Goal: Information Seeking & Learning: Learn about a topic

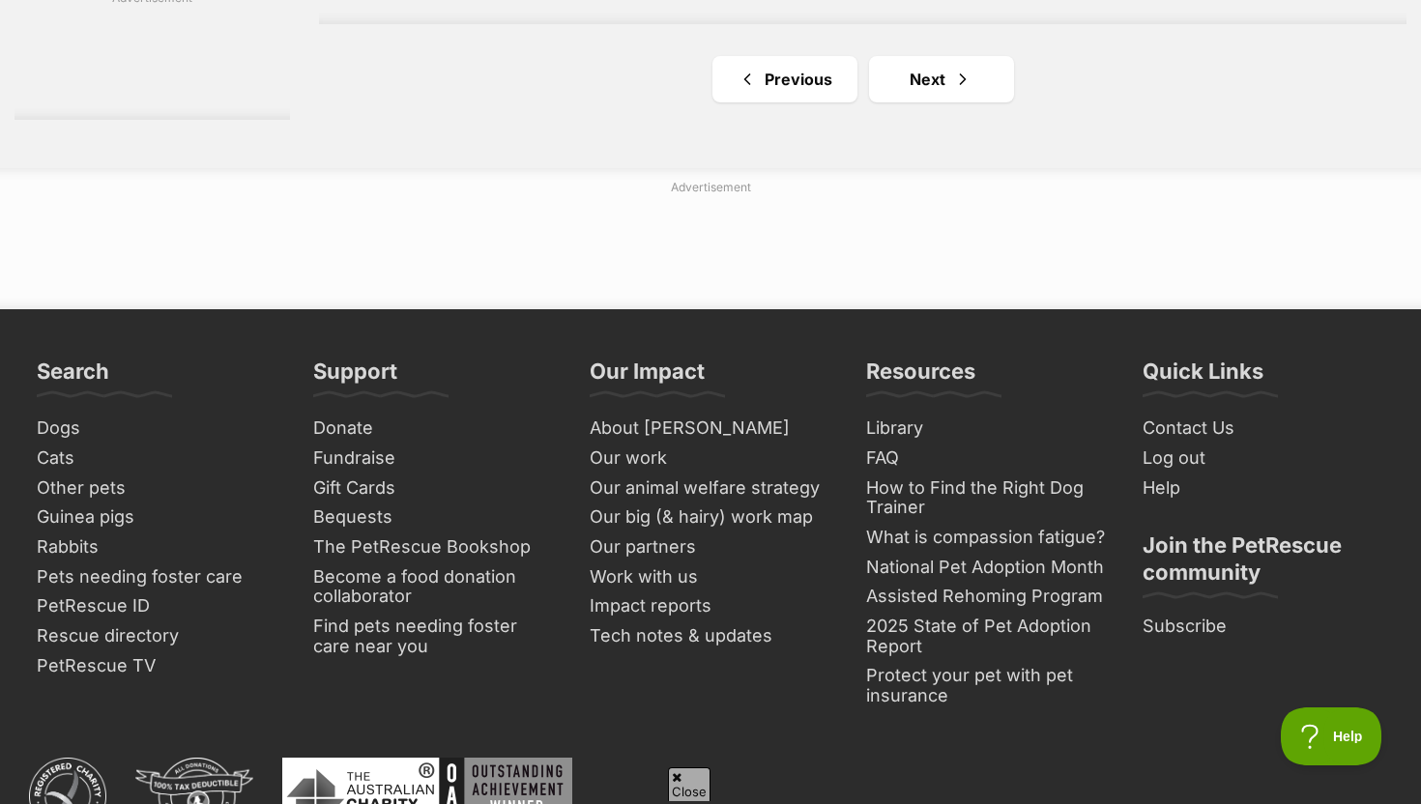
scroll to position [3619, 0]
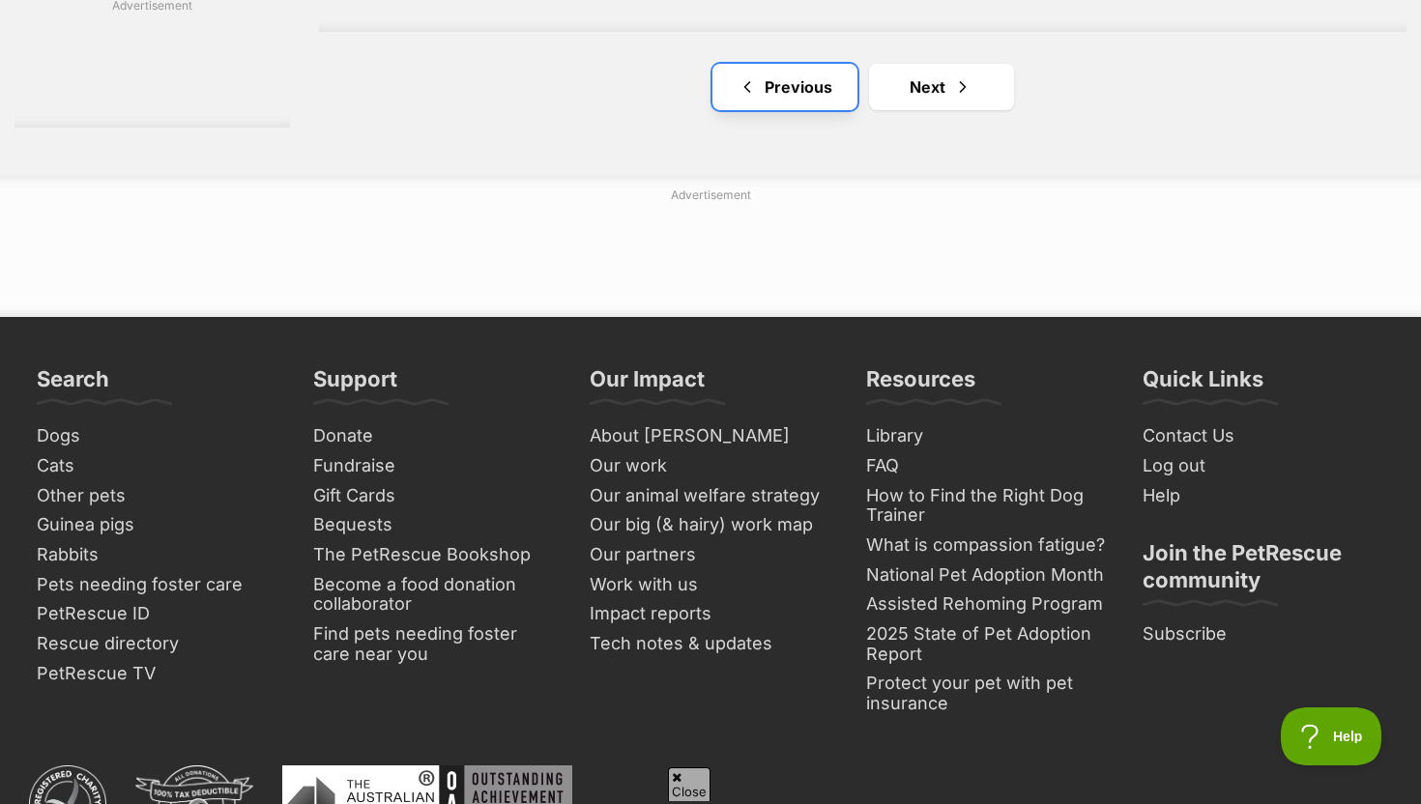
click at [806, 83] on link "Previous" at bounding box center [784, 87] width 145 height 46
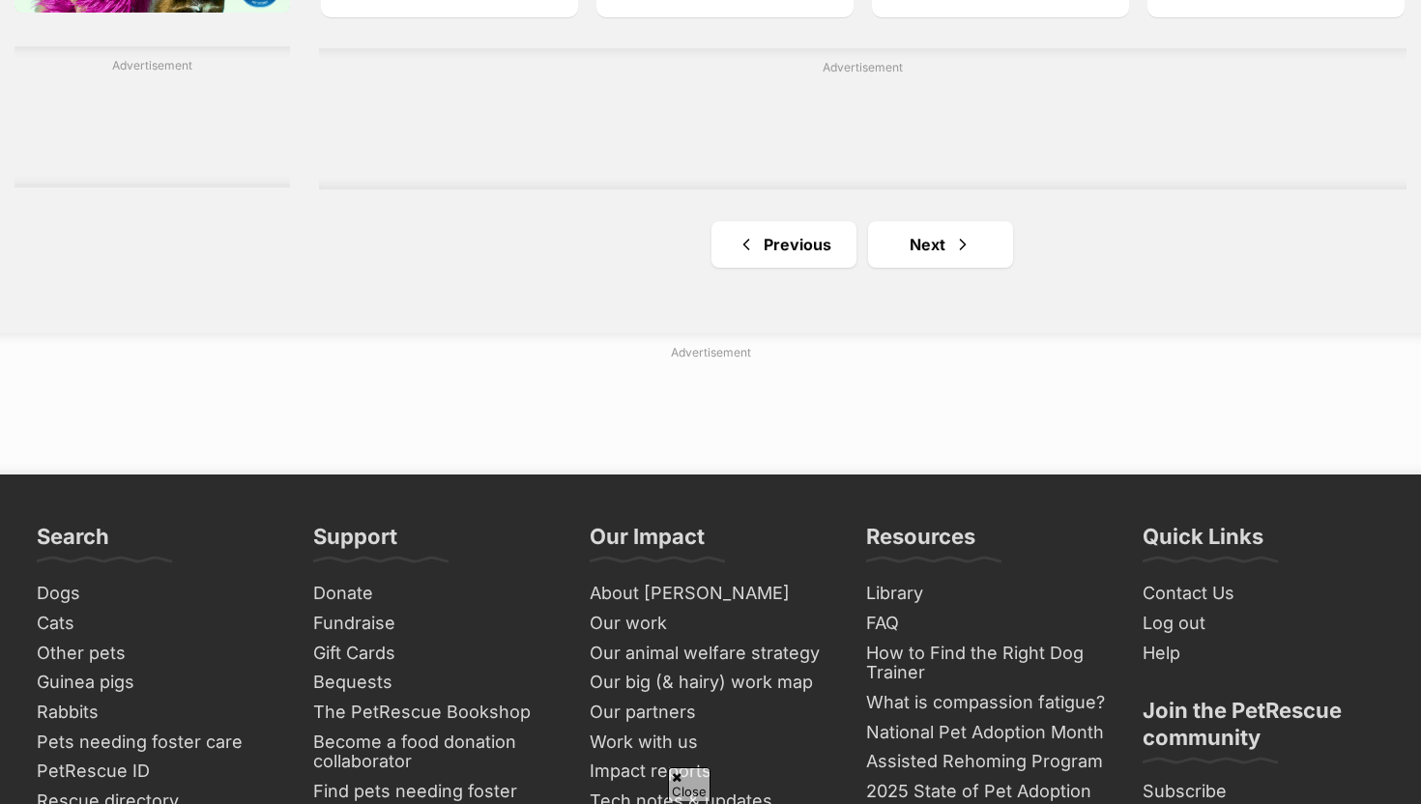
scroll to position [3338, 0]
click at [740, 257] on link "Previous" at bounding box center [783, 245] width 145 height 46
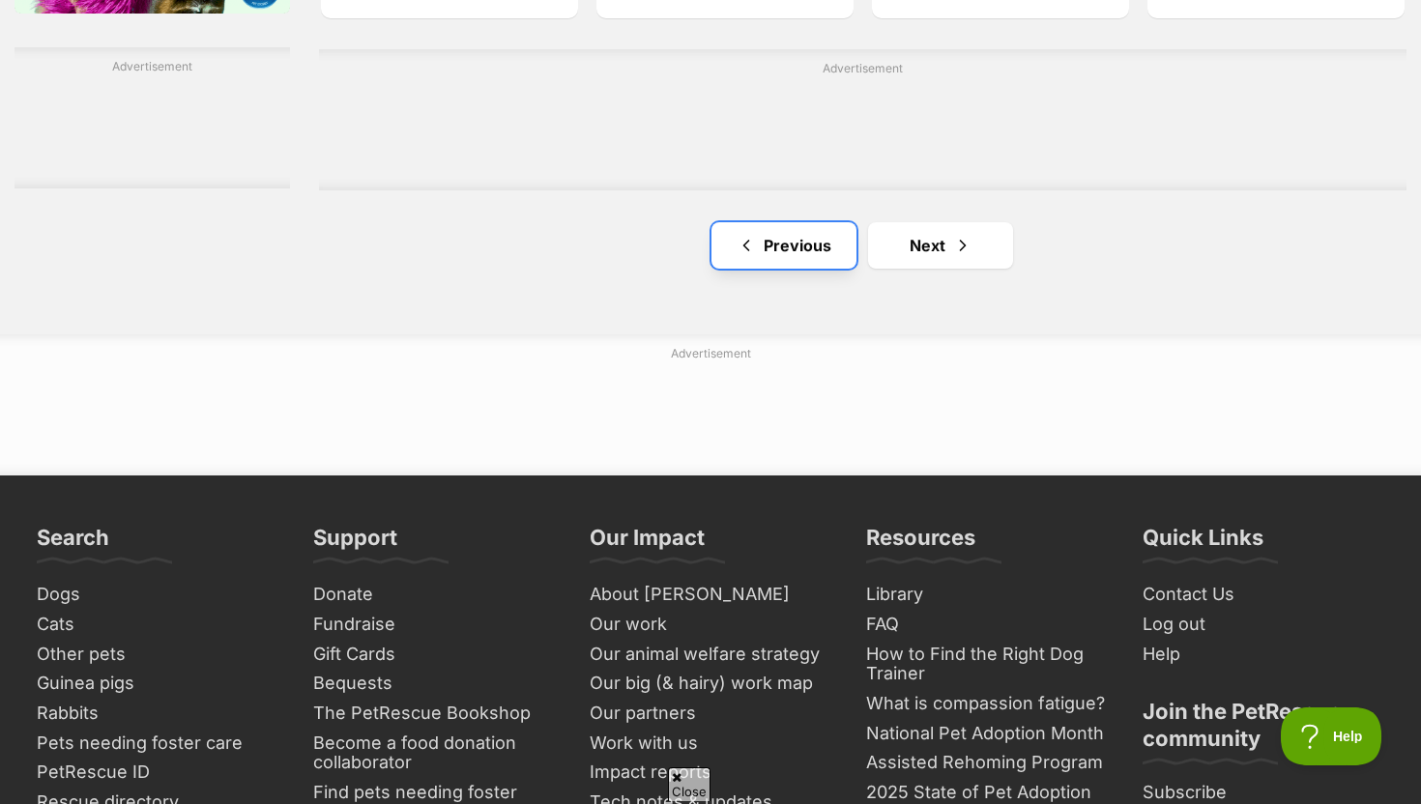
scroll to position [0, 0]
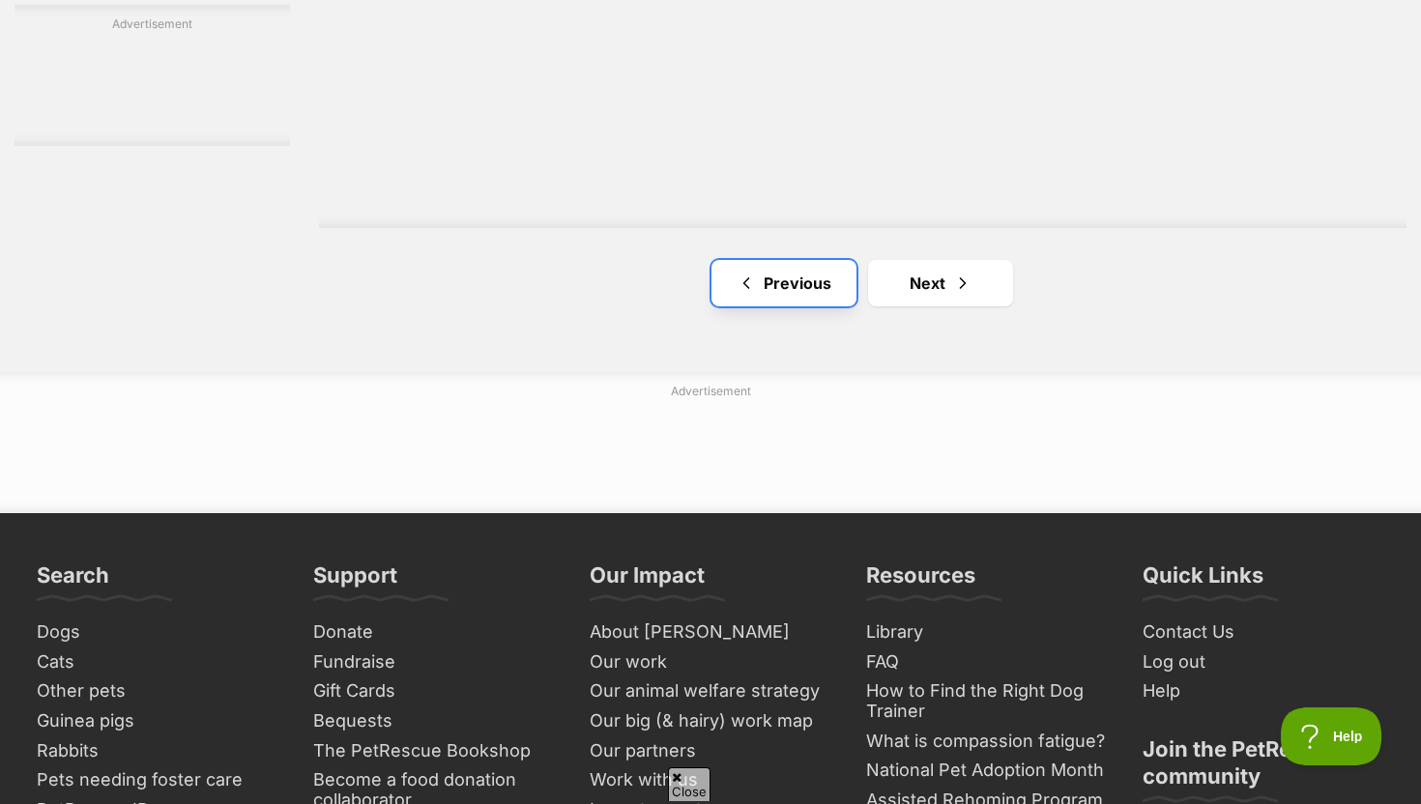
click at [752, 272] on span "Previous page" at bounding box center [745, 283] width 19 height 23
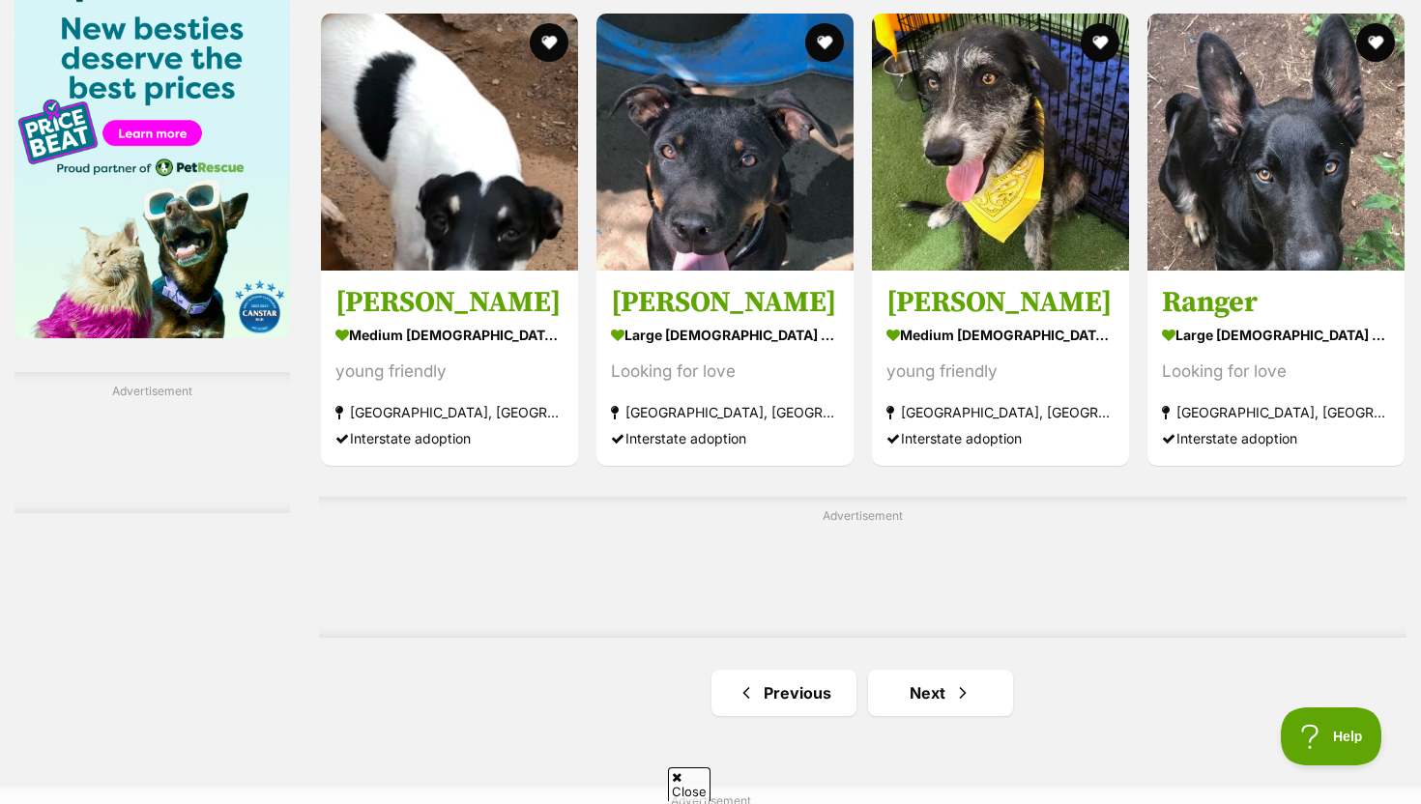
scroll to position [3051, 0]
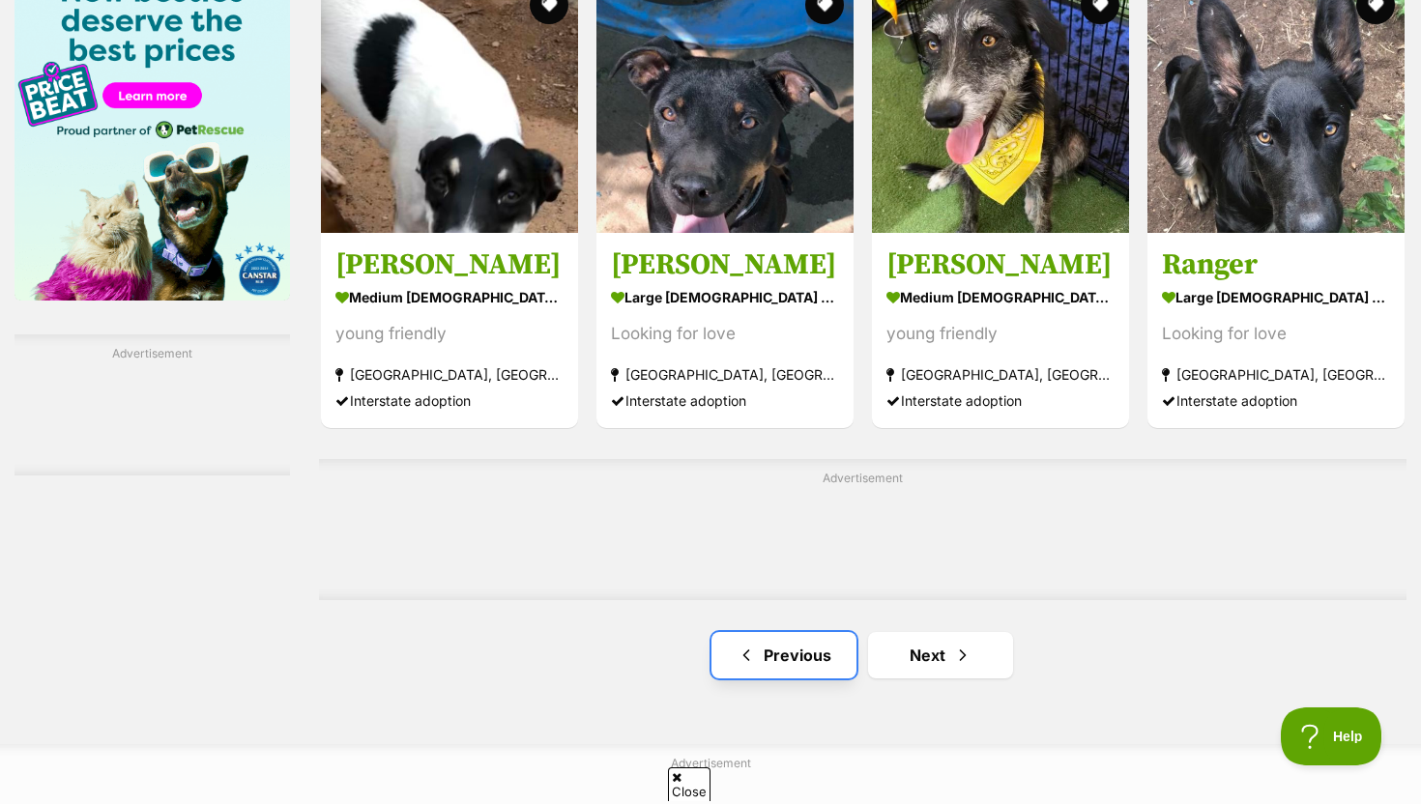
click at [745, 646] on span "Previous page" at bounding box center [745, 655] width 19 height 23
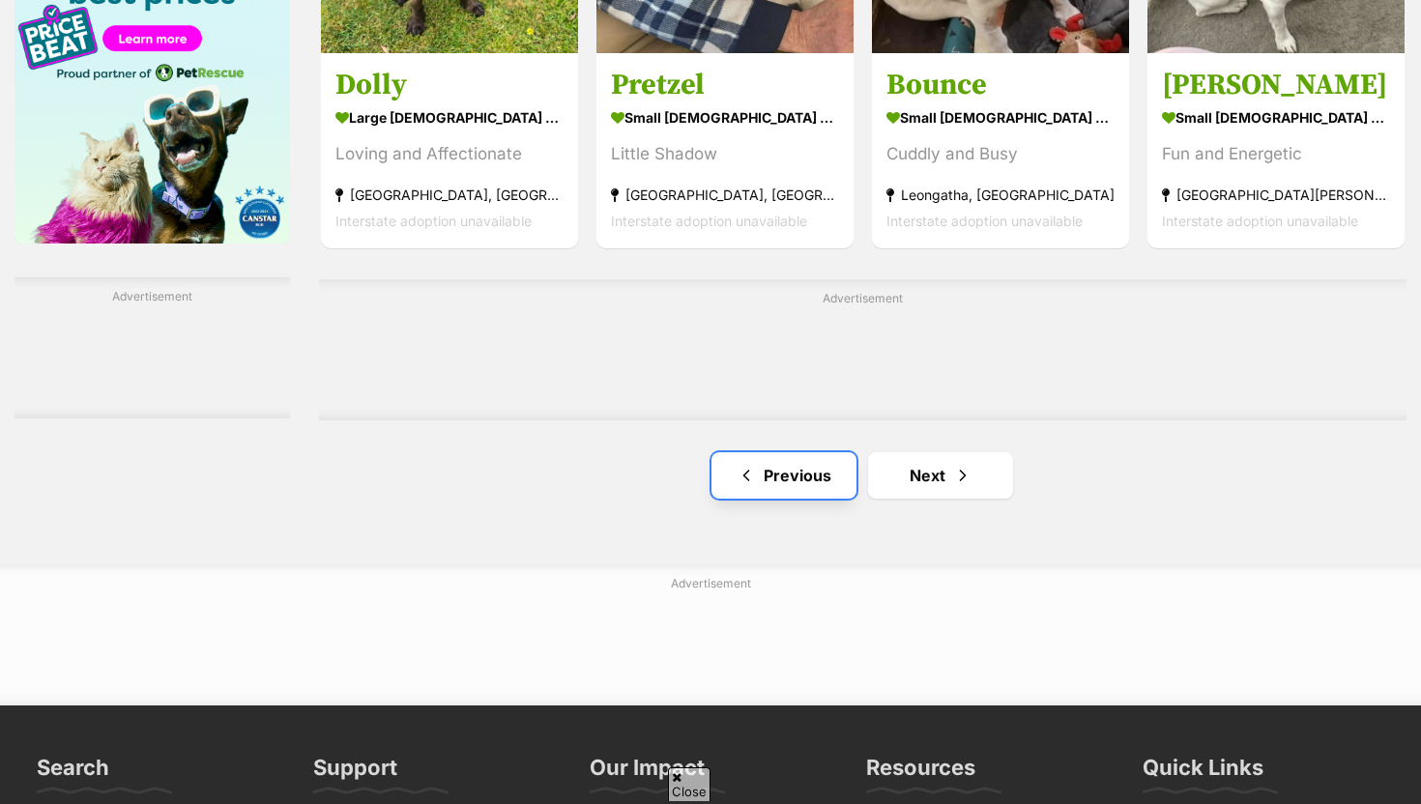
click at [799, 471] on link "Previous" at bounding box center [783, 475] width 145 height 46
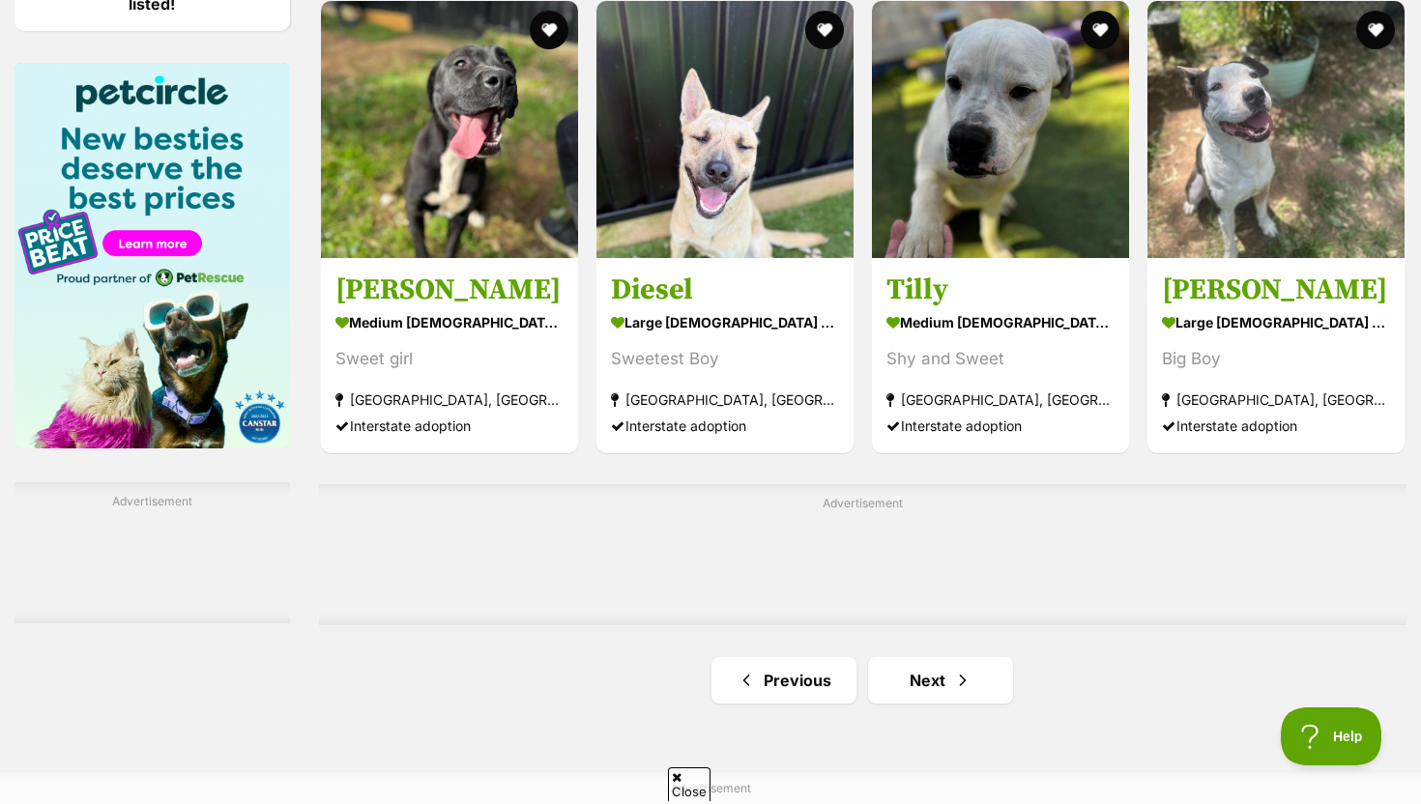
scroll to position [2917, 0]
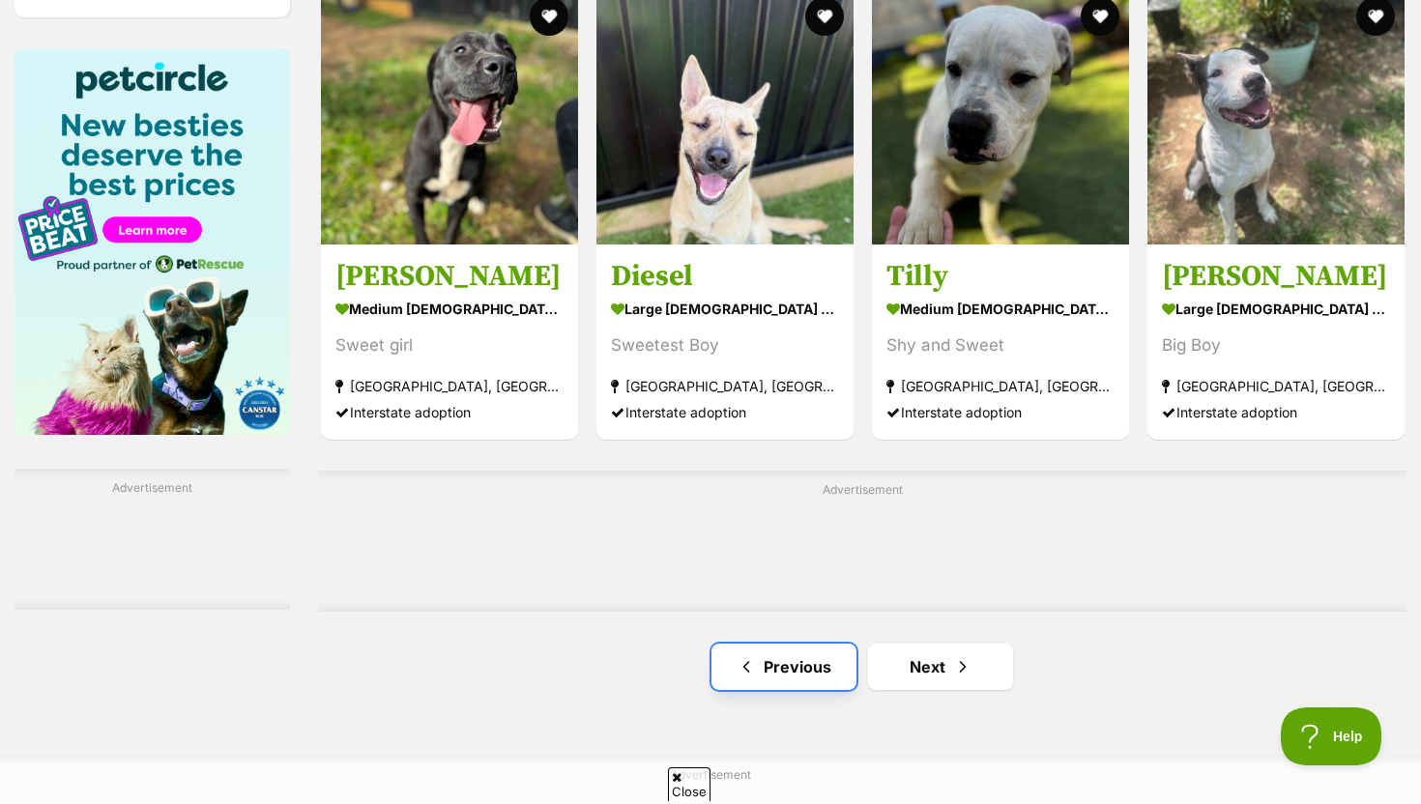
click at [763, 664] on link "Previous" at bounding box center [783, 667] width 145 height 46
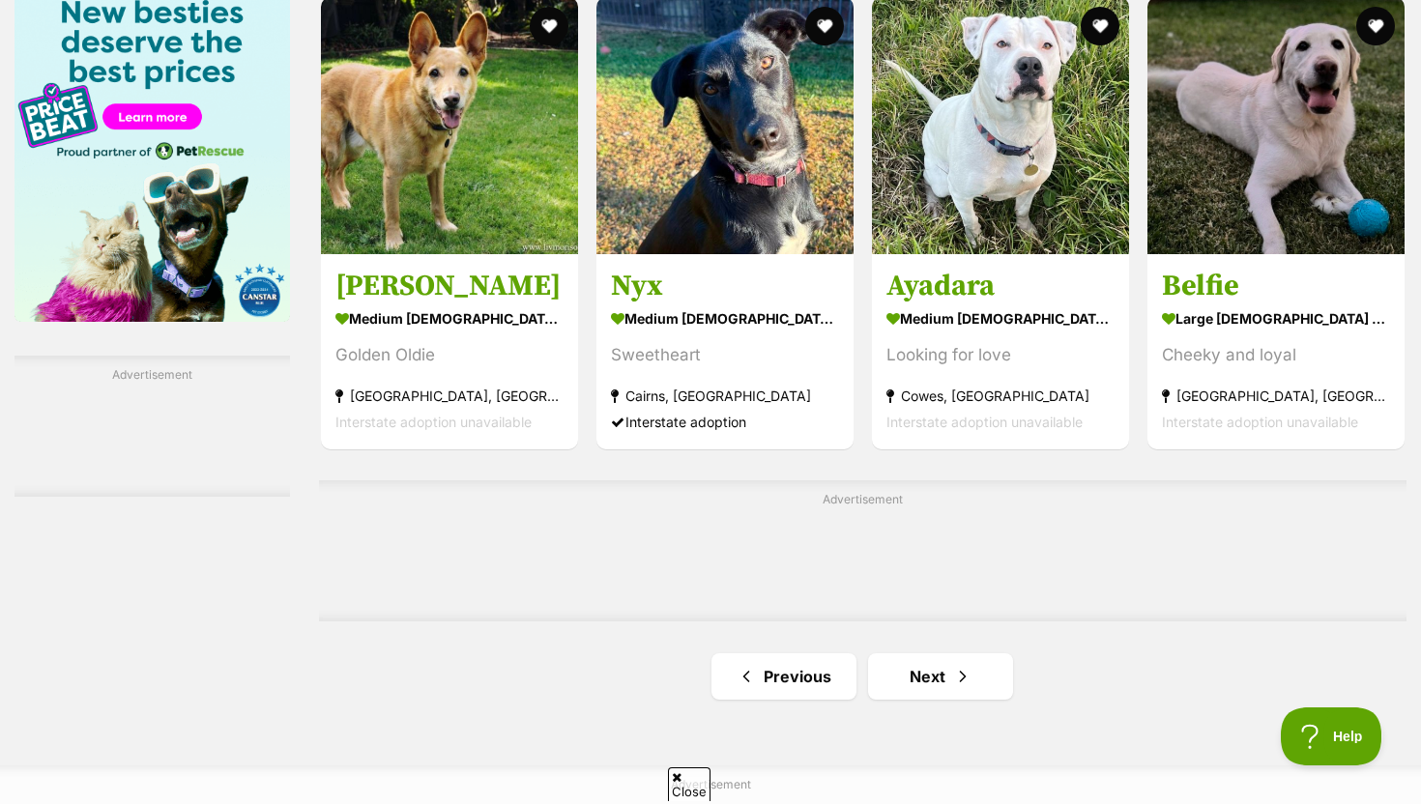
scroll to position [3033, 0]
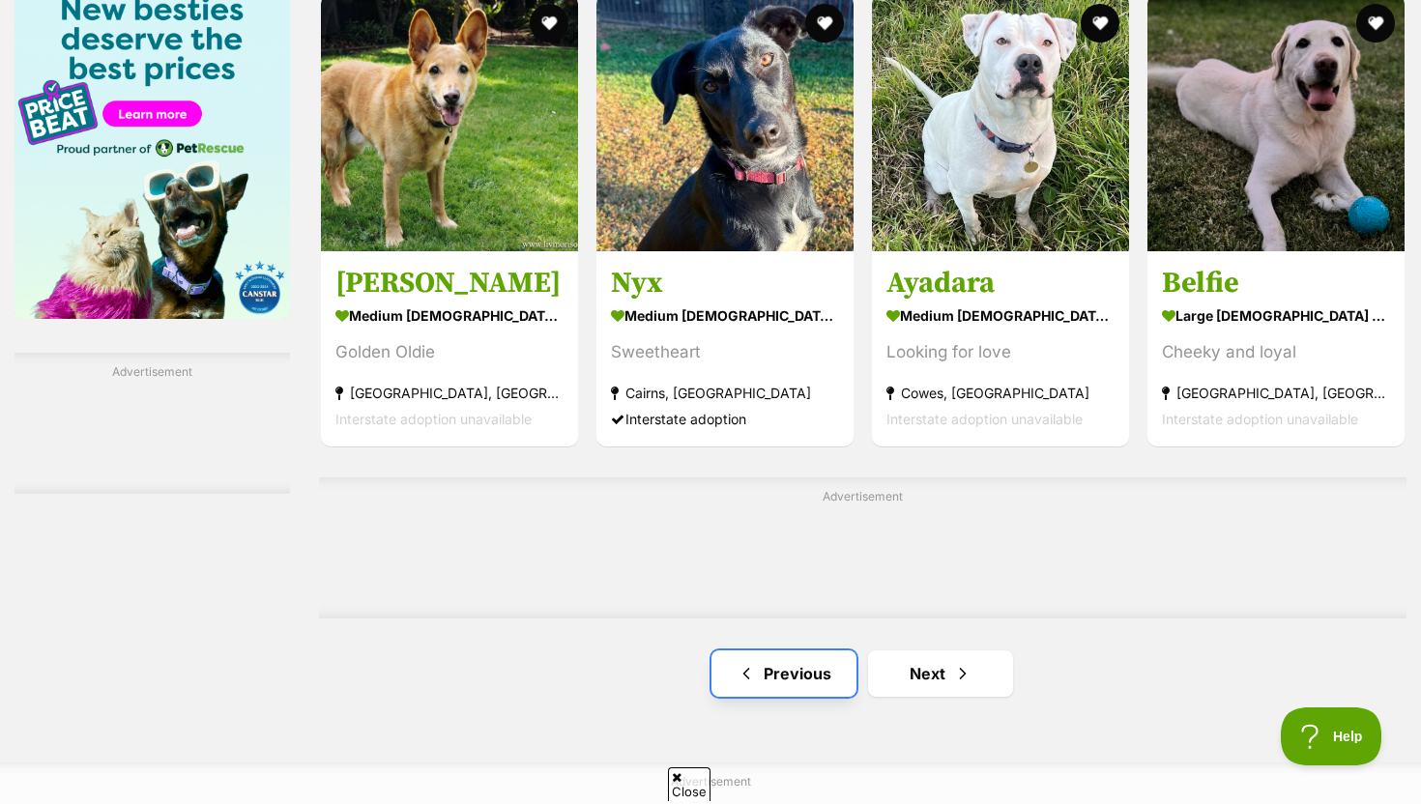
click at [763, 667] on link "Previous" at bounding box center [783, 673] width 145 height 46
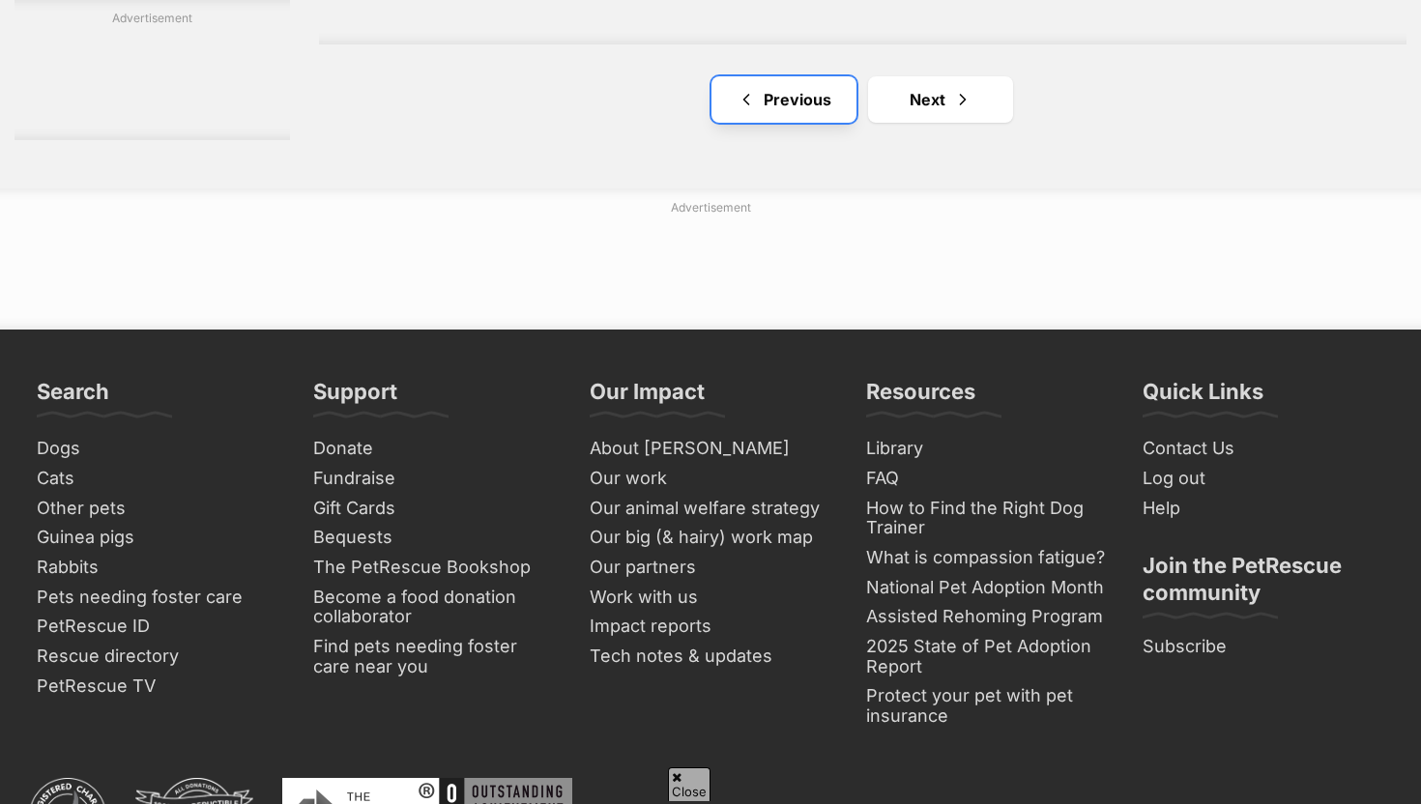
click at [796, 107] on link "Previous" at bounding box center [783, 99] width 145 height 46
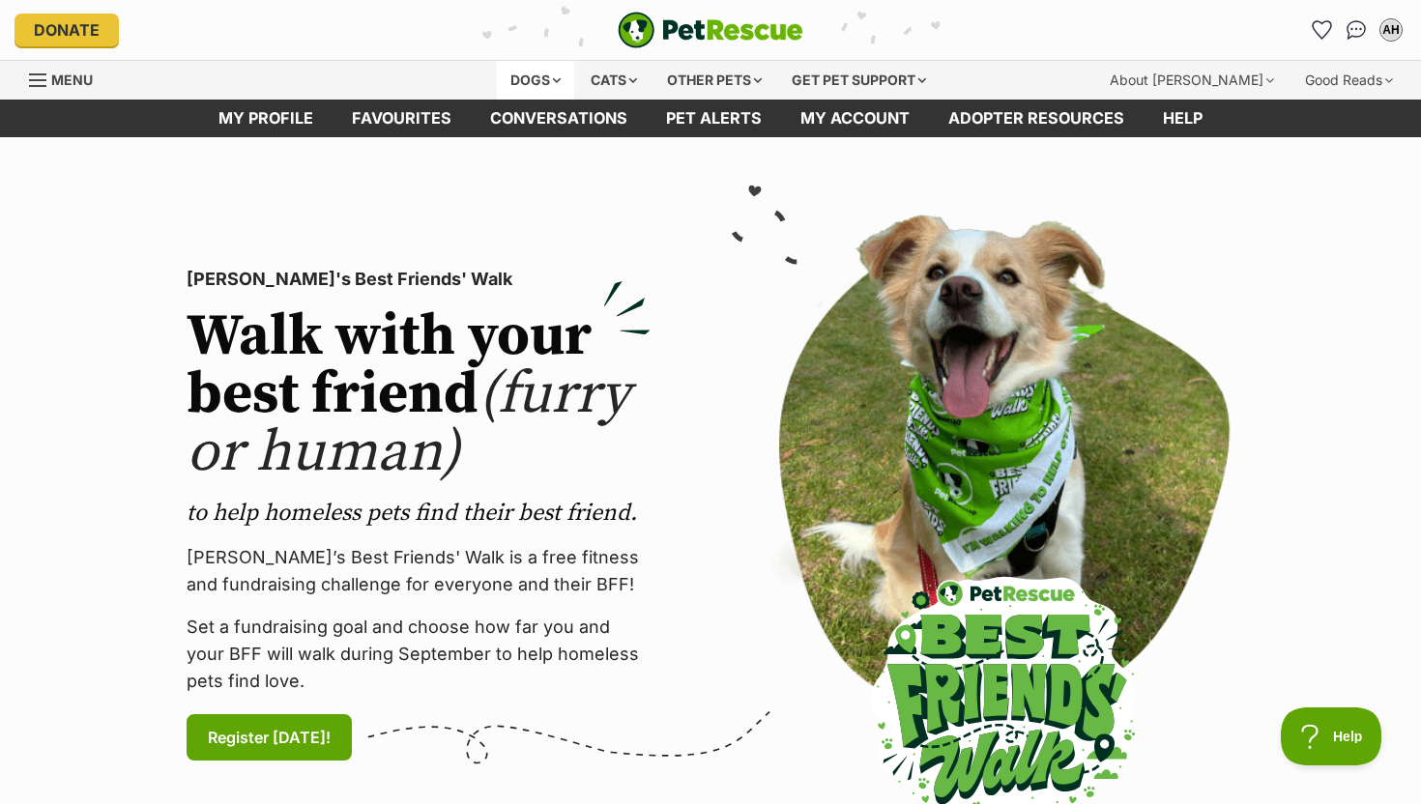
click at [534, 74] on div "Dogs" at bounding box center [535, 80] width 77 height 39
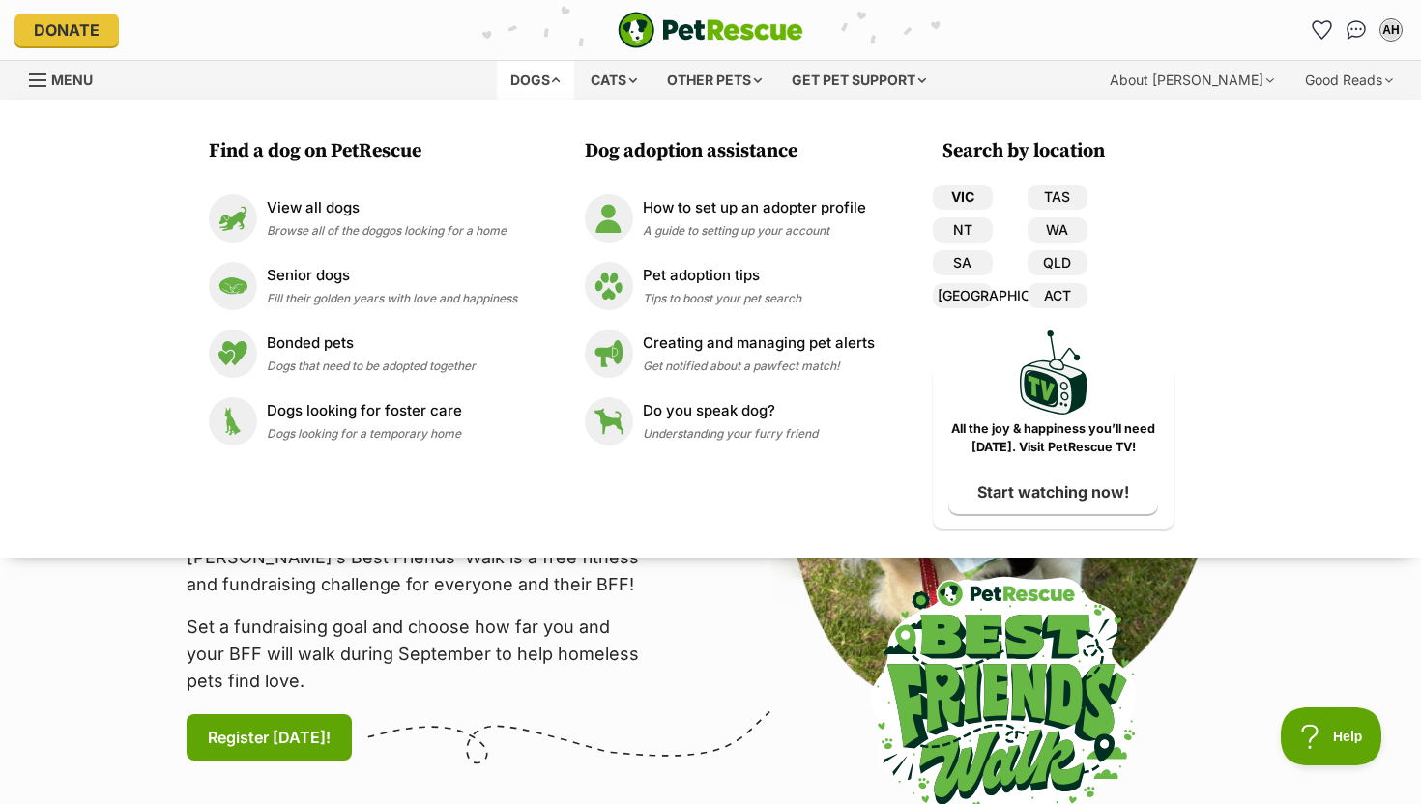
click at [964, 202] on link "VIC" at bounding box center [963, 197] width 60 height 25
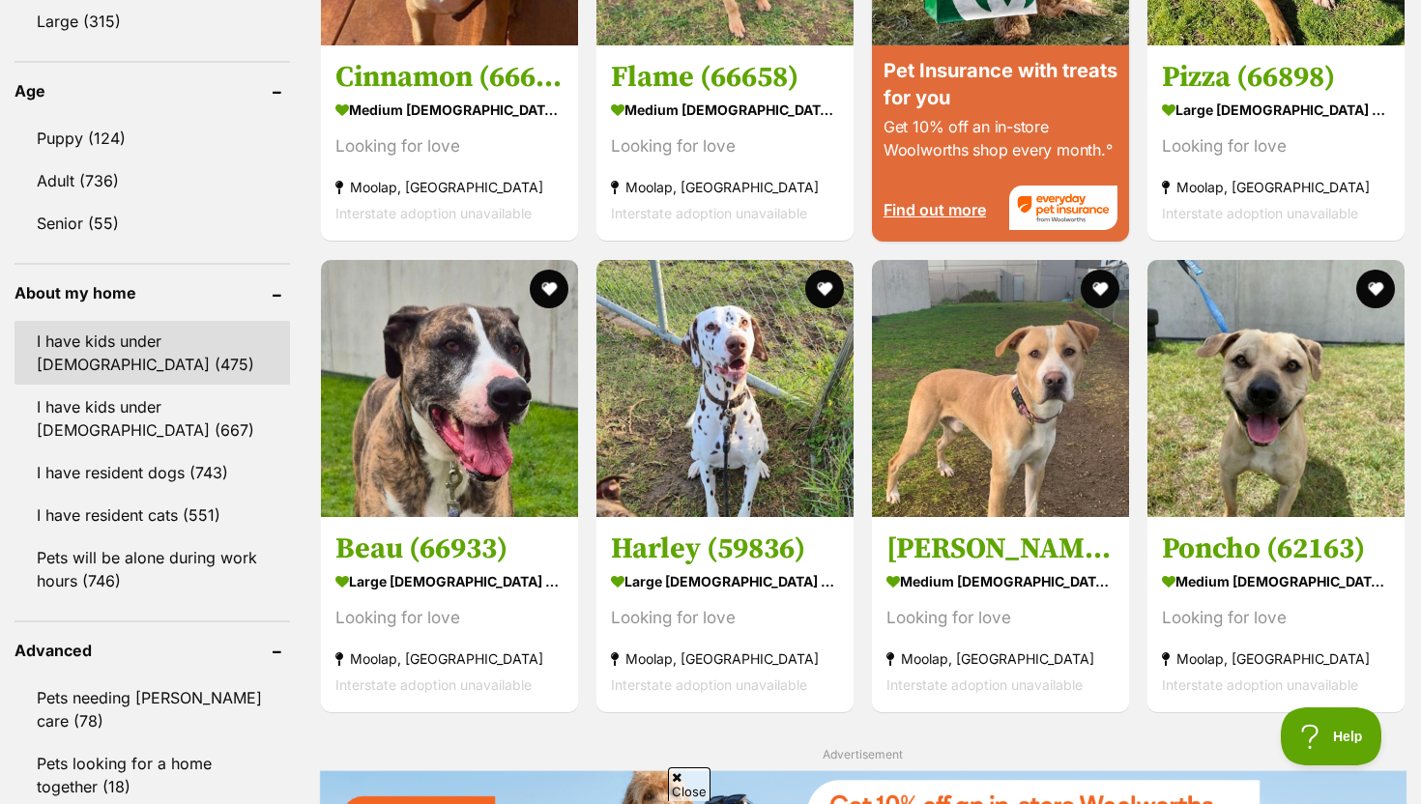
scroll to position [2012, 0]
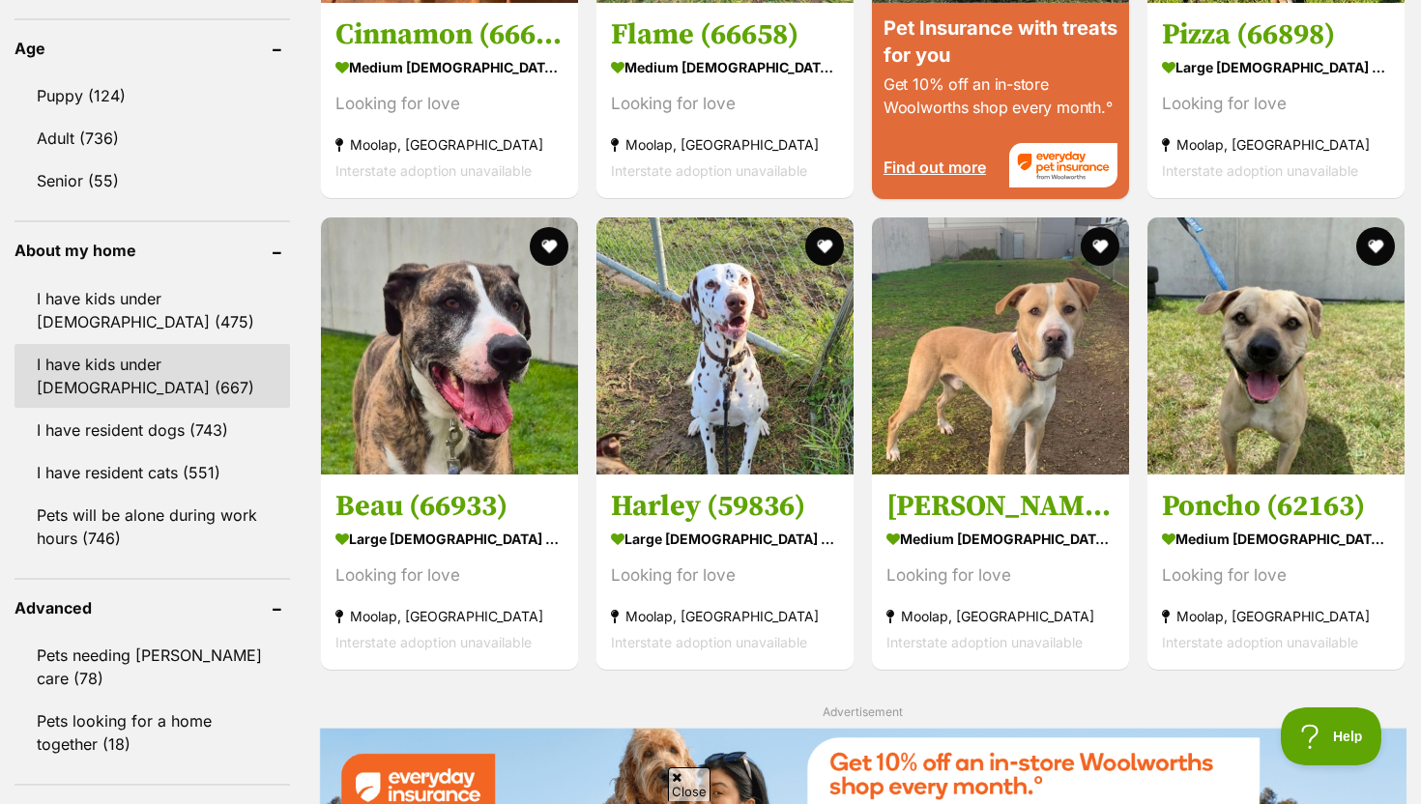
click at [150, 372] on link "I have kids under [DEMOGRAPHIC_DATA] (667)" at bounding box center [151, 376] width 275 height 64
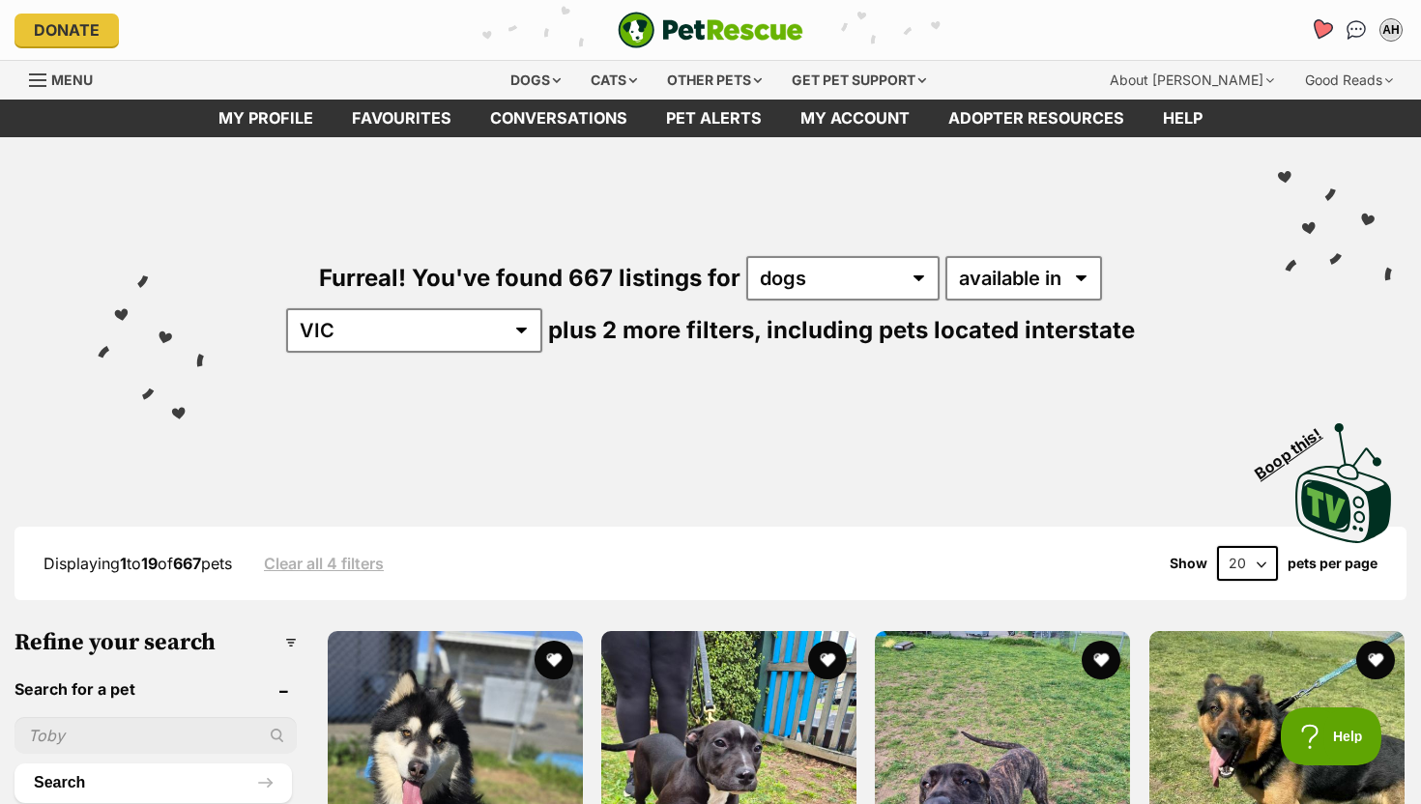
click at [1322, 25] on icon "Favourites" at bounding box center [1321, 29] width 23 height 22
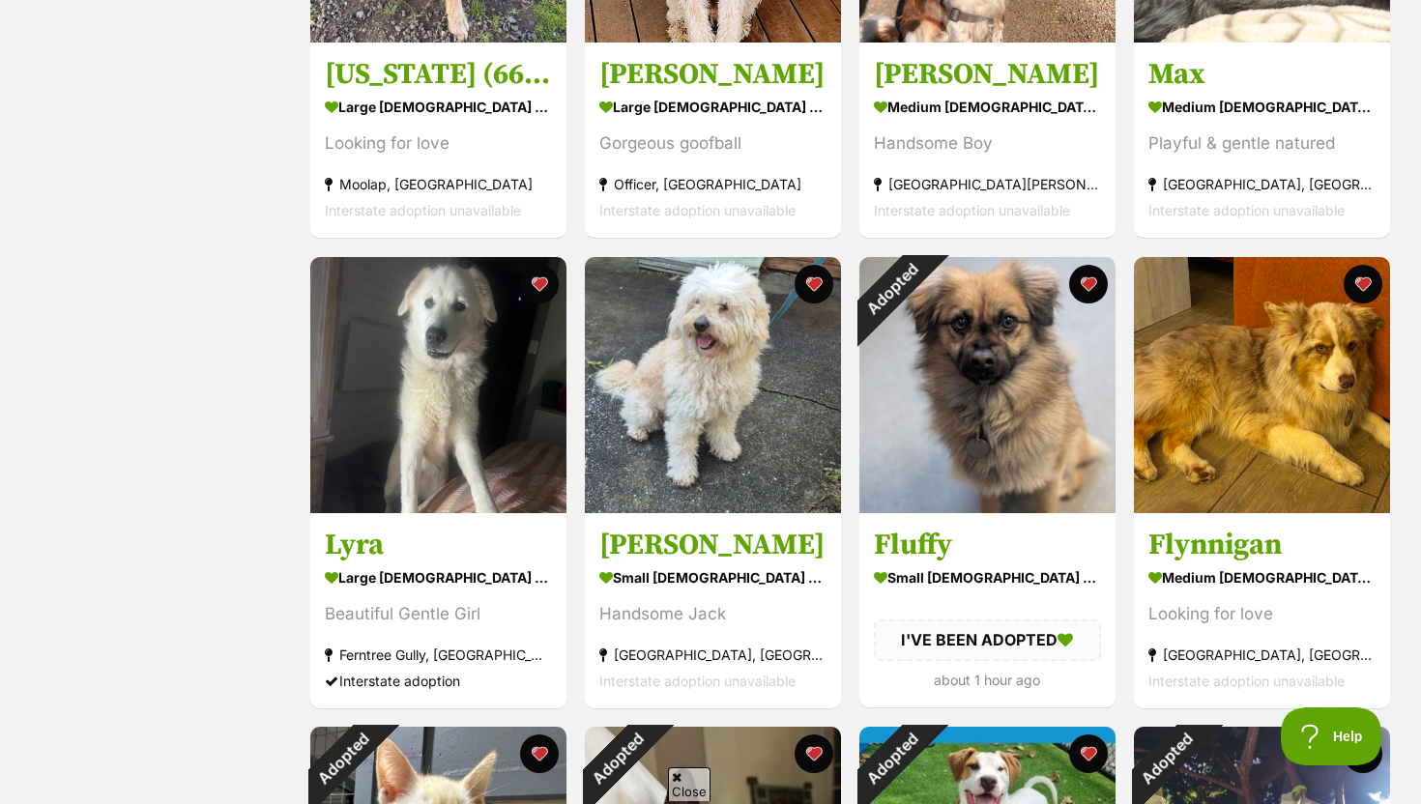
scroll to position [610, 0]
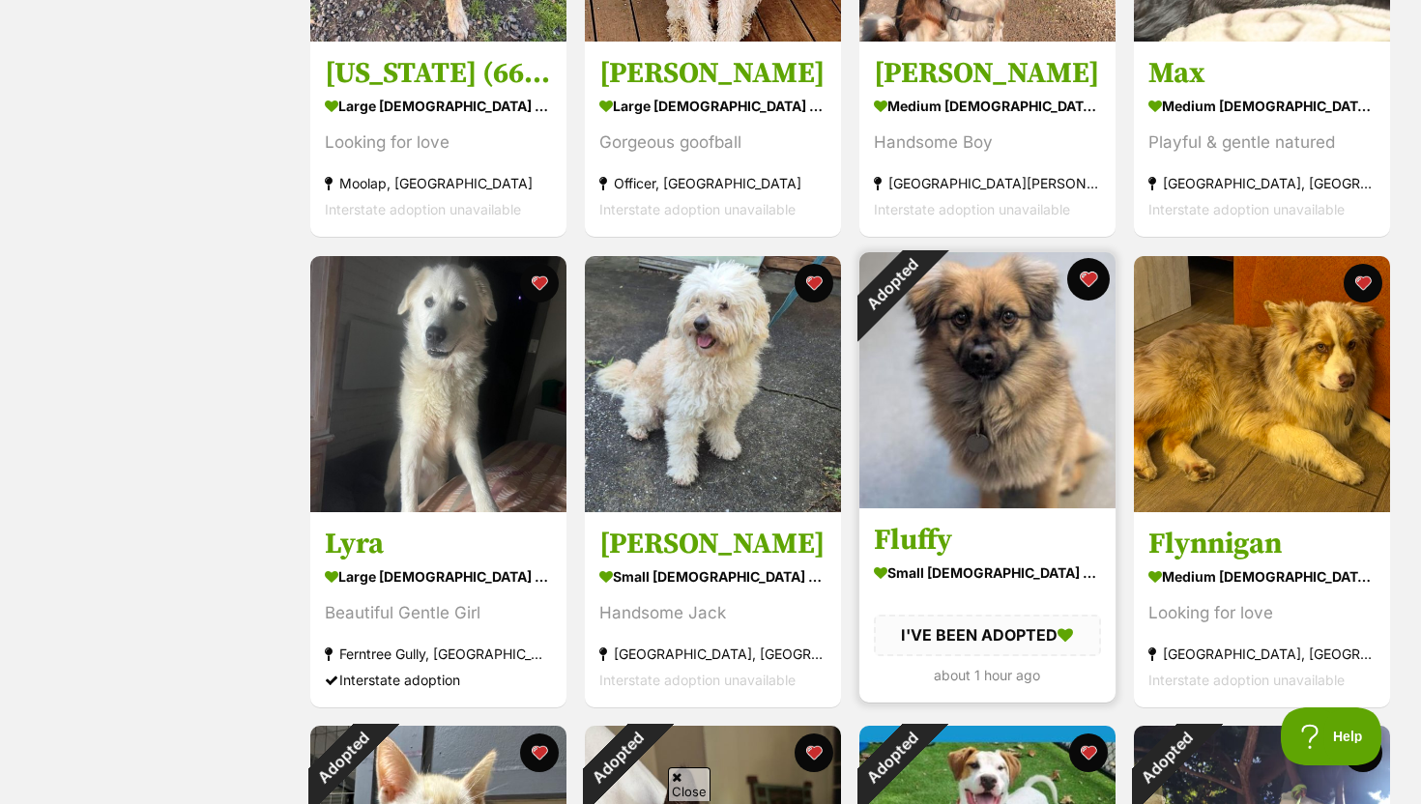
click at [1085, 281] on button "favourite" at bounding box center [1088, 279] width 43 height 43
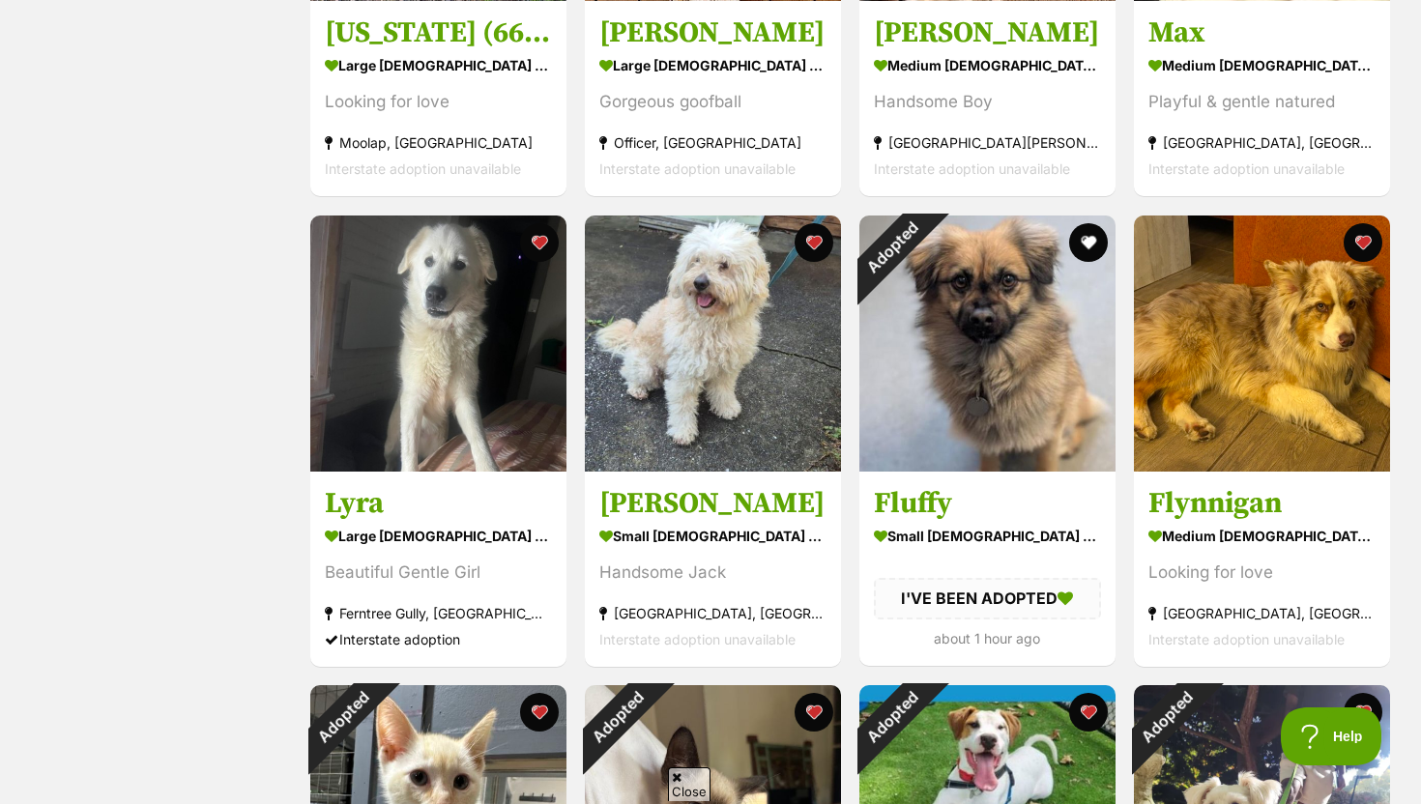
scroll to position [1070, 0]
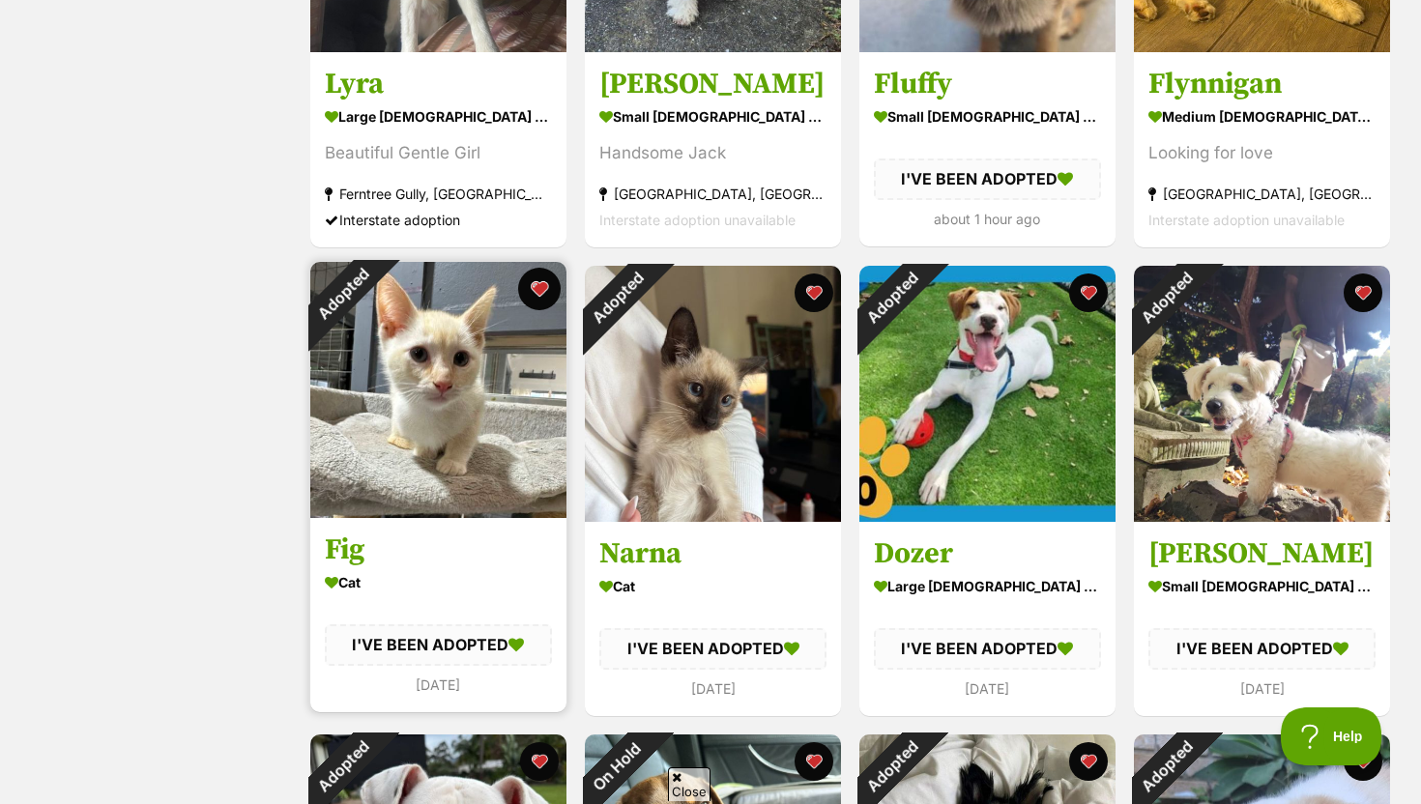
click at [544, 290] on button "favourite" at bounding box center [539, 289] width 43 height 43
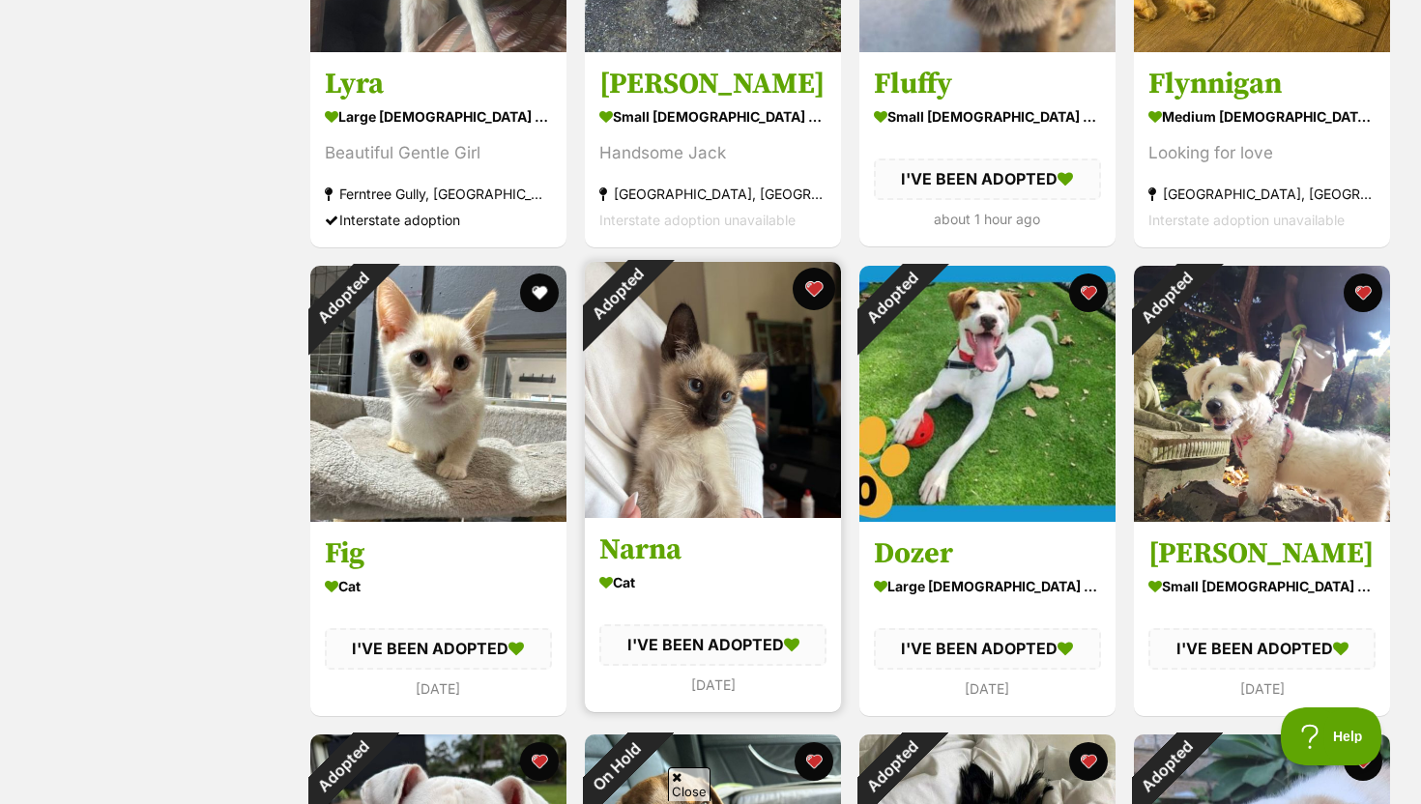
click at [815, 291] on button "favourite" at bounding box center [814, 289] width 43 height 43
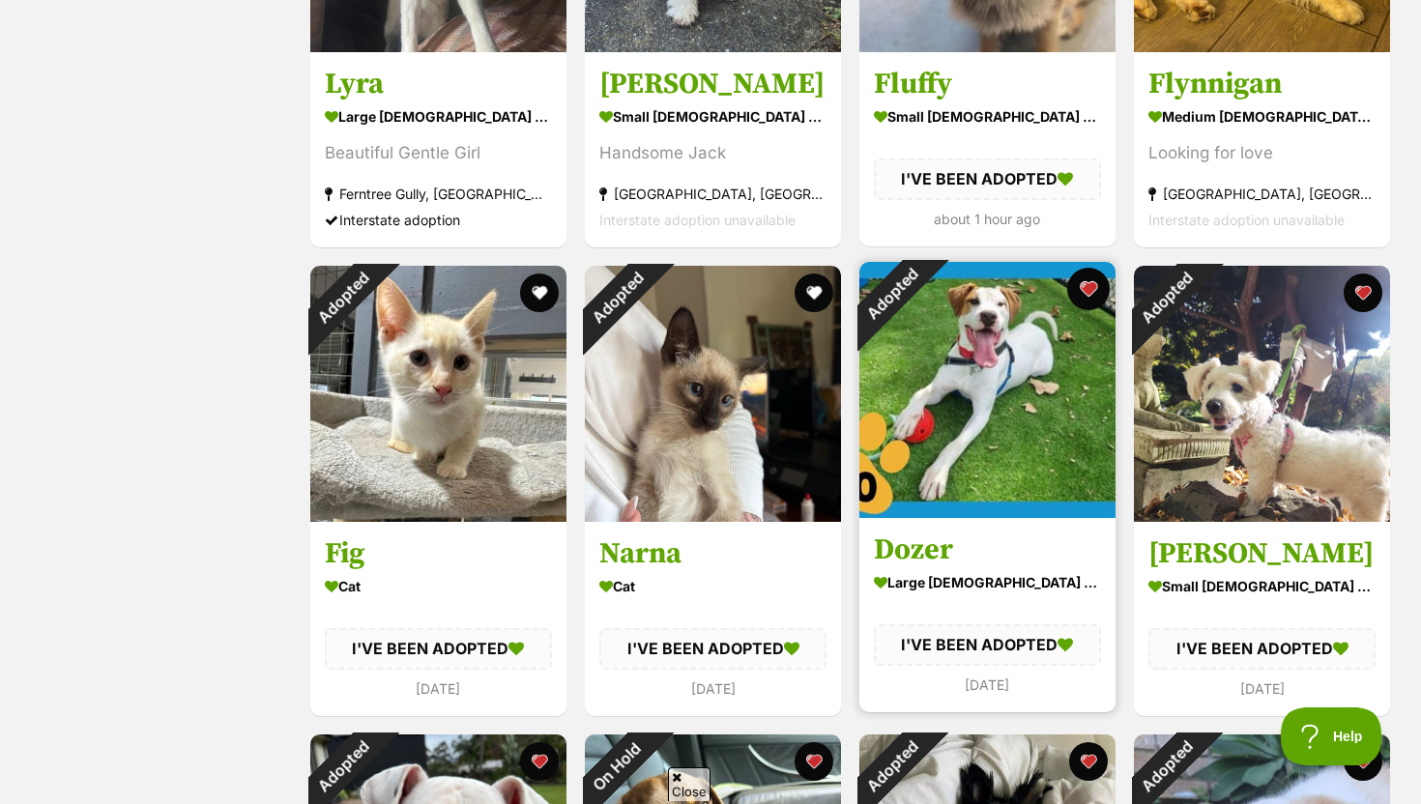
click at [1097, 291] on button "favourite" at bounding box center [1088, 289] width 43 height 43
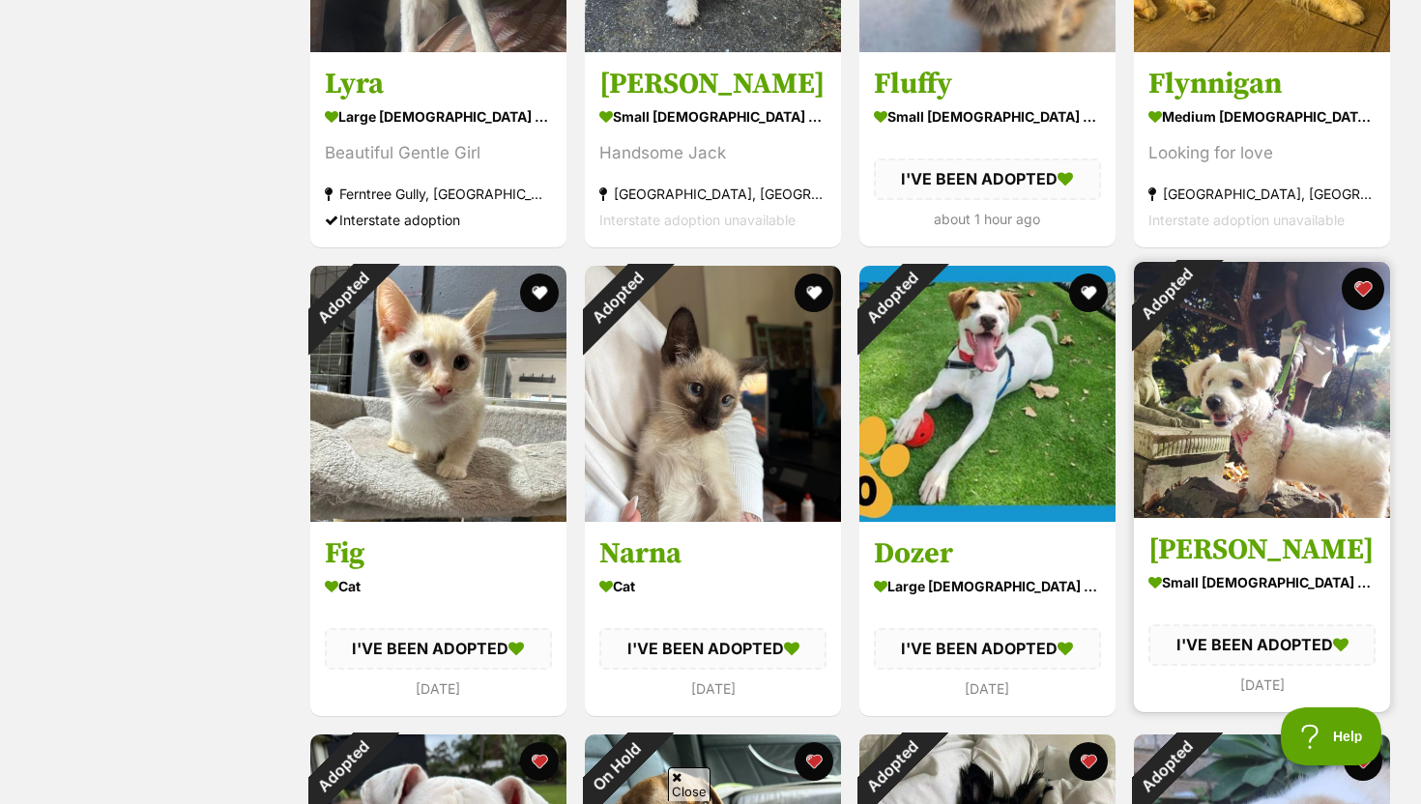
click at [1373, 284] on button "favourite" at bounding box center [1362, 289] width 43 height 43
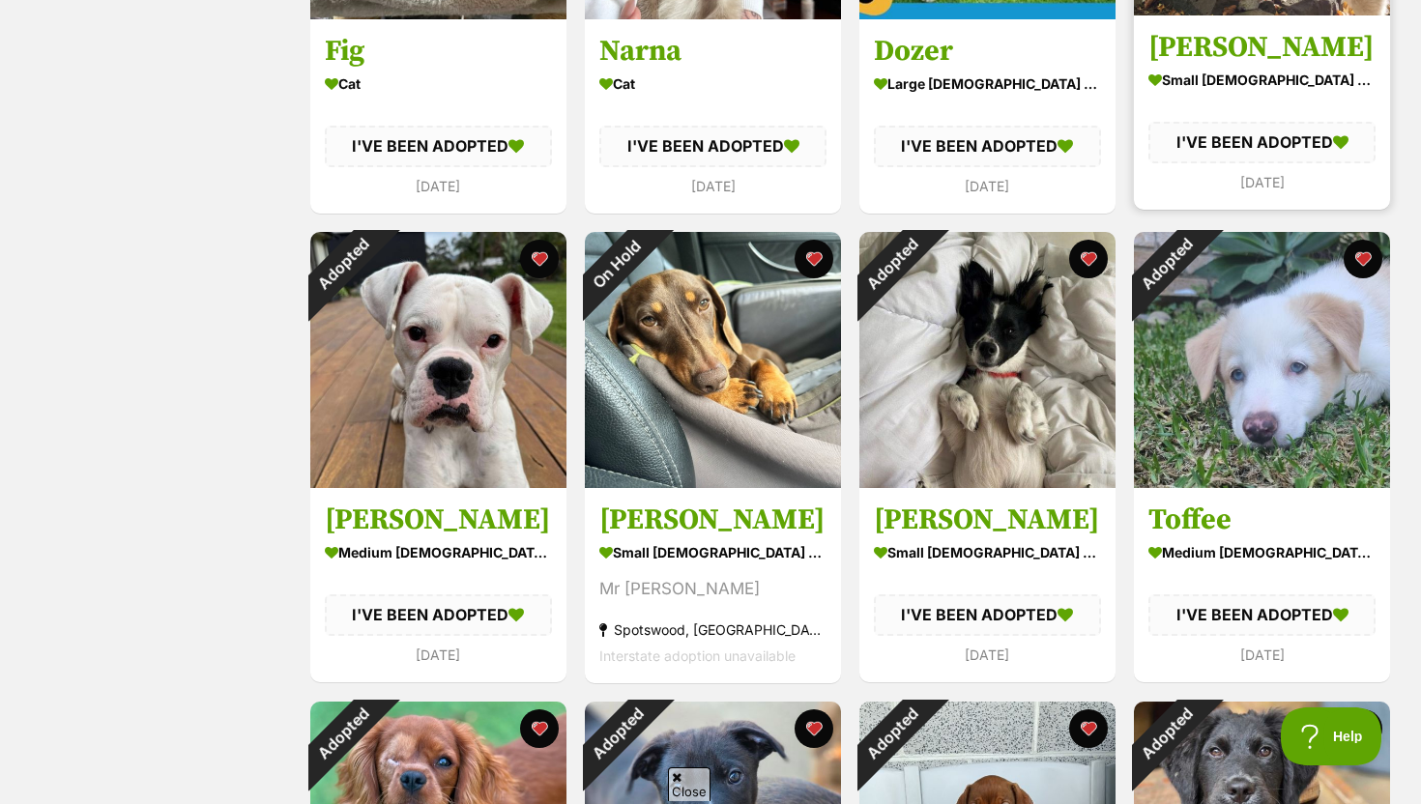
scroll to position [1573, 0]
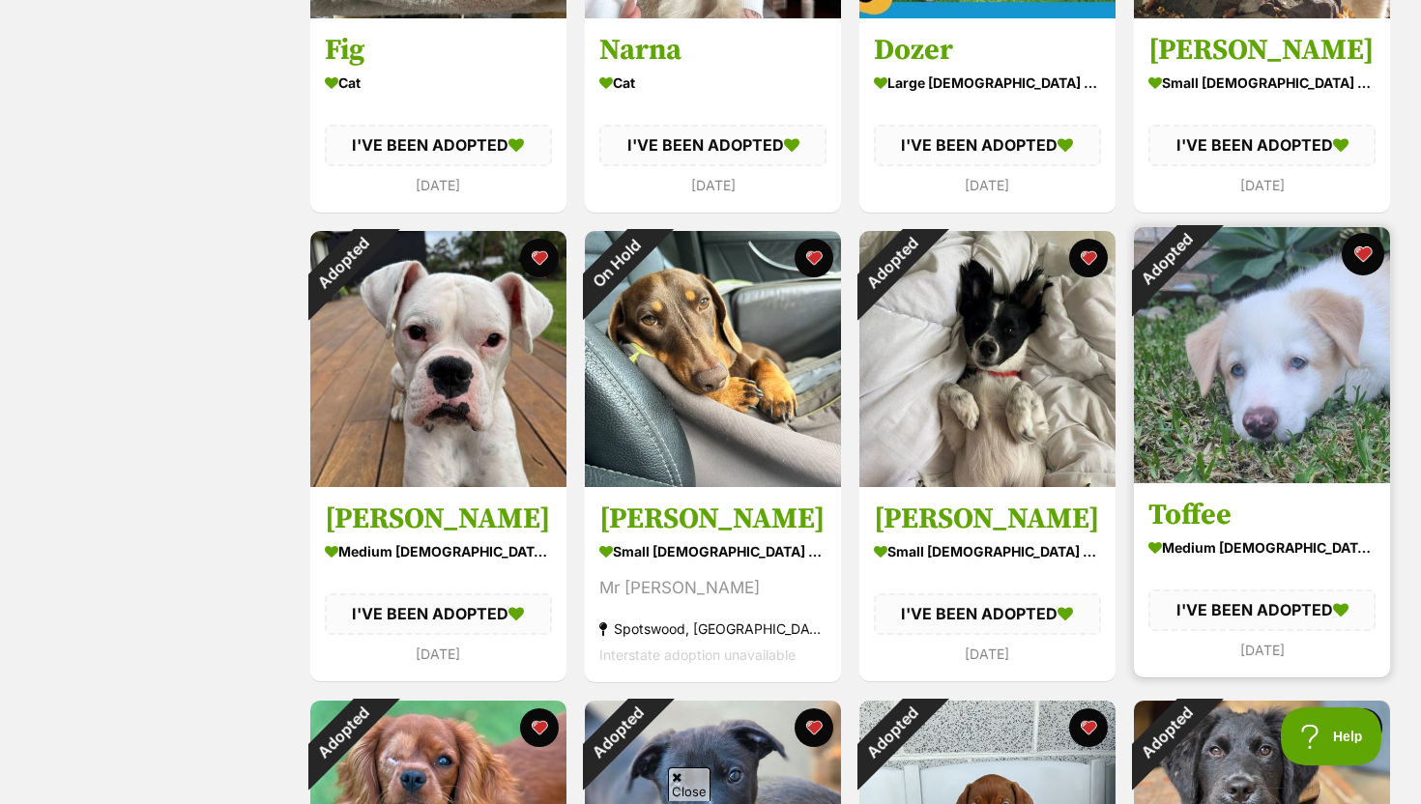
click at [1356, 245] on button "favourite" at bounding box center [1362, 254] width 43 height 43
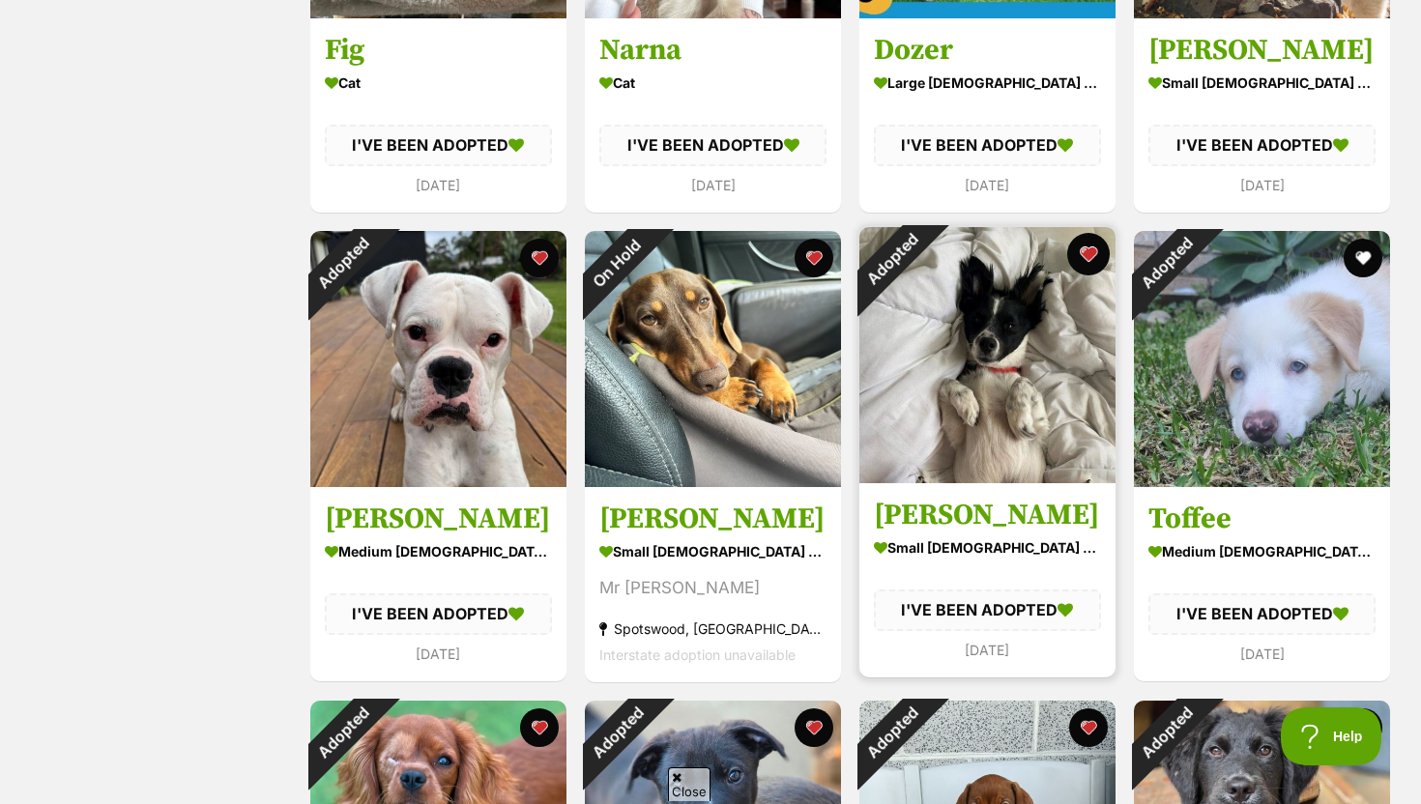
click at [1092, 260] on button "favourite" at bounding box center [1088, 254] width 43 height 43
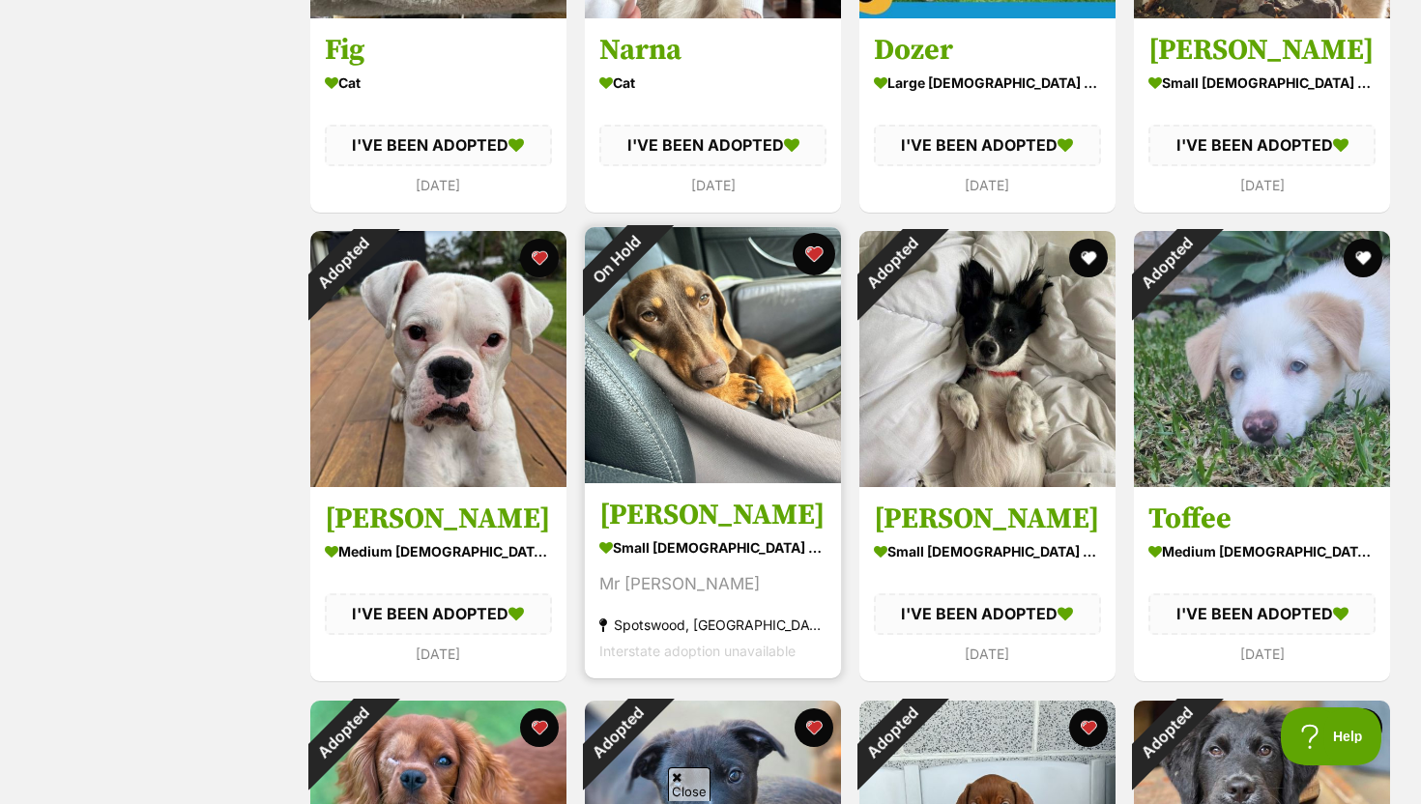
click at [807, 251] on button "favourite" at bounding box center [814, 254] width 43 height 43
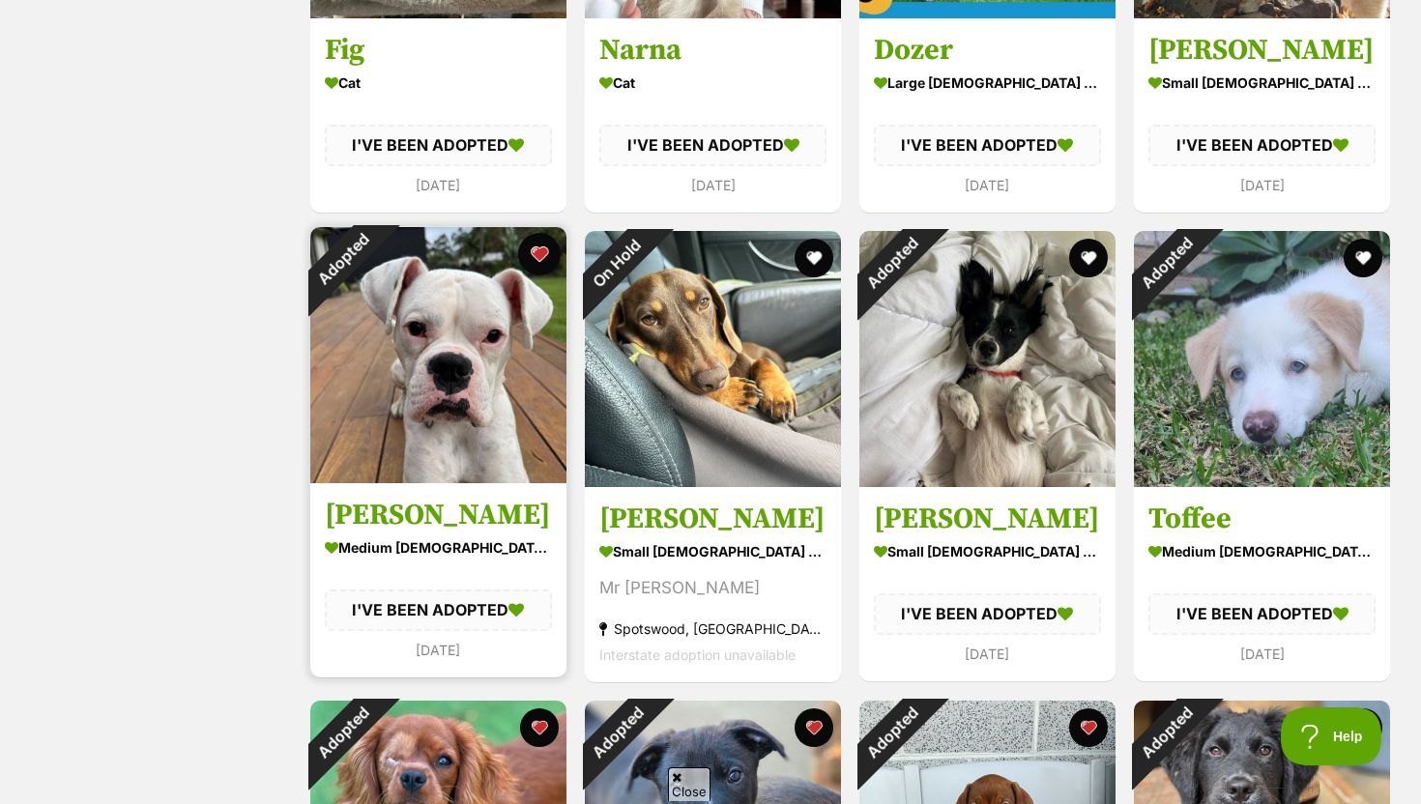
click at [544, 252] on button "favourite" at bounding box center [539, 254] width 43 height 43
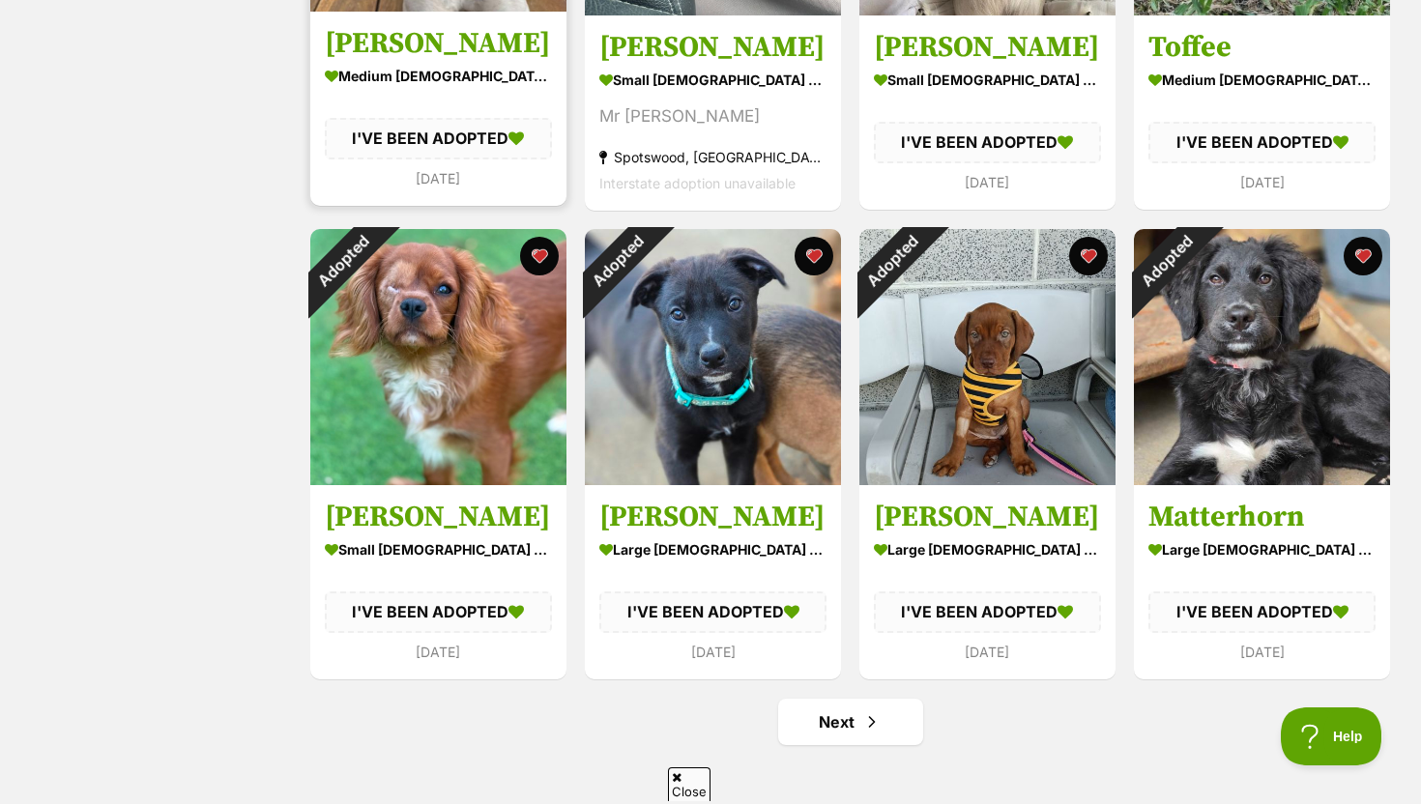
scroll to position [2105, 0]
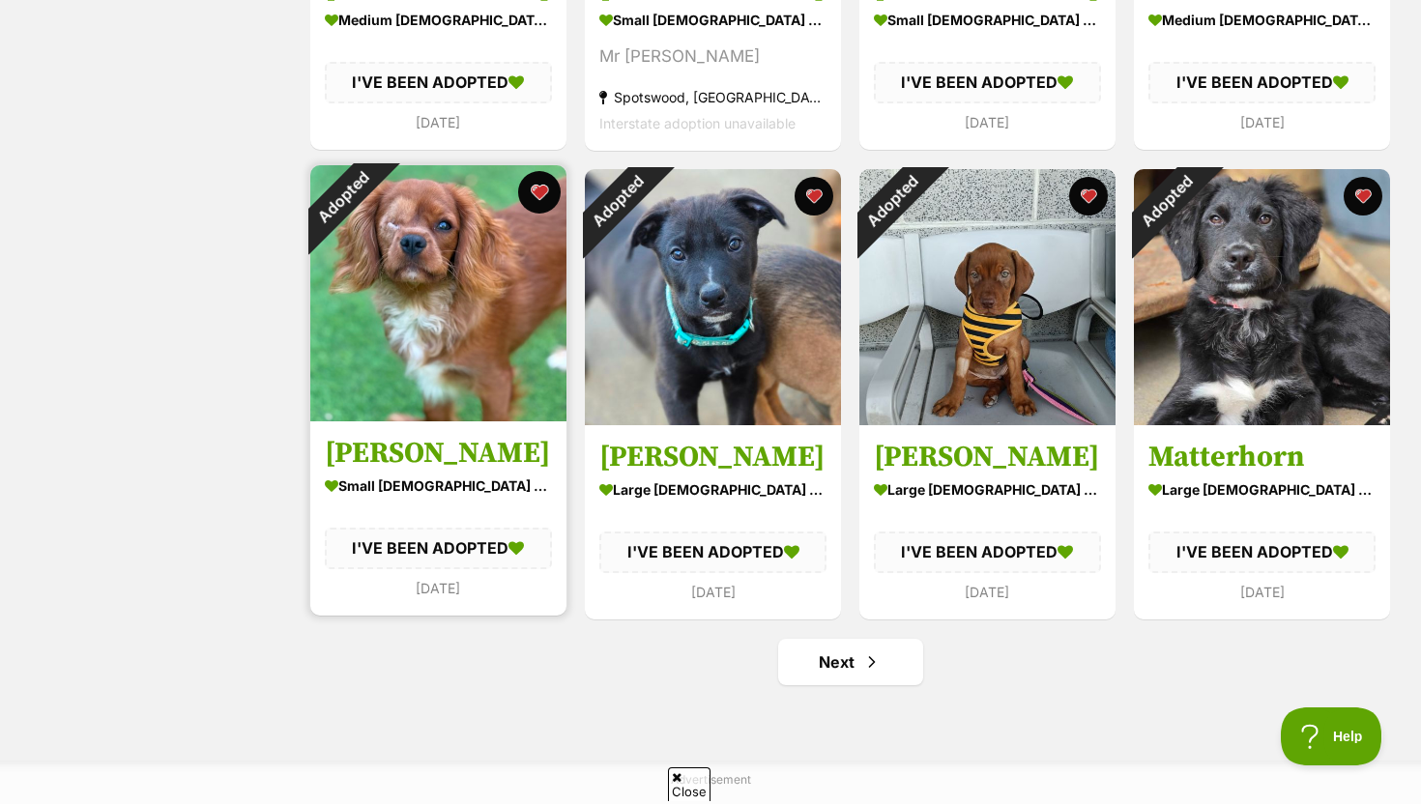
click at [533, 195] on button "favourite" at bounding box center [539, 192] width 43 height 43
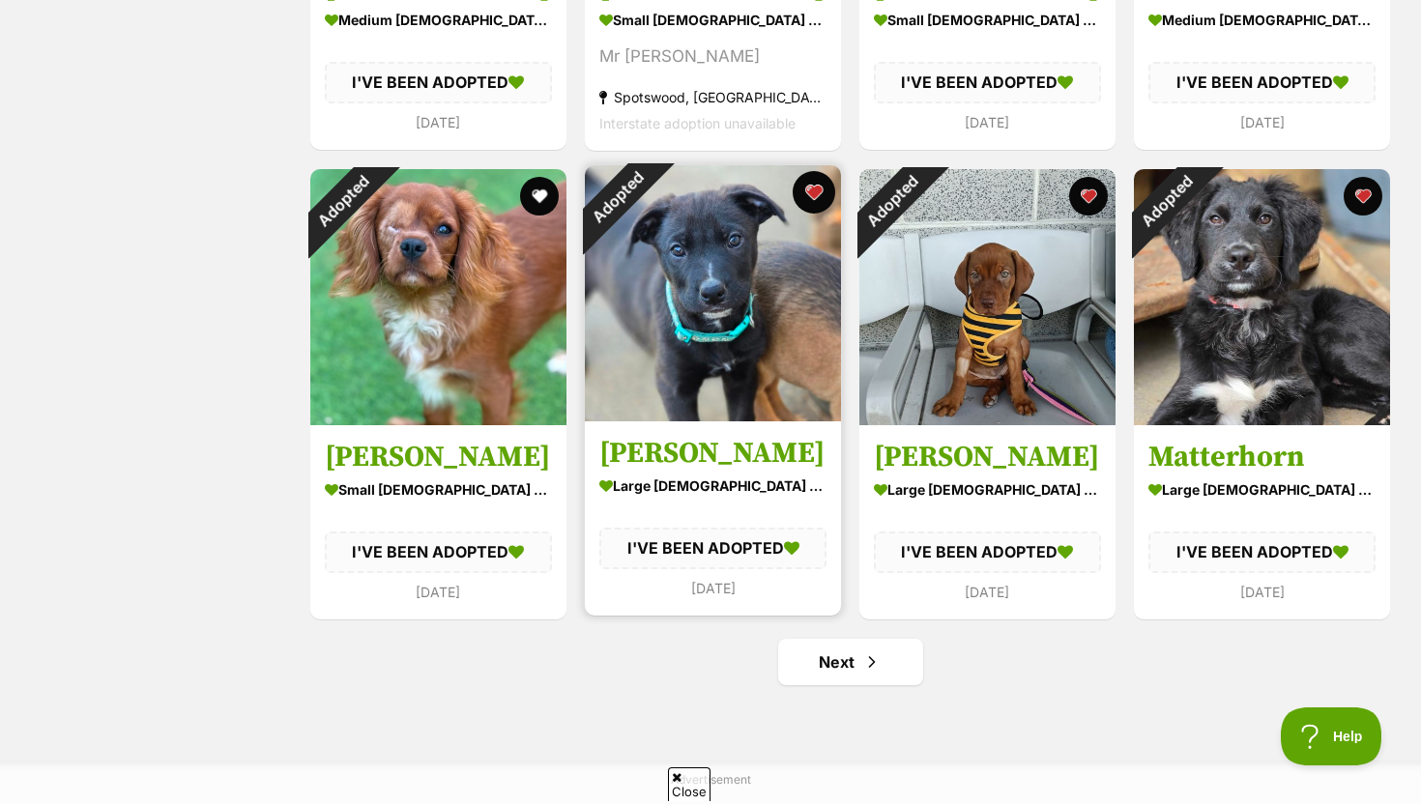
click at [822, 193] on button "favourite" at bounding box center [814, 192] width 43 height 43
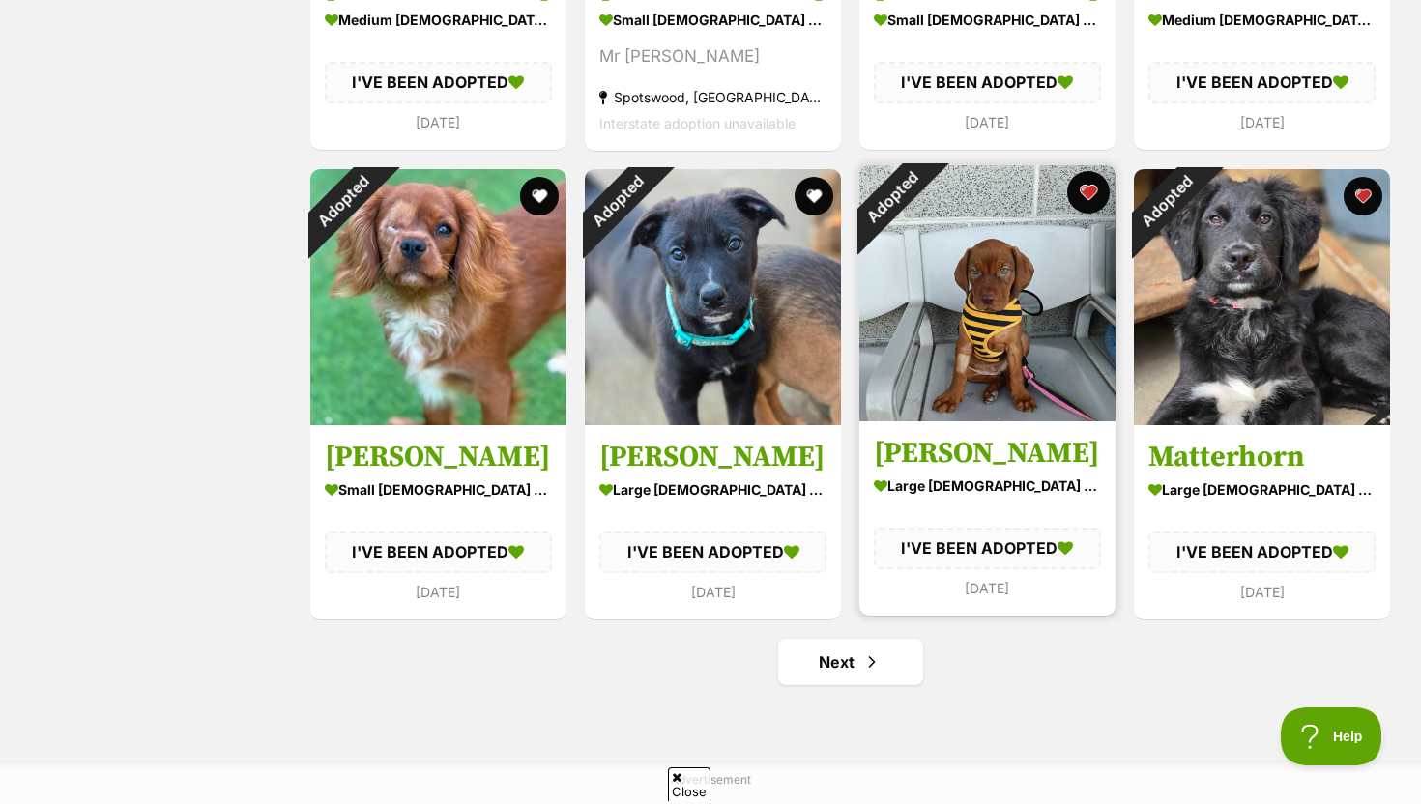
click at [1089, 190] on button "favourite" at bounding box center [1088, 192] width 43 height 43
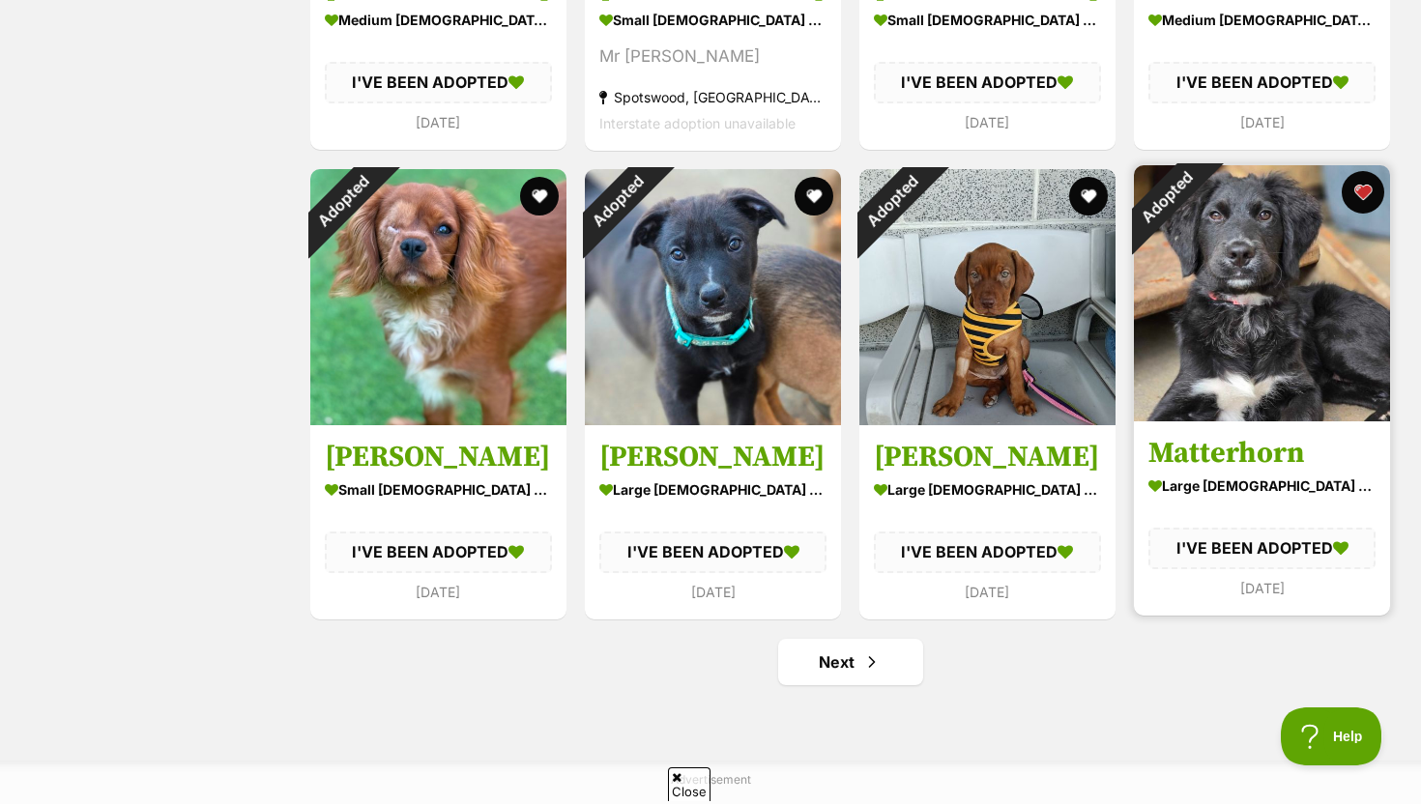
click at [1360, 189] on button "favourite" at bounding box center [1362, 192] width 43 height 43
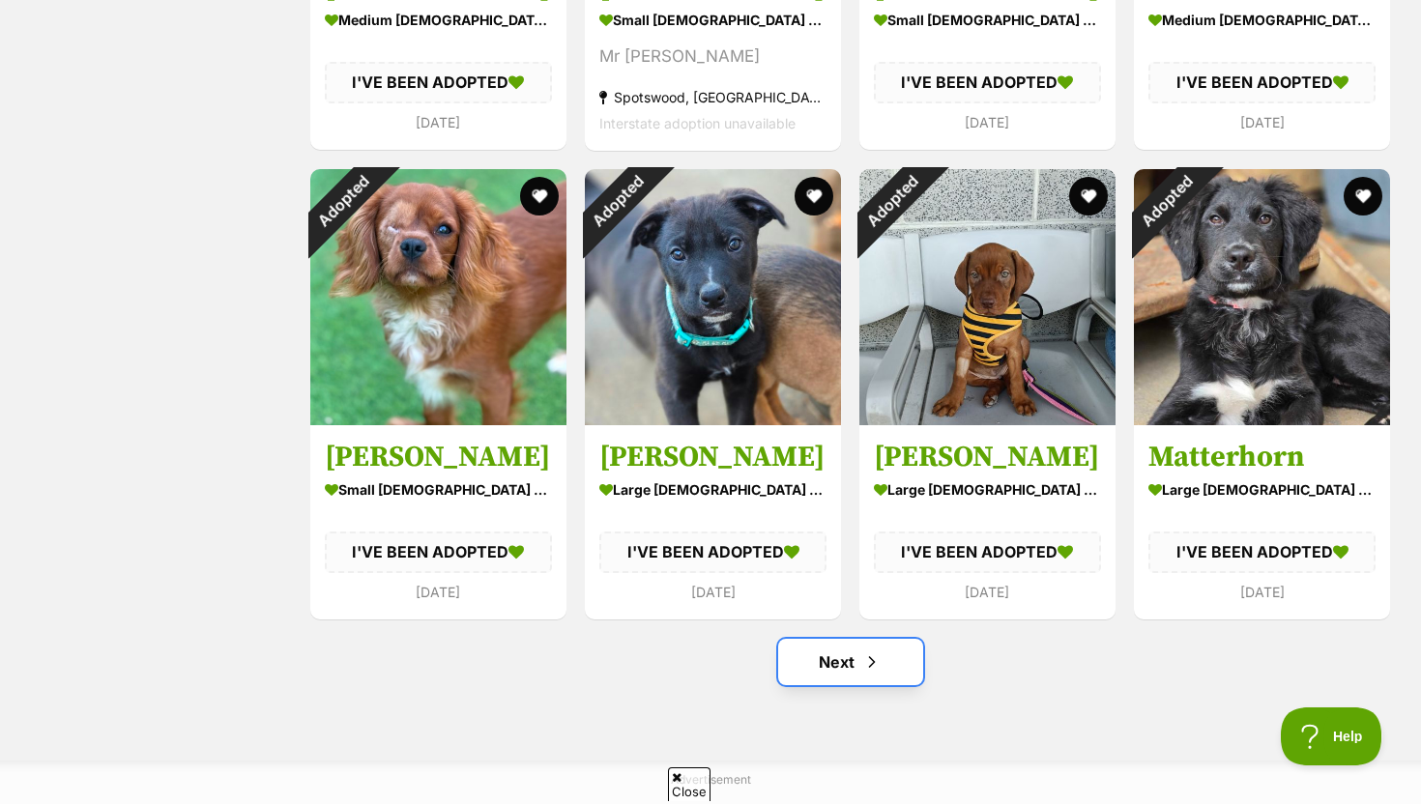
click at [837, 662] on link "Next" at bounding box center [850, 662] width 145 height 46
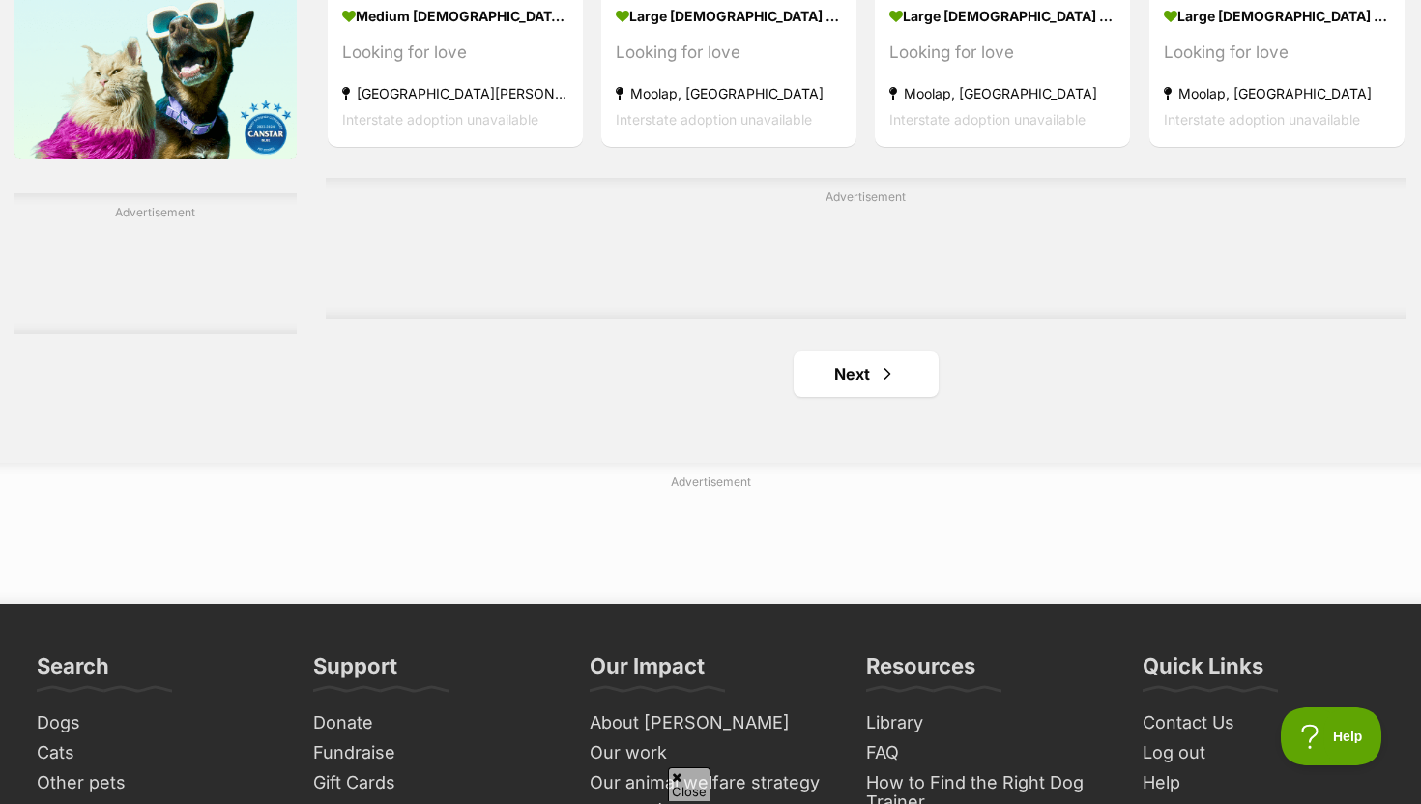
scroll to position [3204, 0]
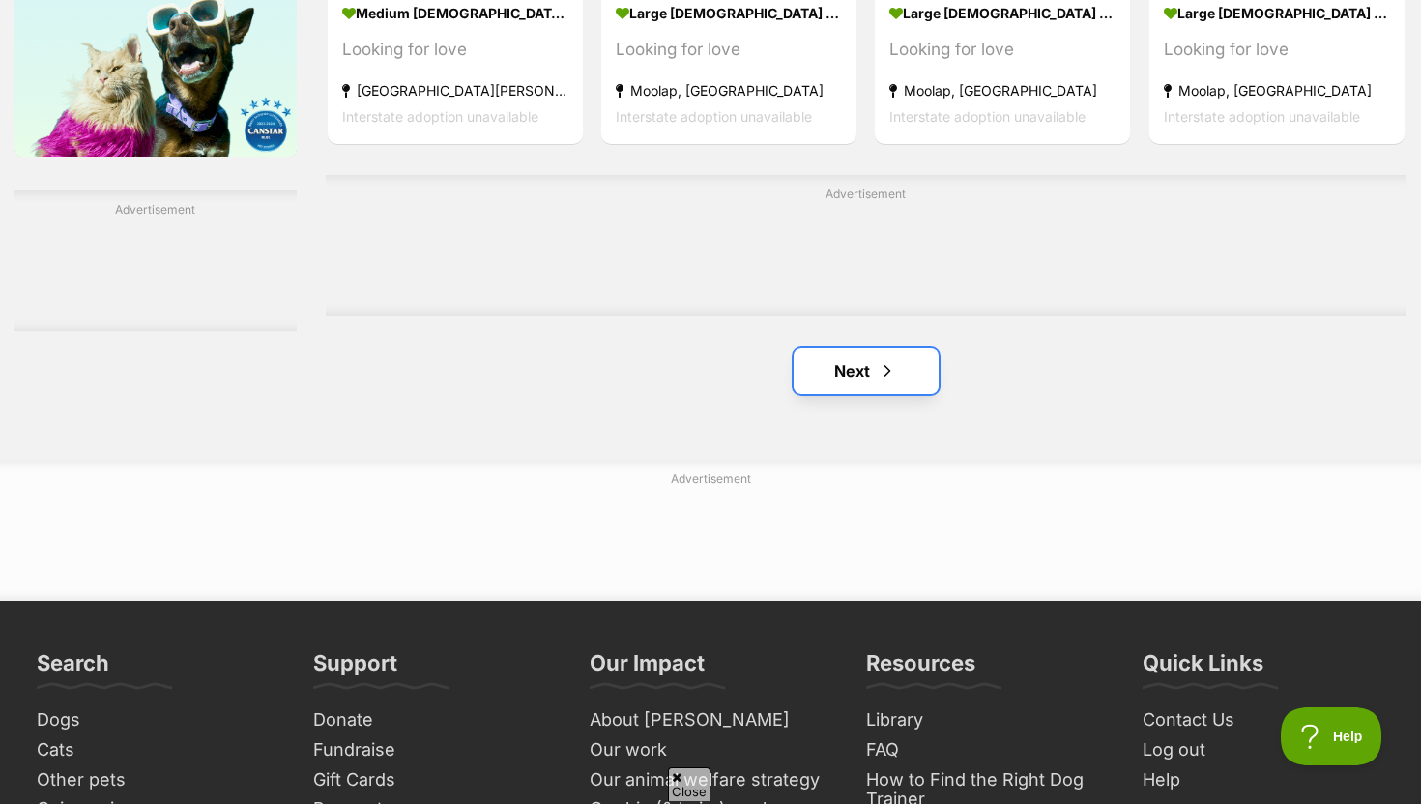
click at [878, 382] on span "Next page" at bounding box center [887, 371] width 19 height 23
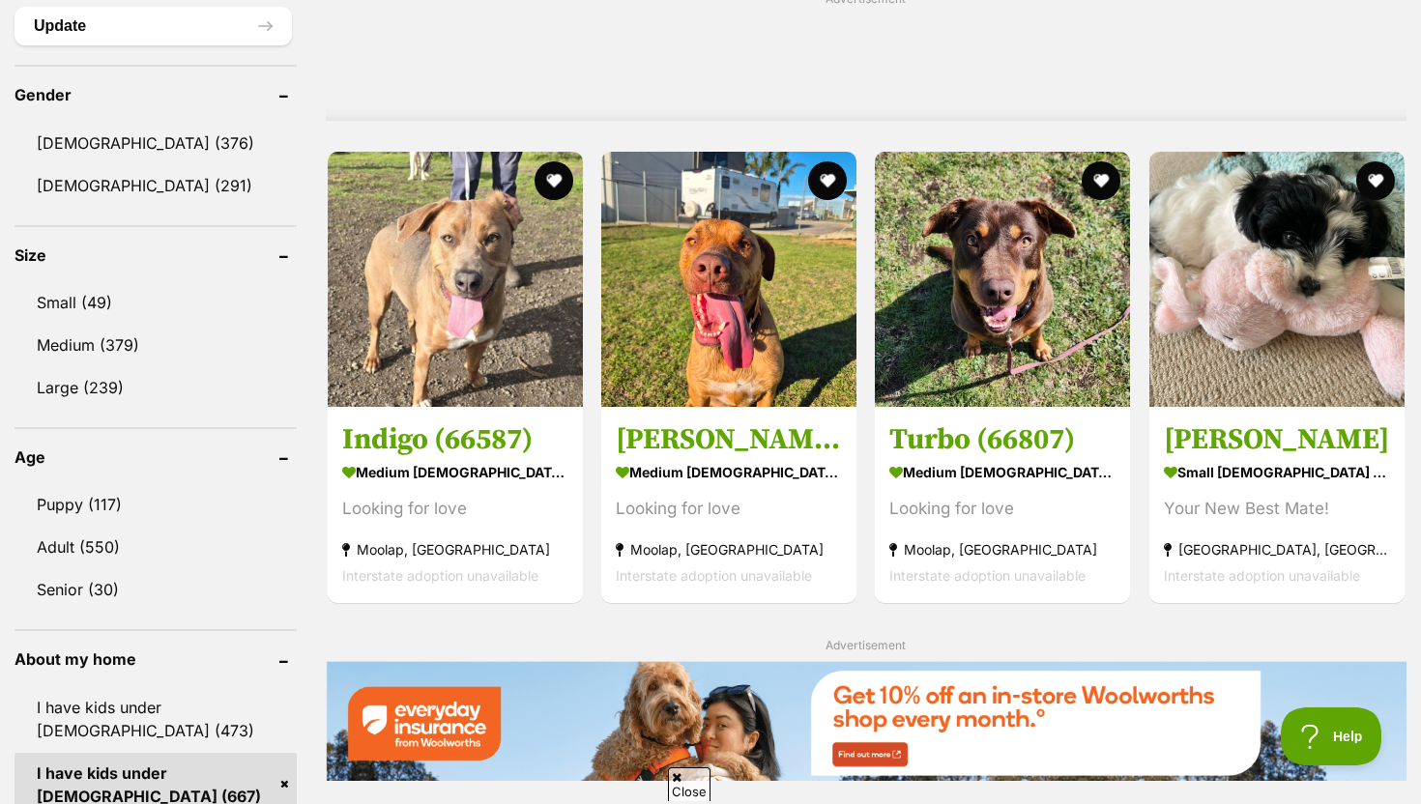
scroll to position [1620, 0]
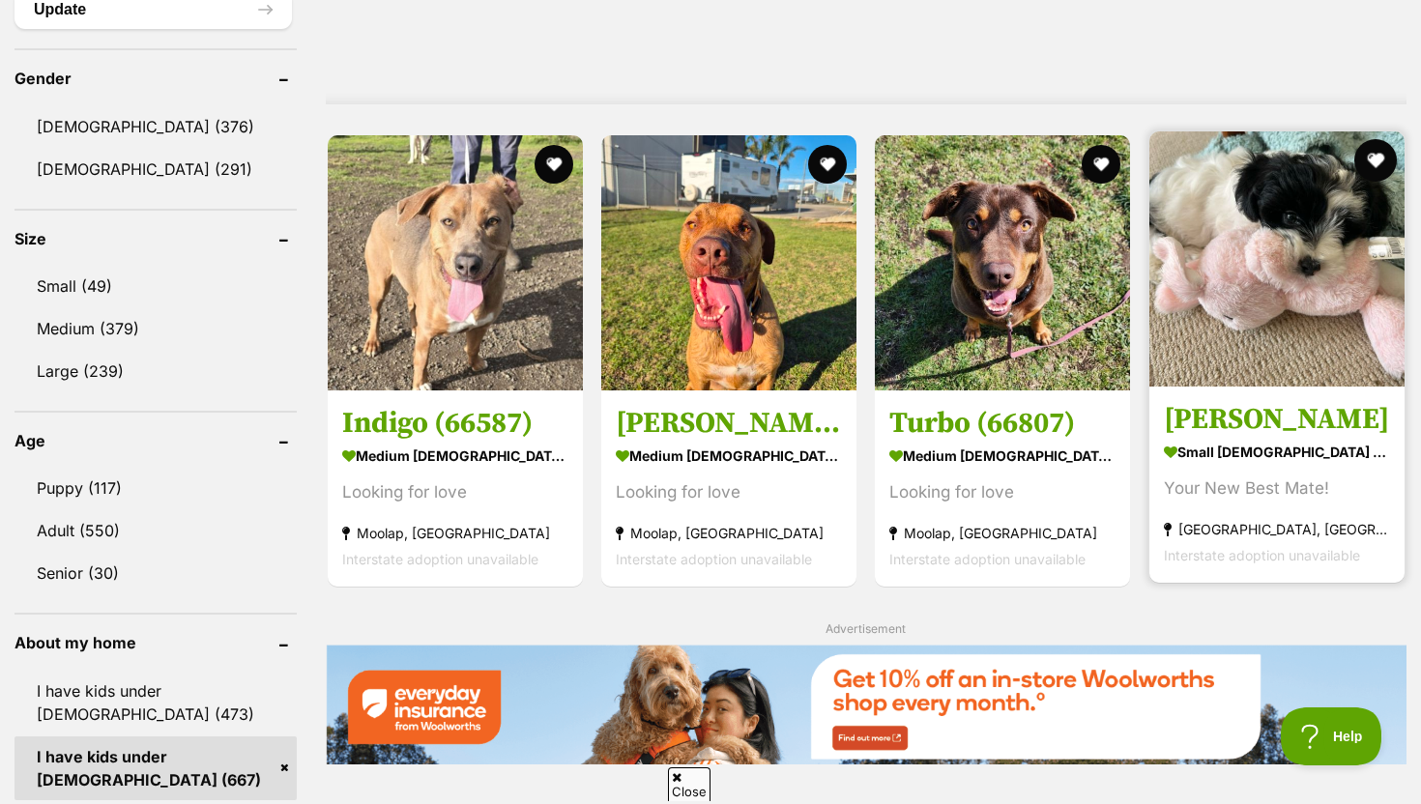
click at [1372, 157] on button "favourite" at bounding box center [1375, 160] width 43 height 43
click at [1239, 319] on img at bounding box center [1276, 258] width 255 height 255
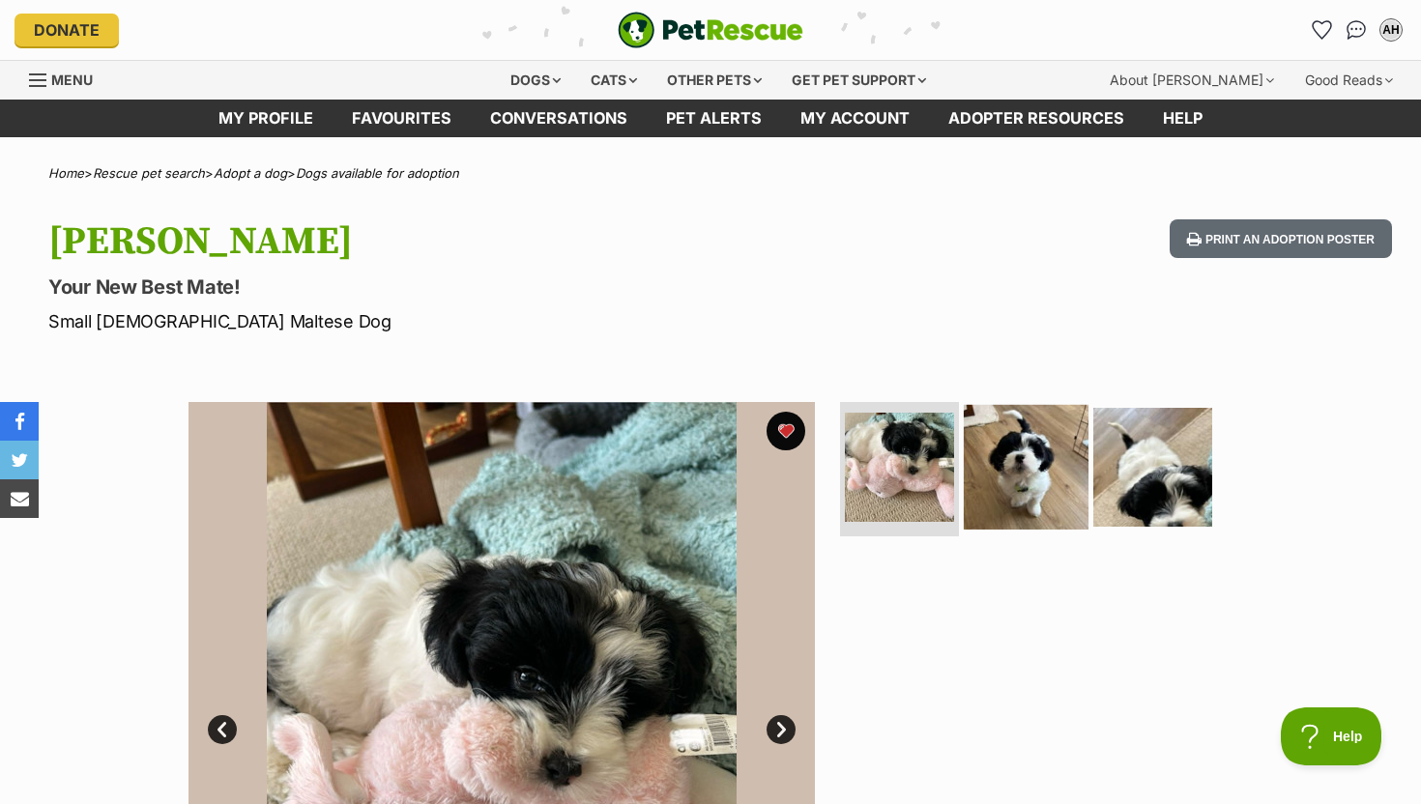
click at [1038, 482] on img at bounding box center [1026, 466] width 125 height 125
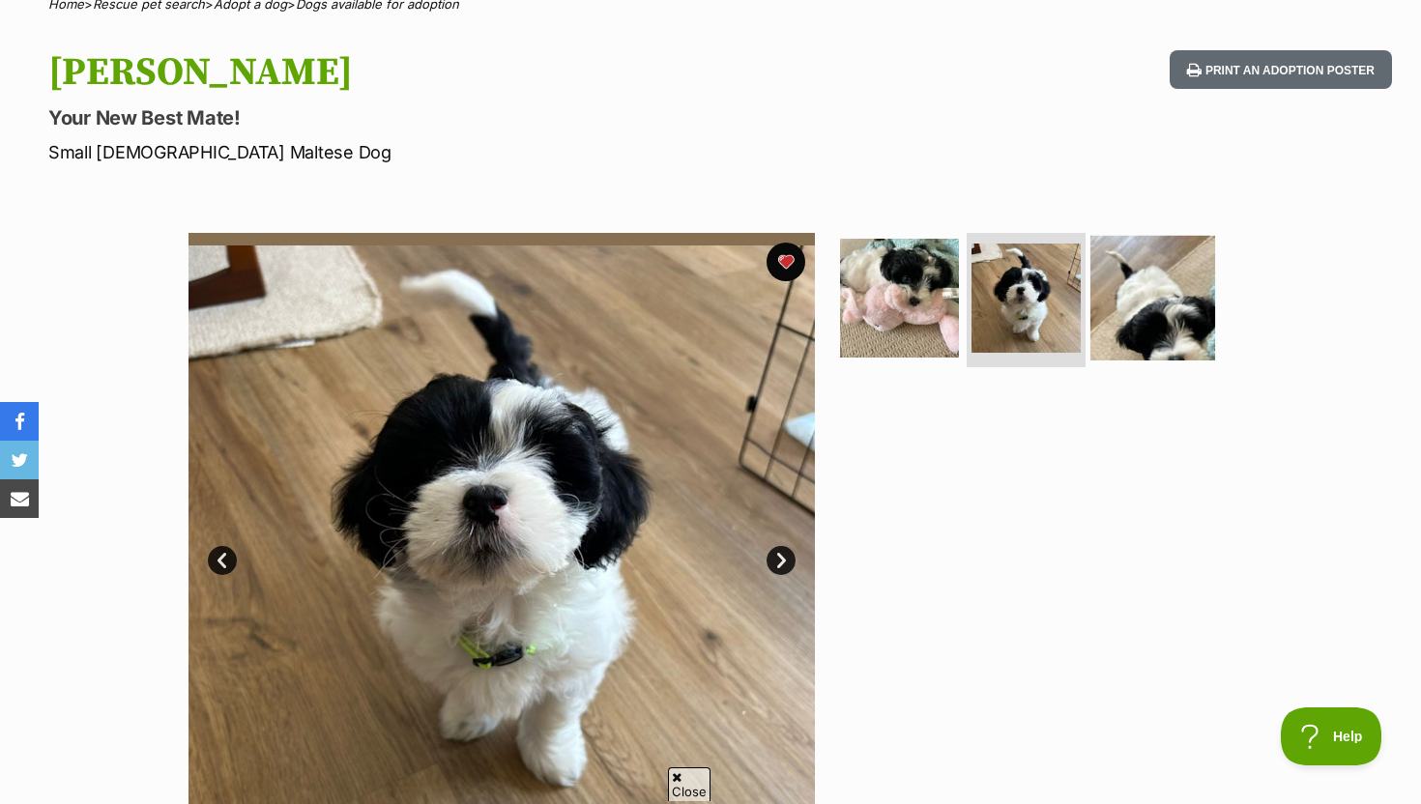
click at [1141, 307] on img at bounding box center [1152, 297] width 125 height 125
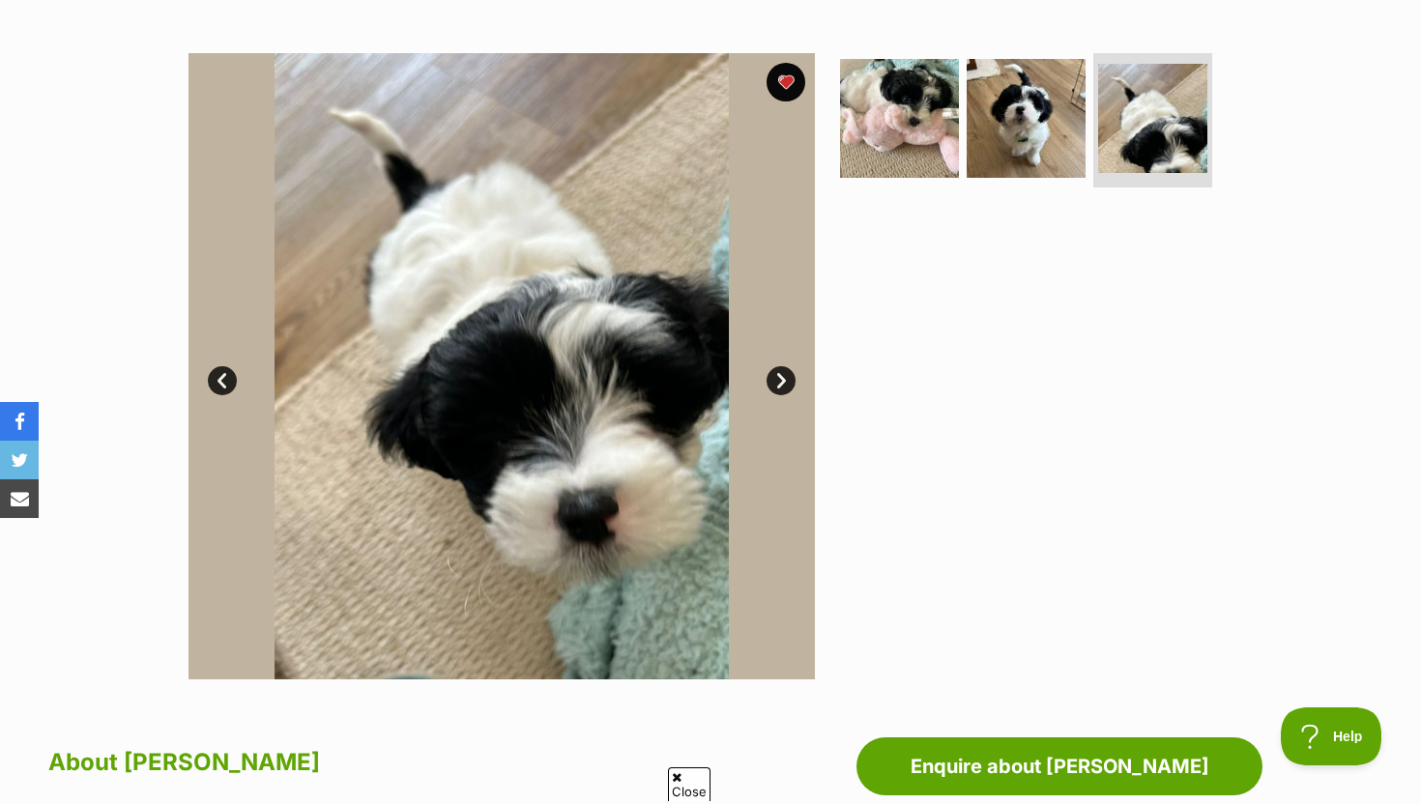
scroll to position [370, 0]
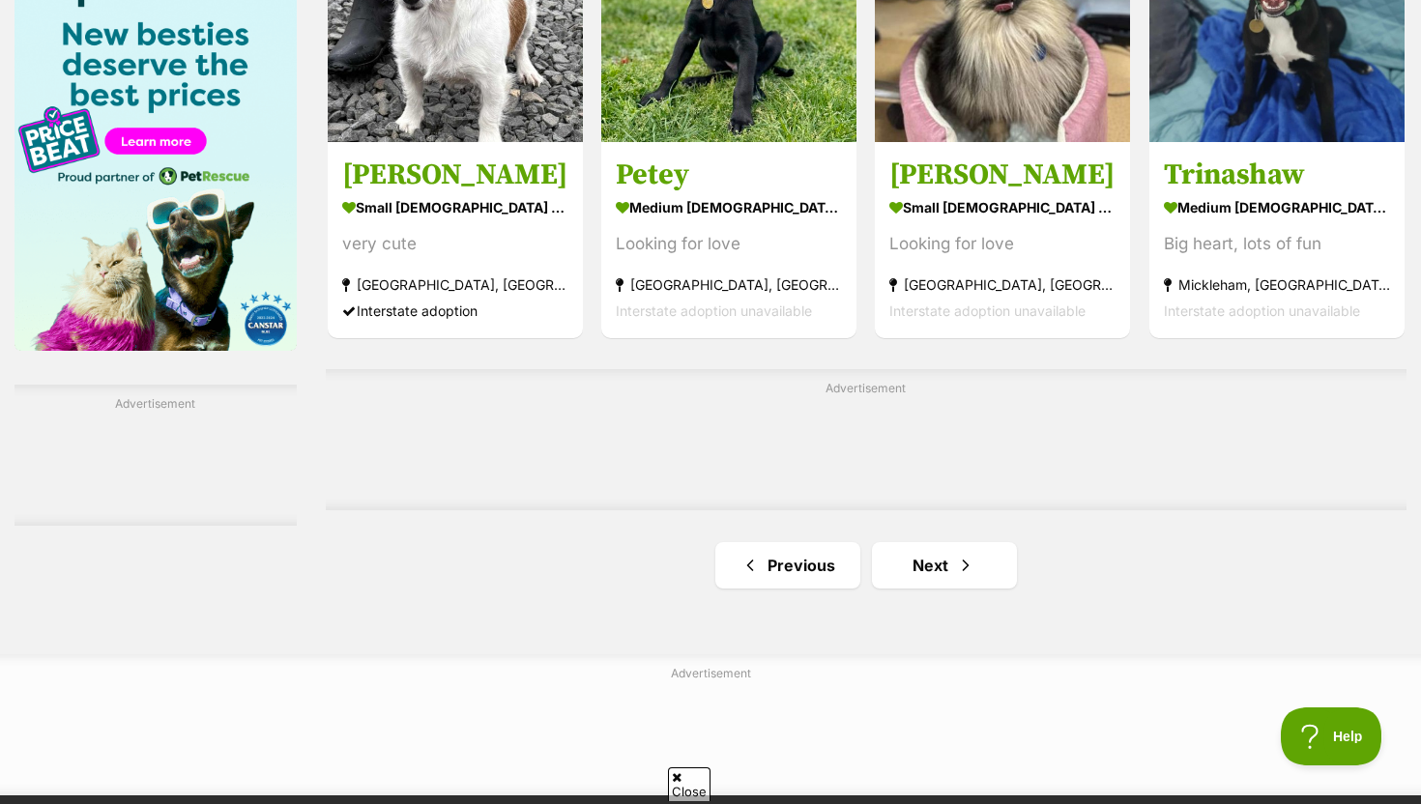
scroll to position [3187, 0]
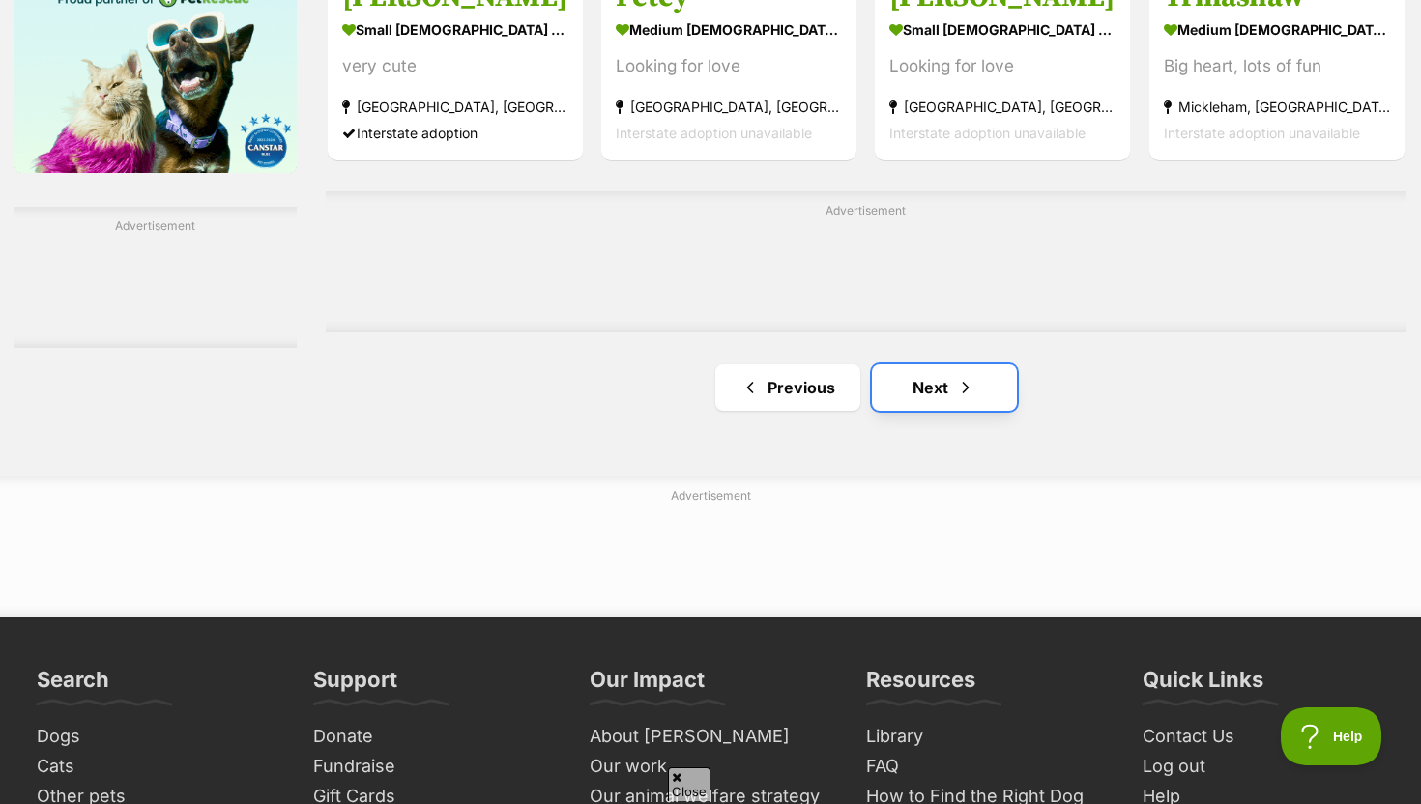
click at [960, 399] on span "Next page" at bounding box center [965, 387] width 19 height 23
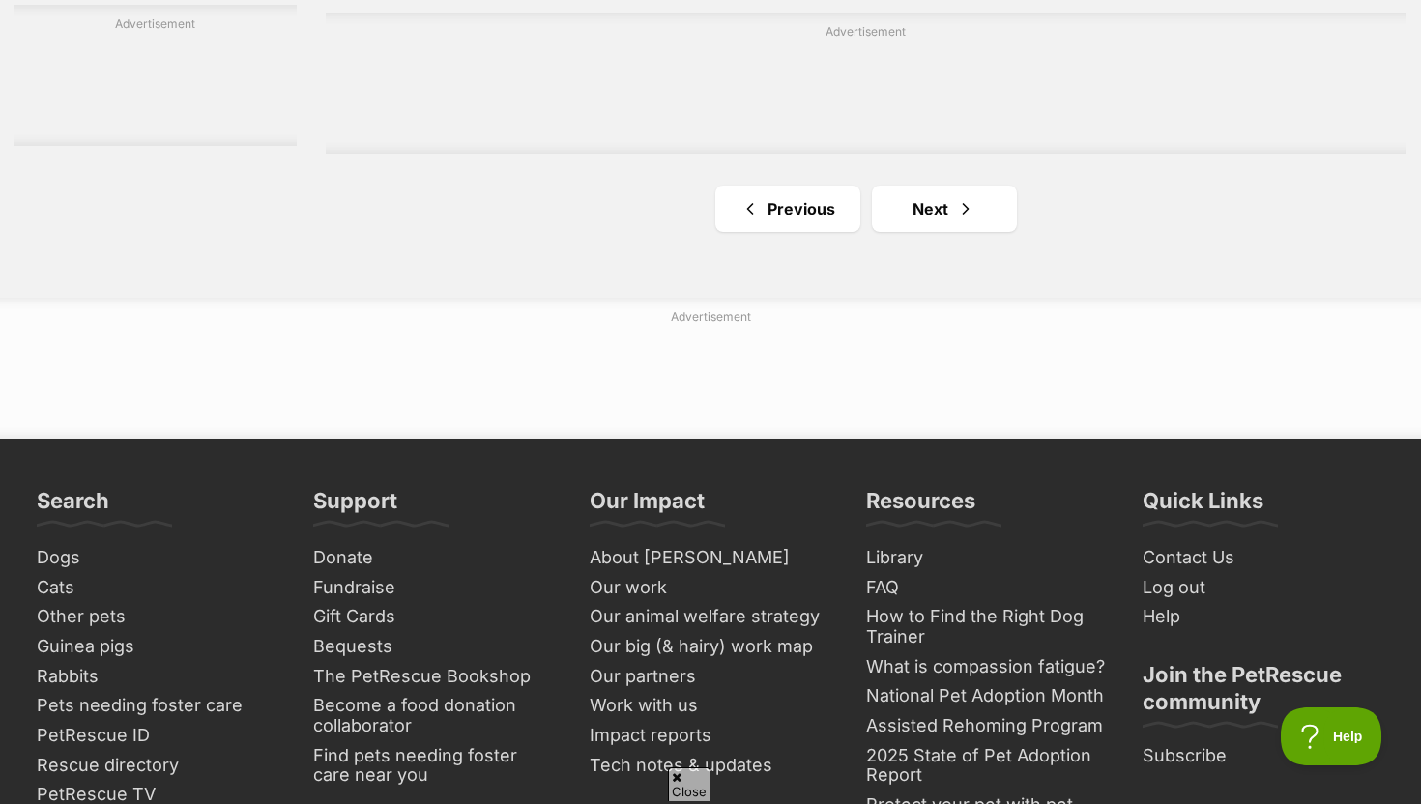
scroll to position [3491, 0]
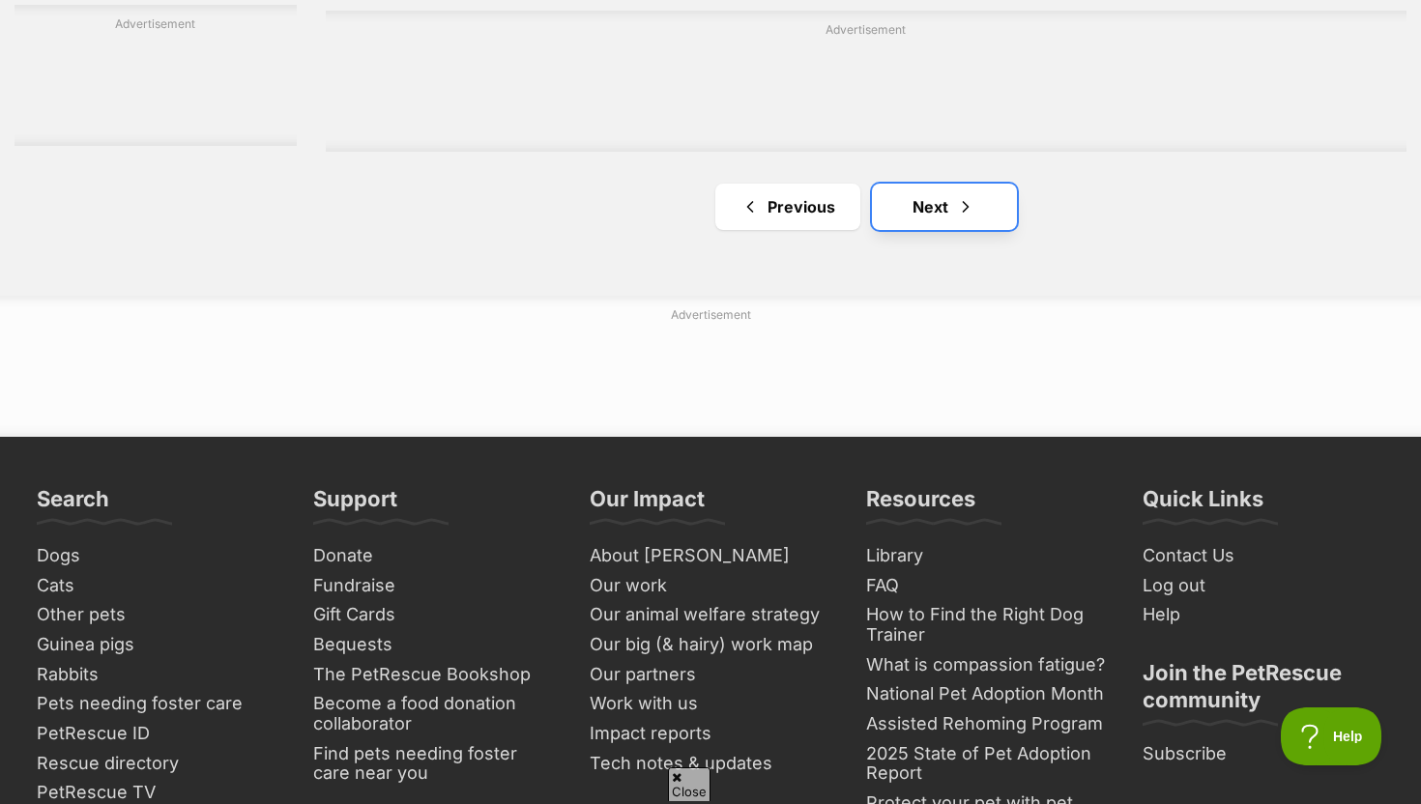
click at [908, 227] on link "Next" at bounding box center [944, 207] width 145 height 46
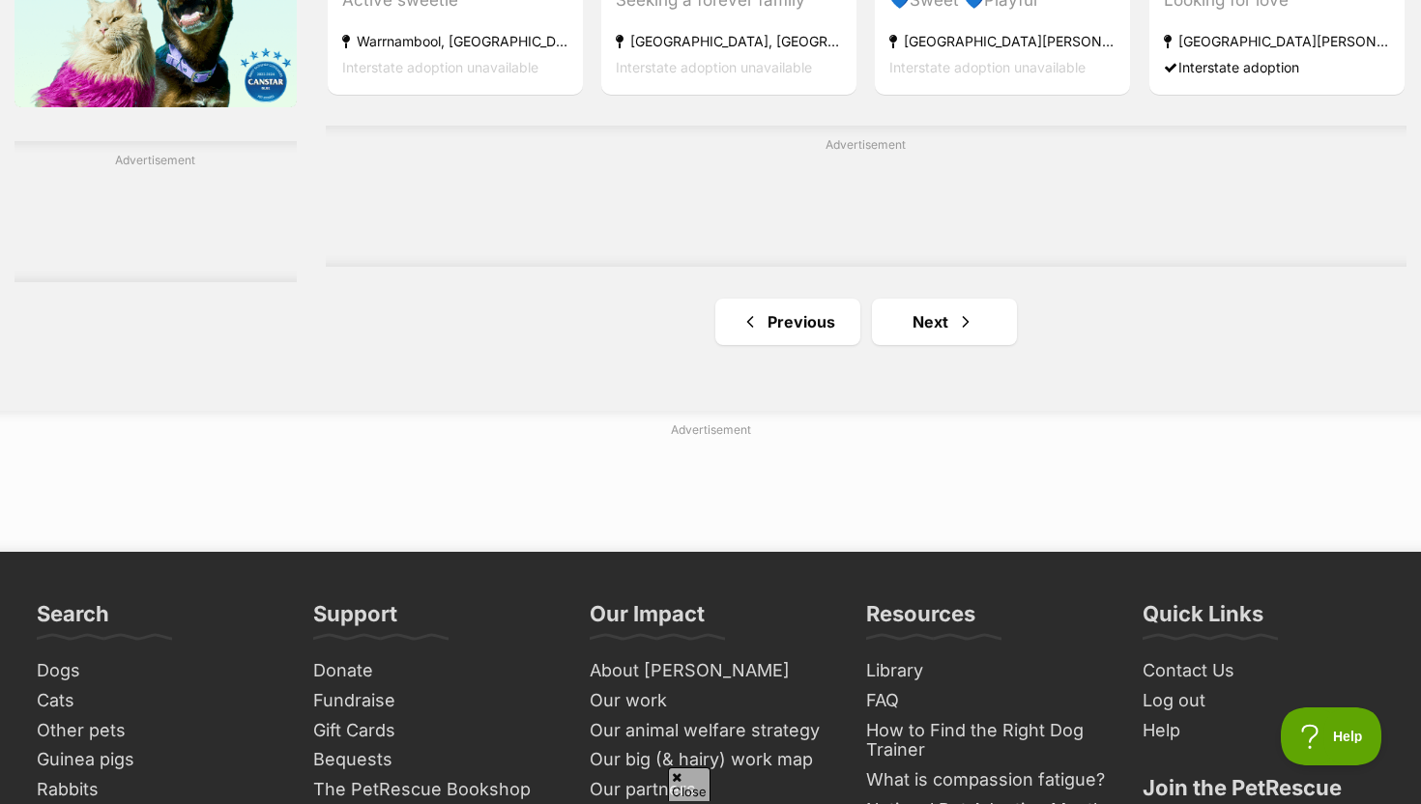
scroll to position [3257, 0]
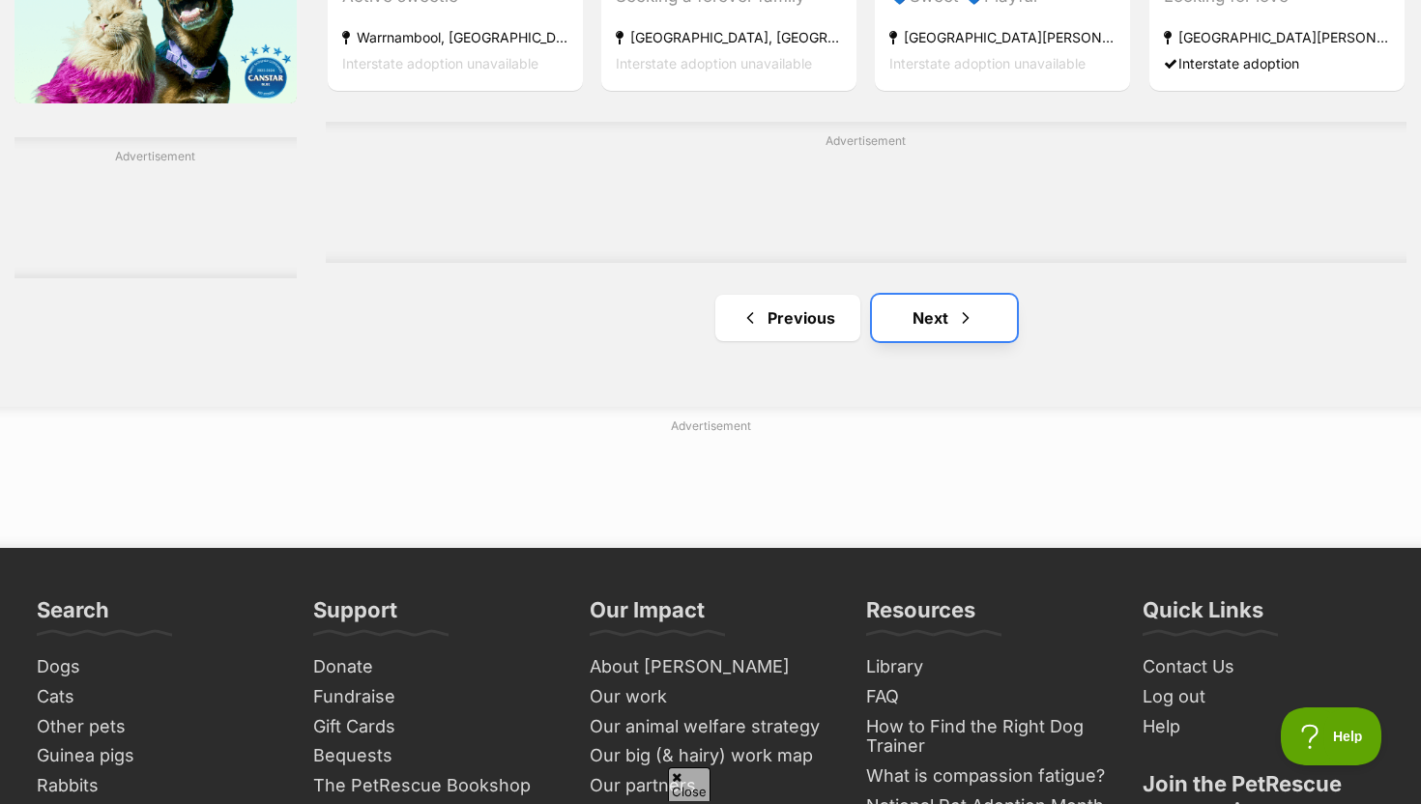
click at [942, 318] on link "Next" at bounding box center [944, 318] width 145 height 46
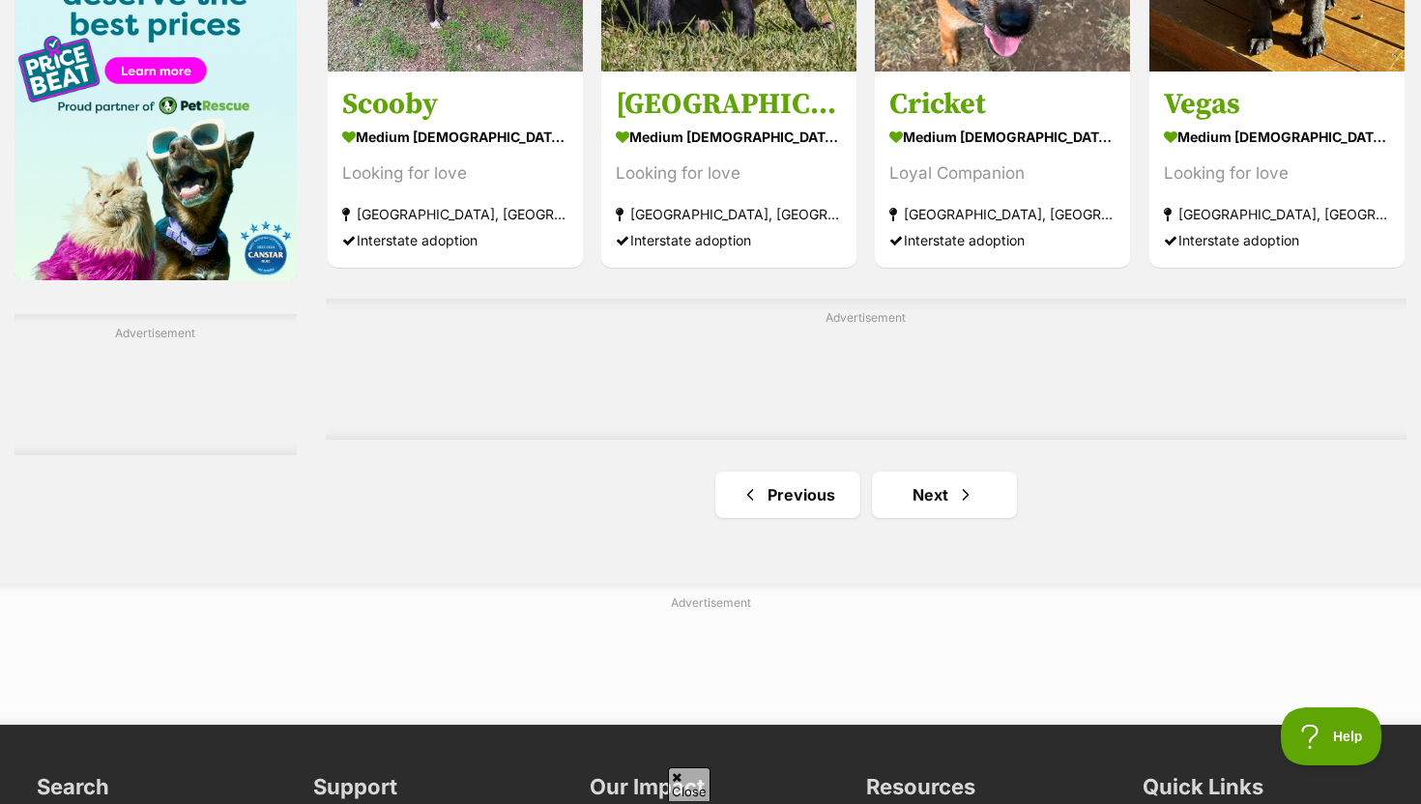
scroll to position [3089, 0]
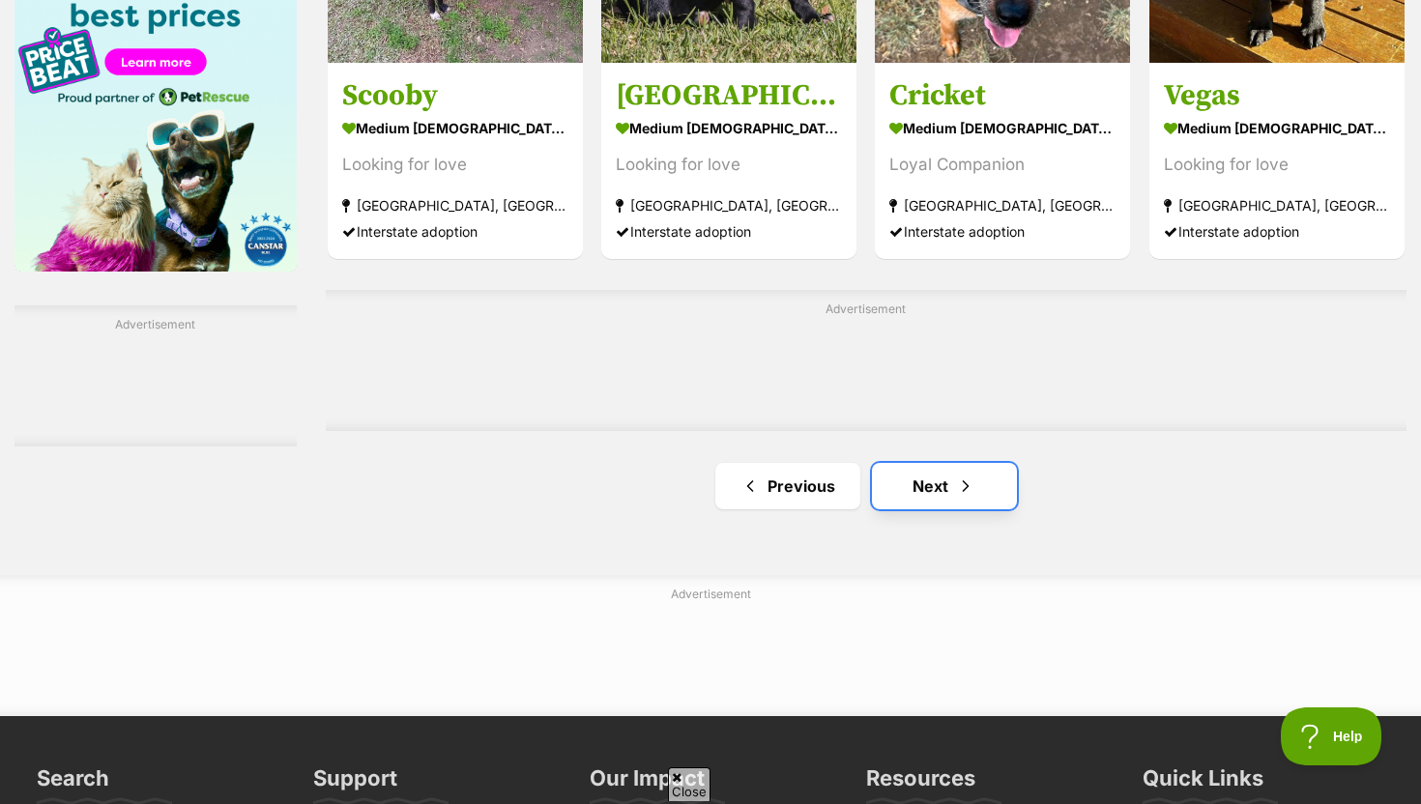
click at [896, 492] on link "Next" at bounding box center [944, 486] width 145 height 46
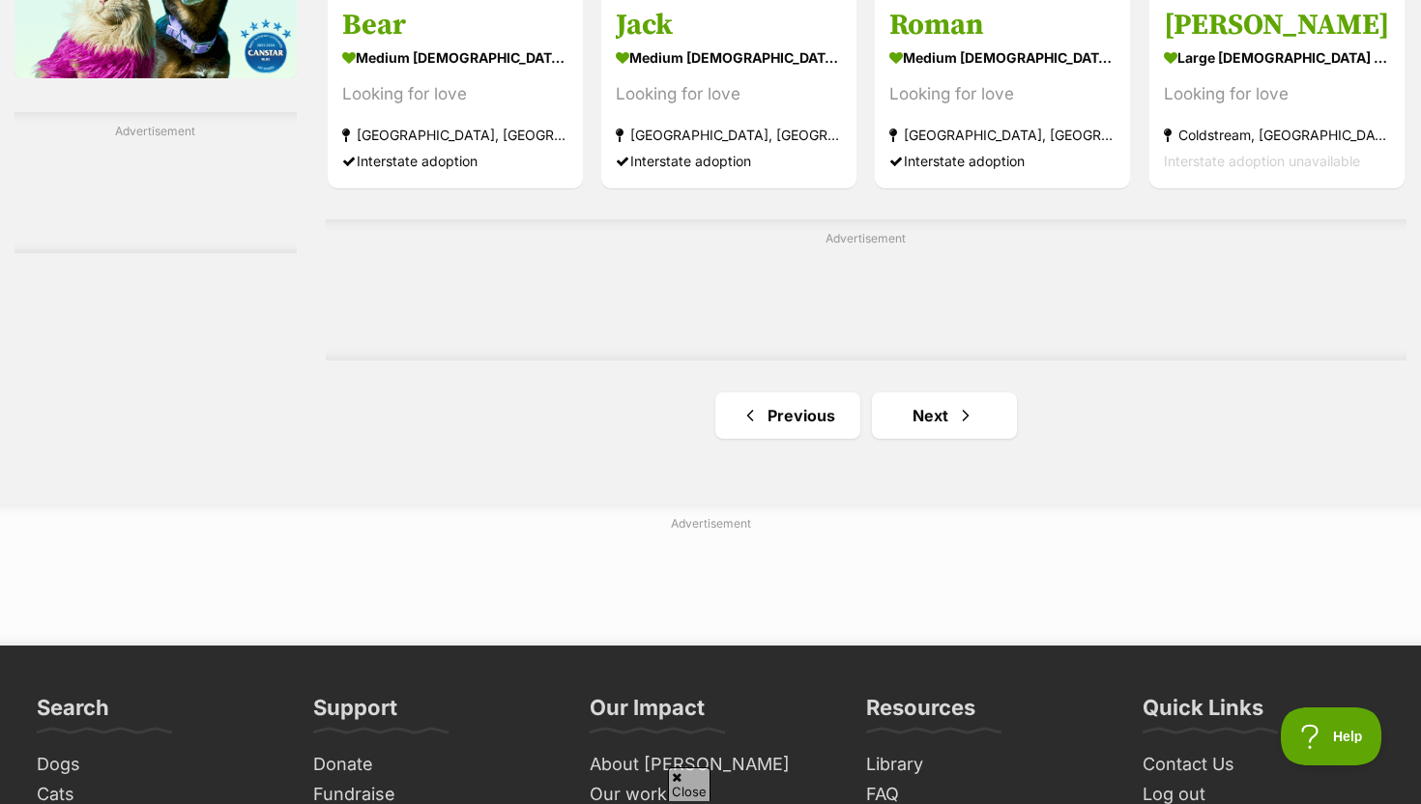
scroll to position [3281, 0]
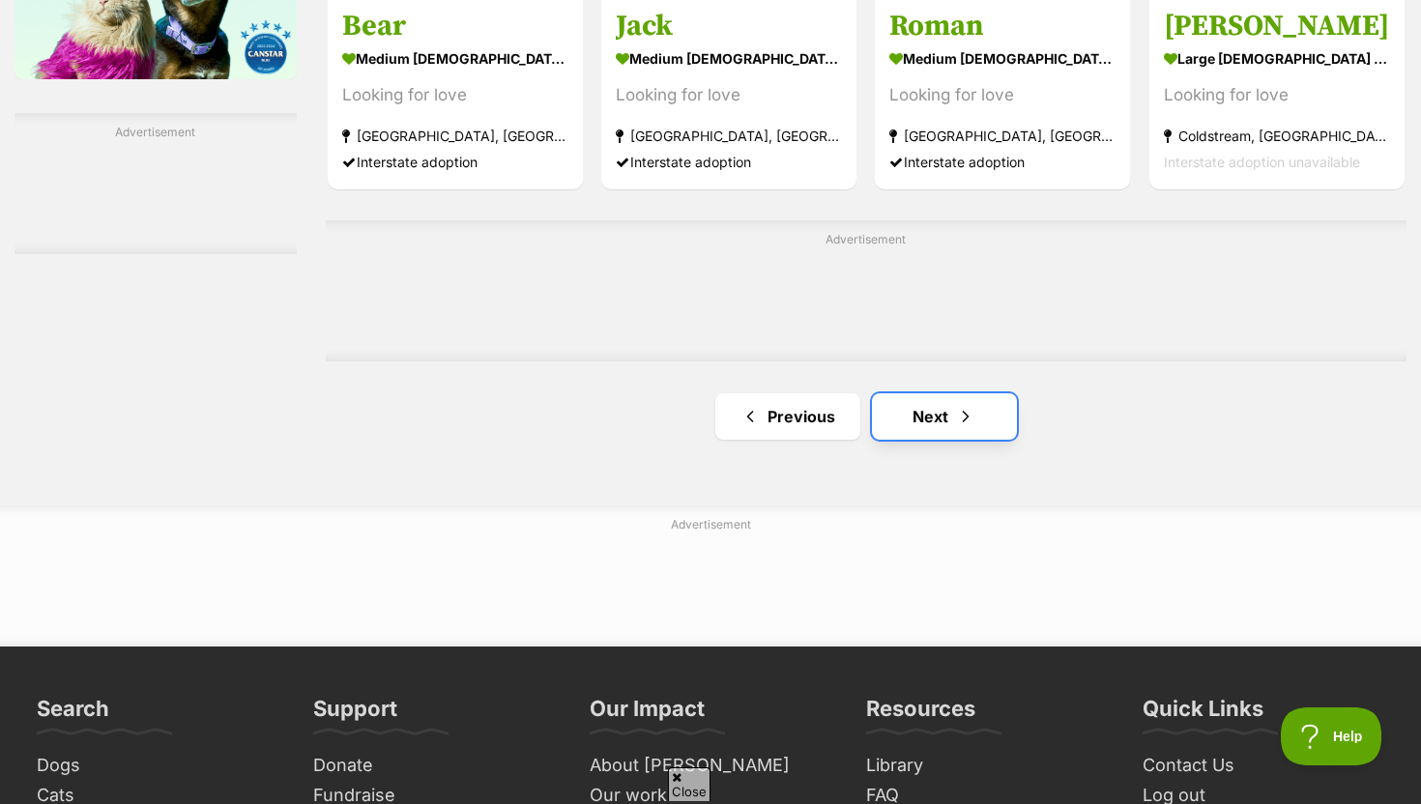
click at [956, 428] on span "Next page" at bounding box center [965, 416] width 19 height 23
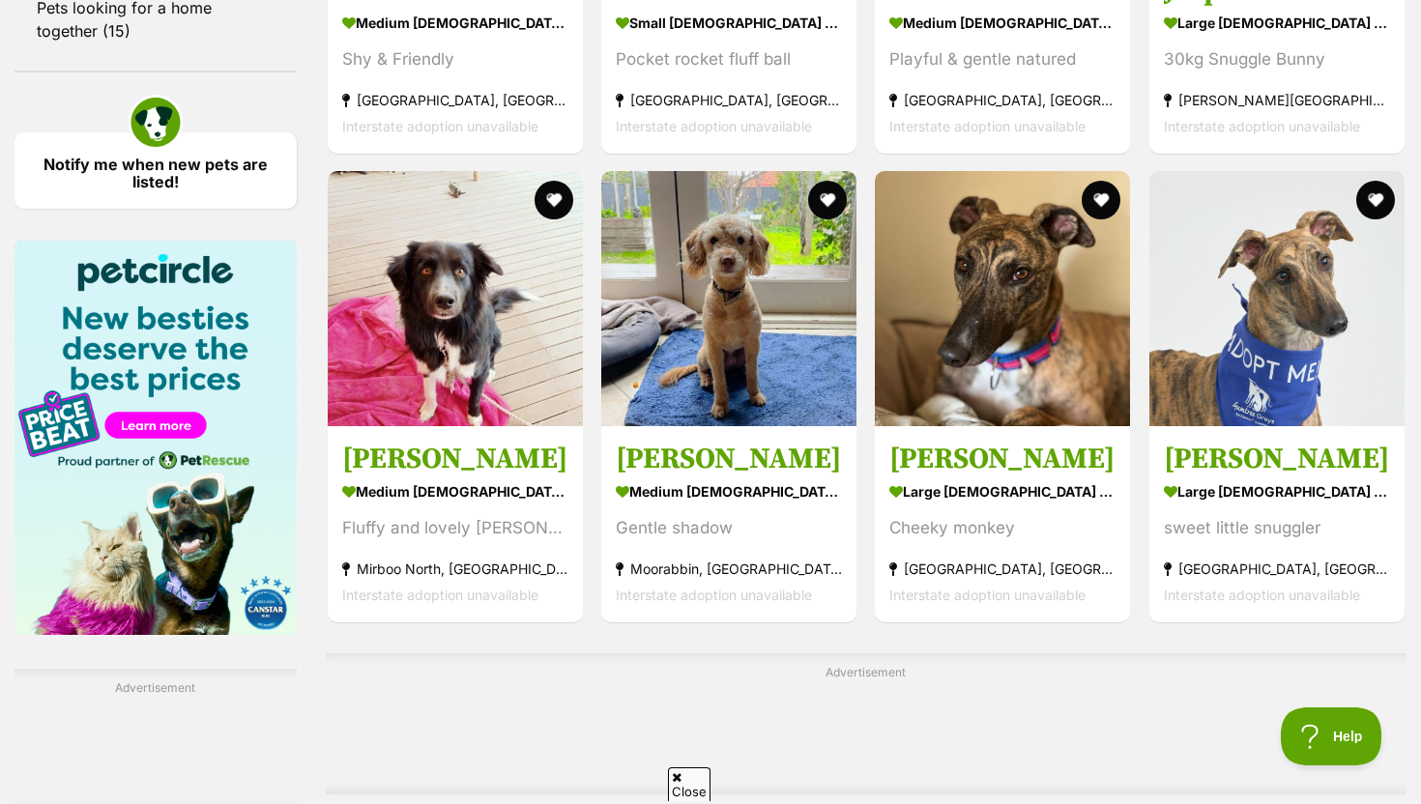
scroll to position [2805, 0]
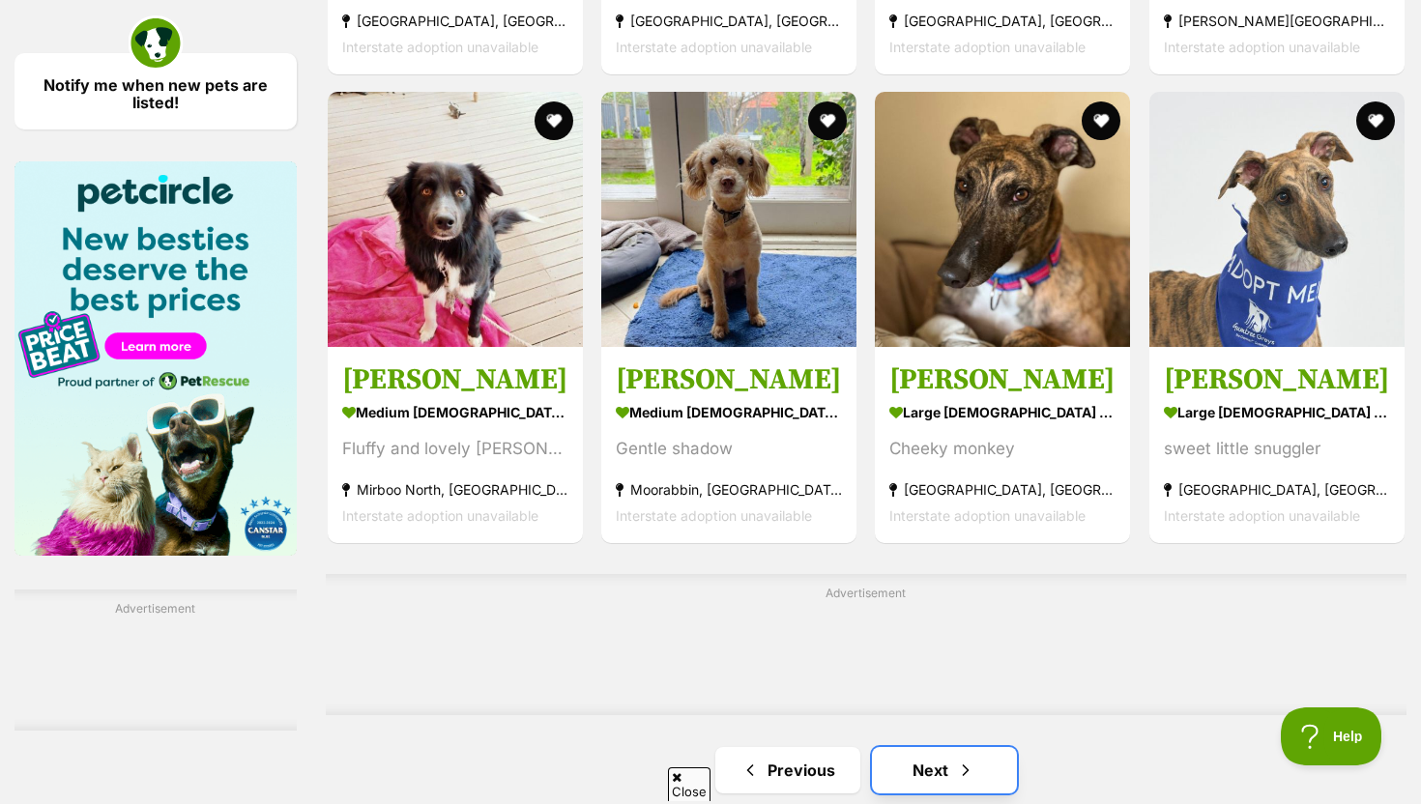
click at [939, 774] on link "Next" at bounding box center [944, 770] width 145 height 46
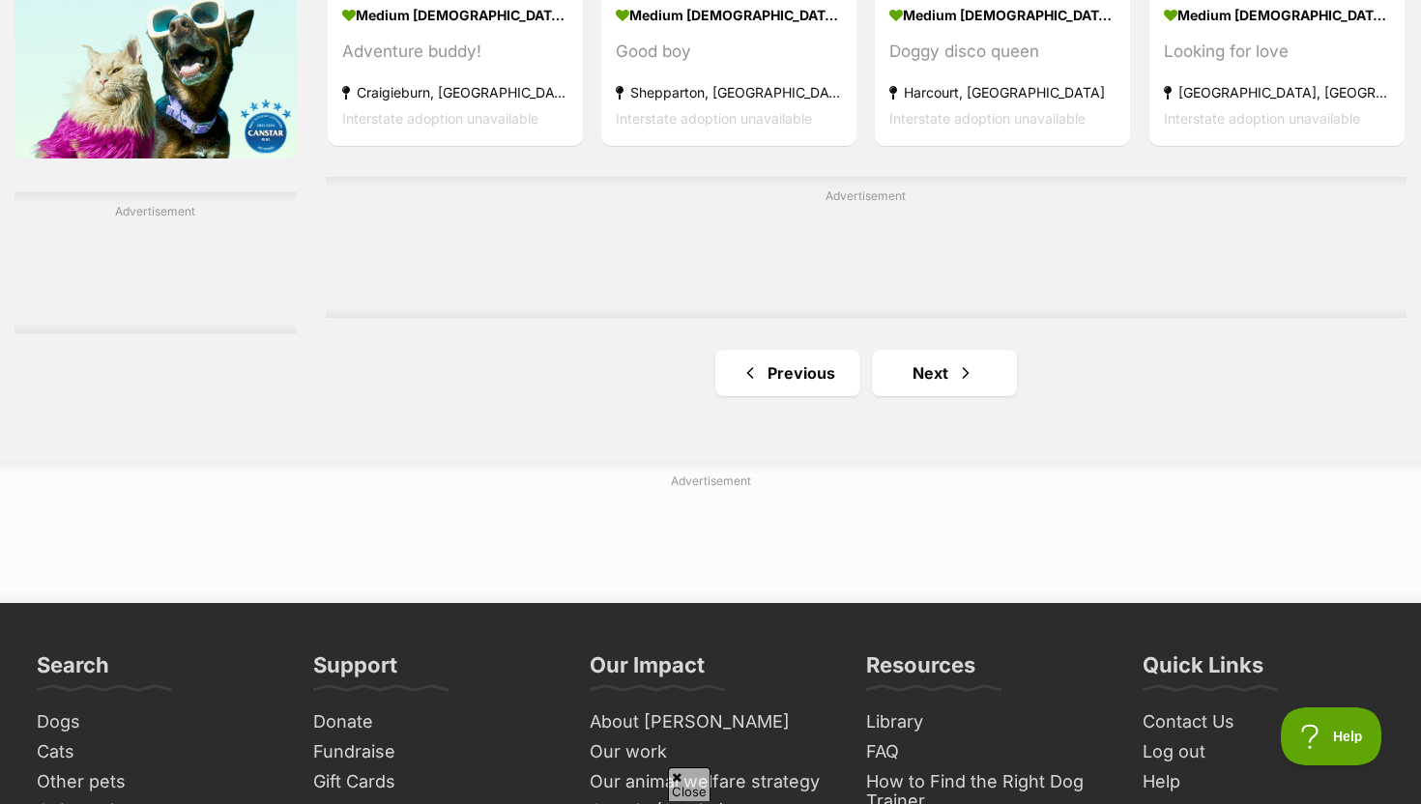
scroll to position [3201, 0]
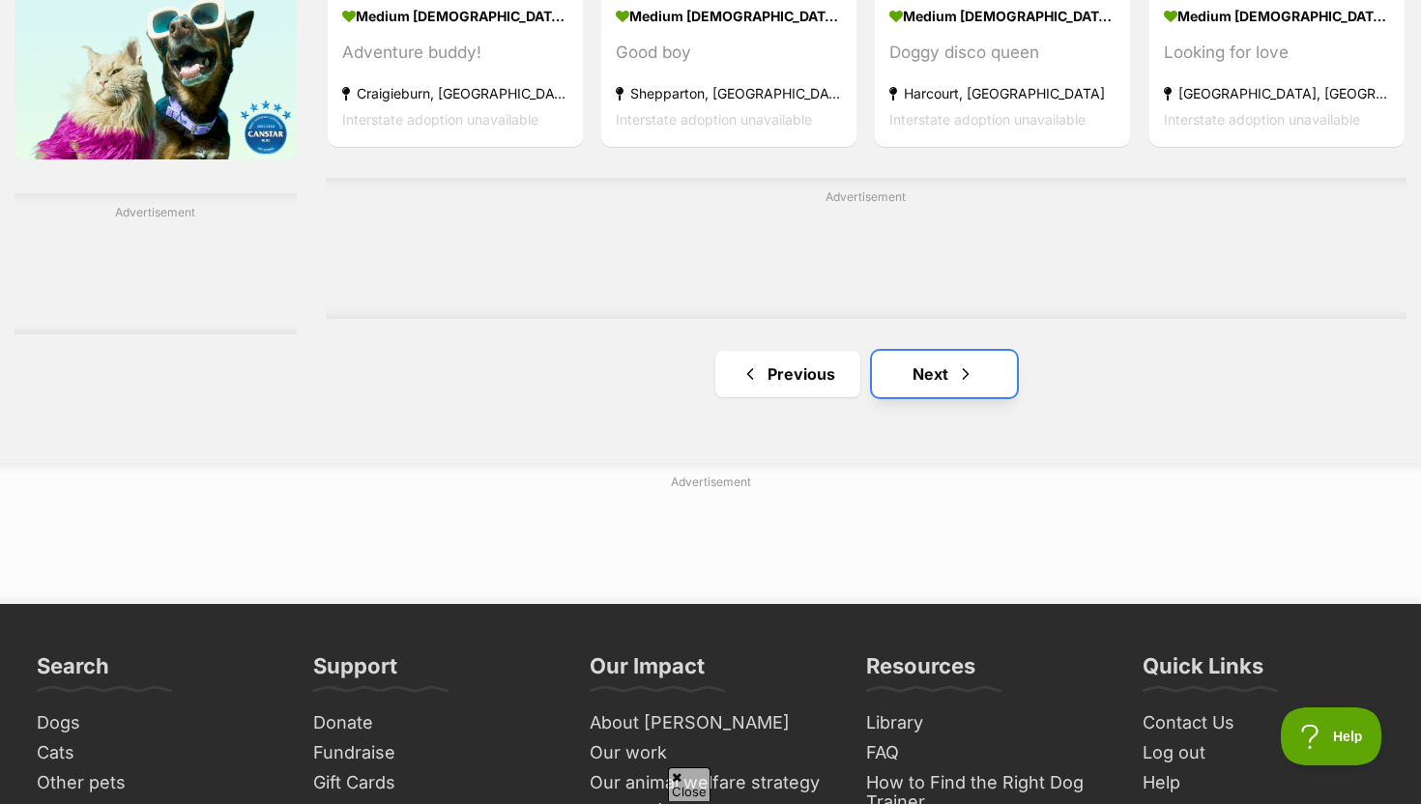
click at [936, 384] on link "Next" at bounding box center [944, 374] width 145 height 46
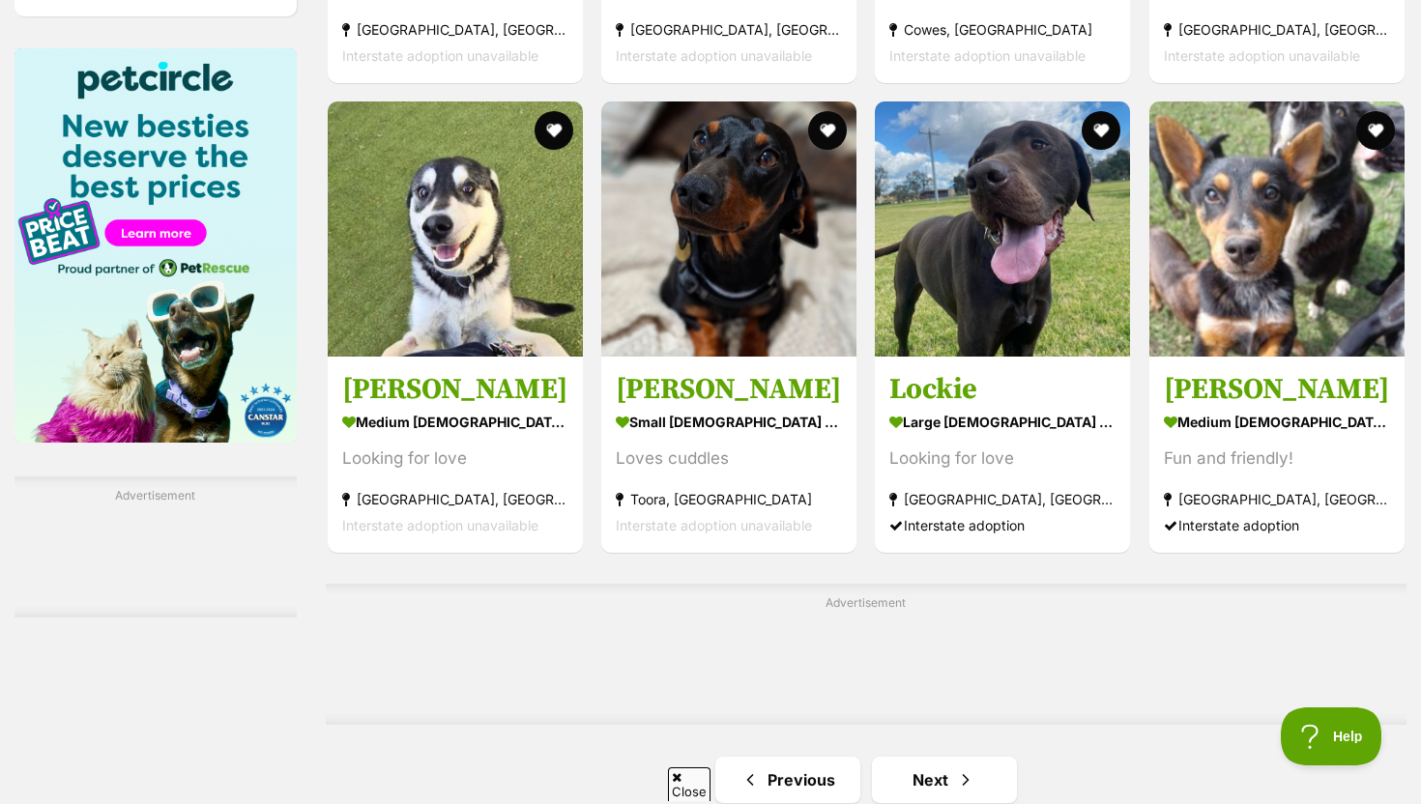
scroll to position [2932, 0]
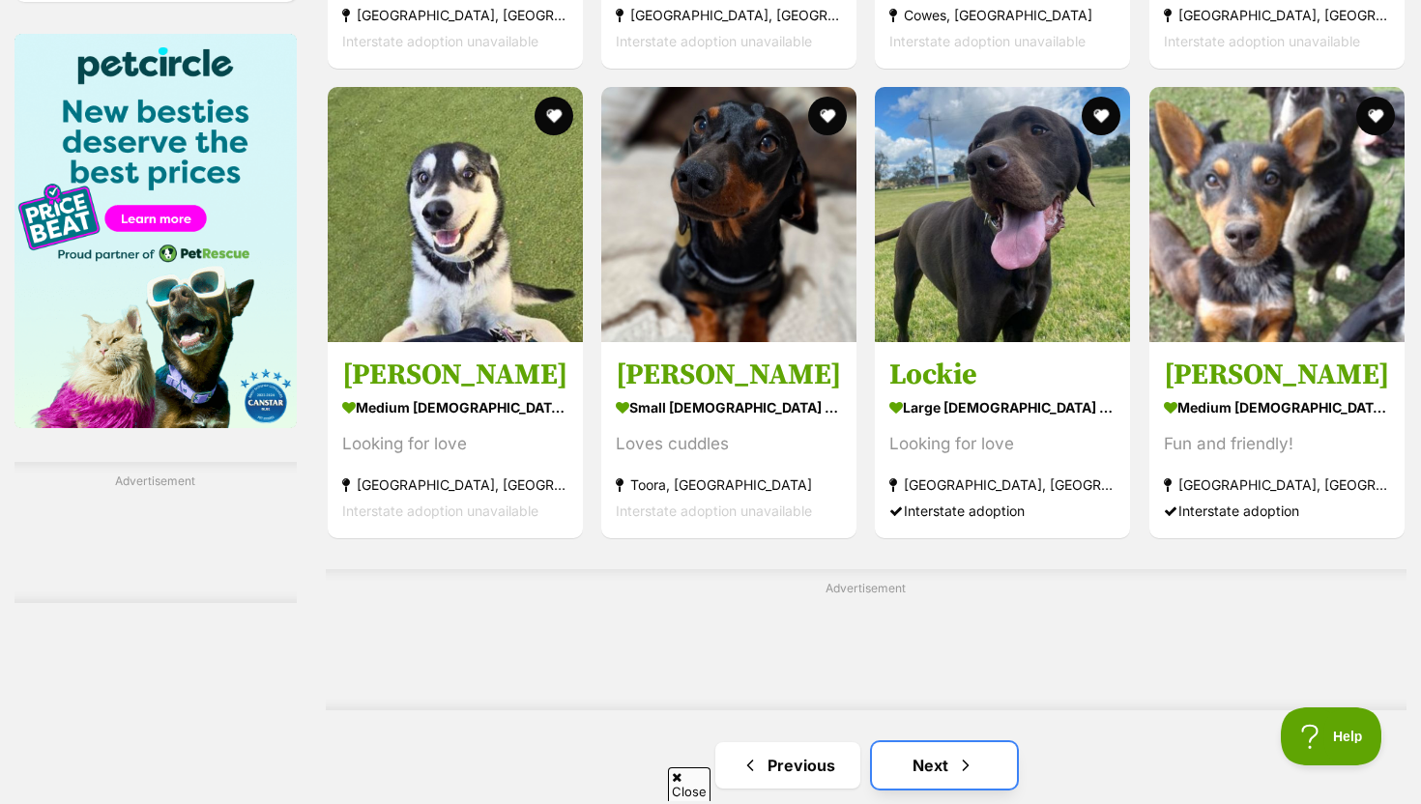
click at [959, 771] on span "Next page" at bounding box center [965, 765] width 19 height 23
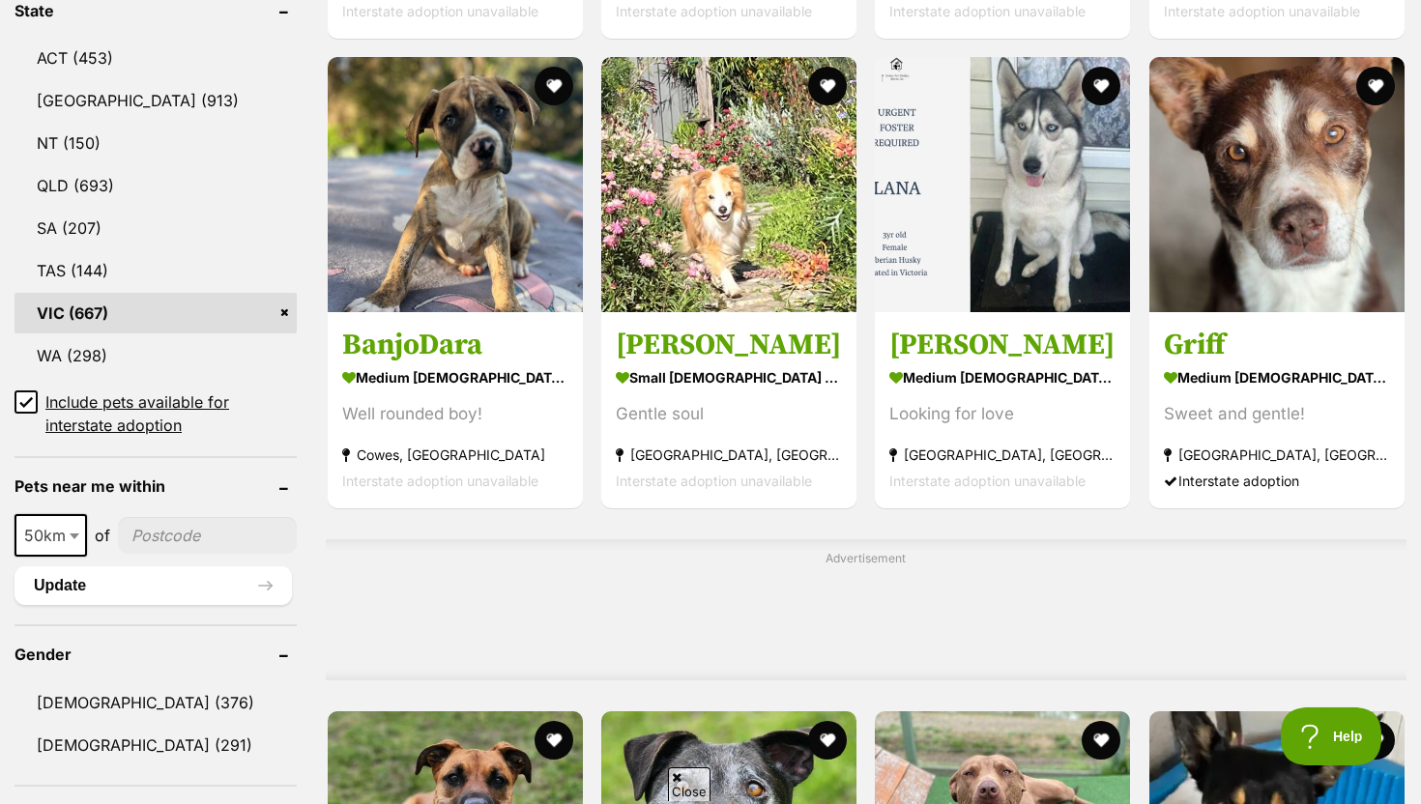
scroll to position [1046, 0]
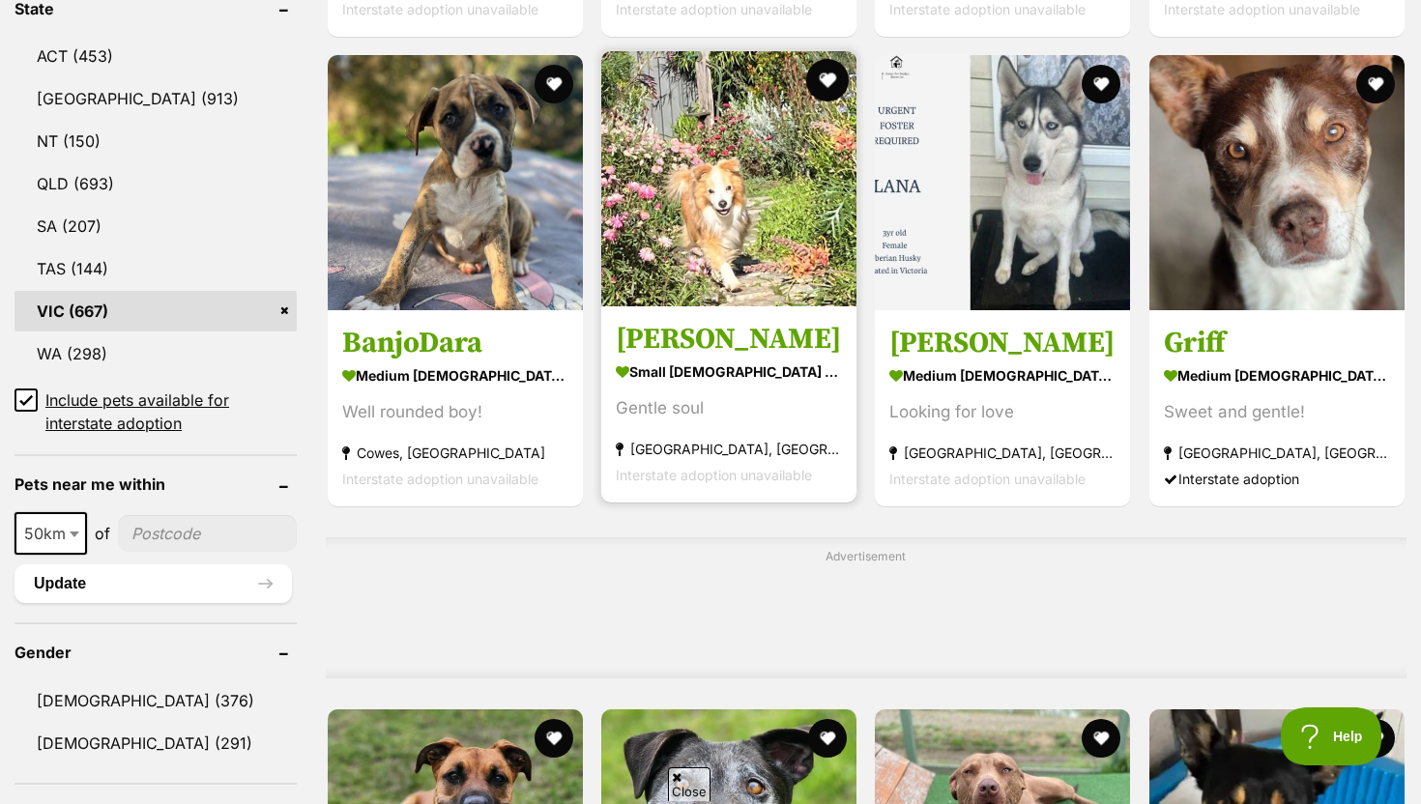
click at [825, 74] on button "favourite" at bounding box center [827, 80] width 43 height 43
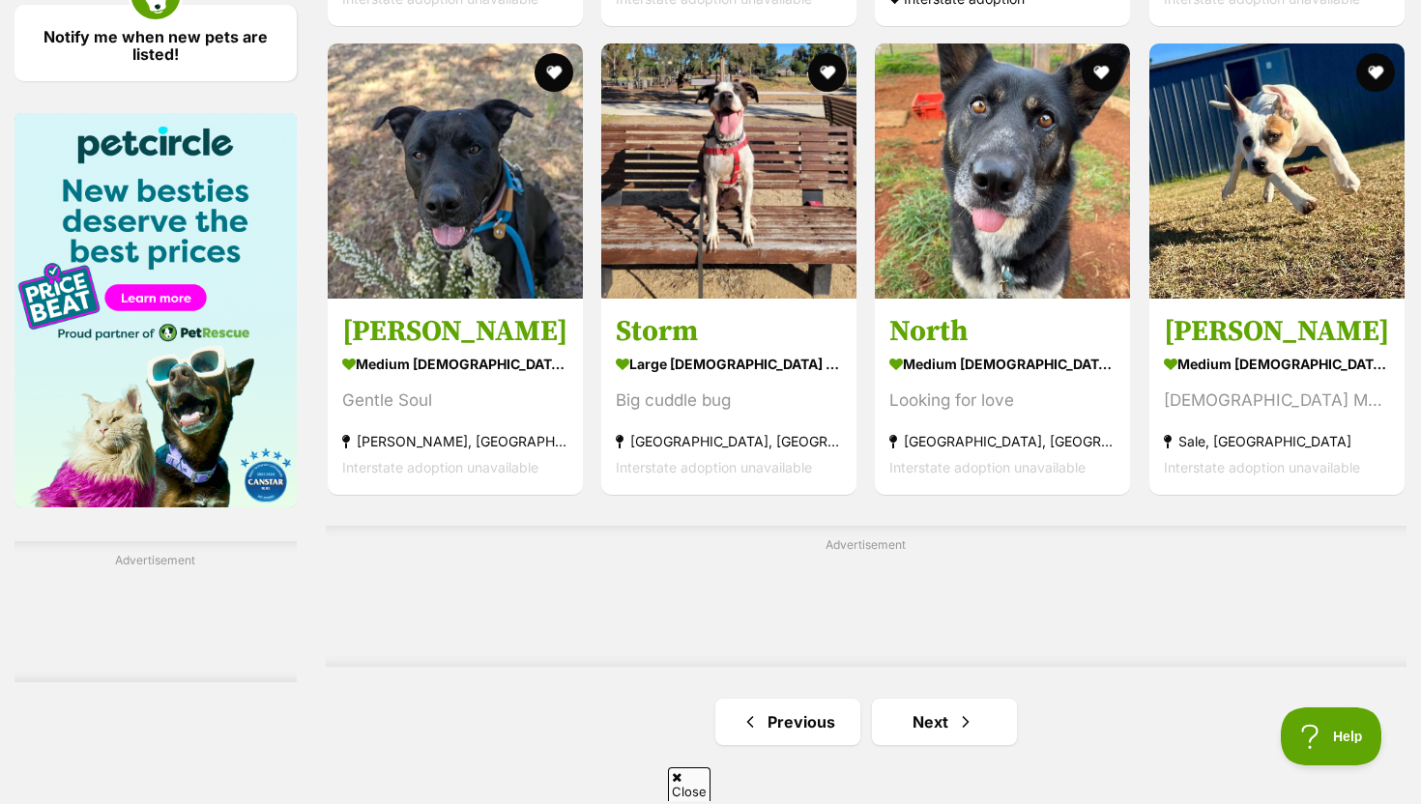
scroll to position [2871, 0]
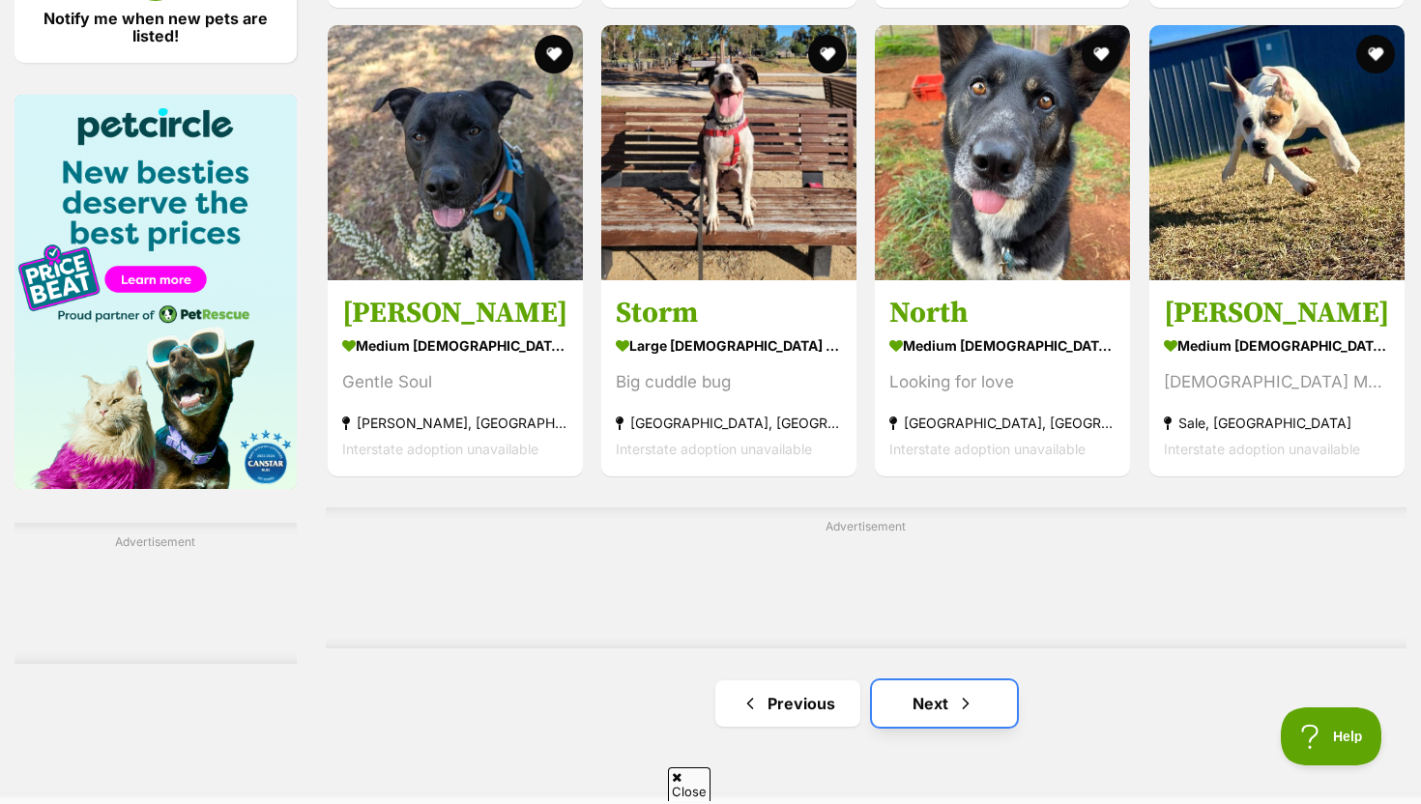
click at [885, 727] on link "Next" at bounding box center [944, 703] width 145 height 46
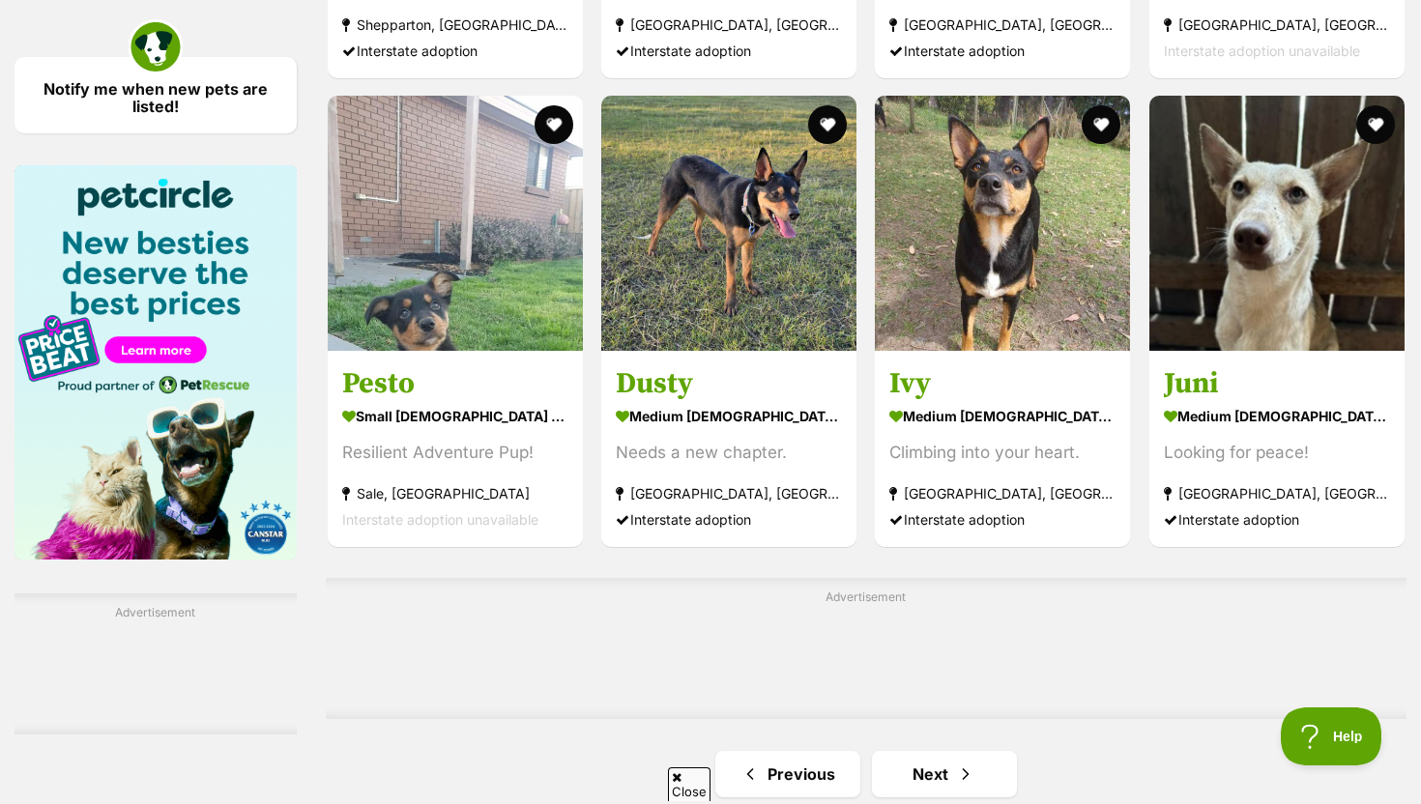
scroll to position [2800, 0]
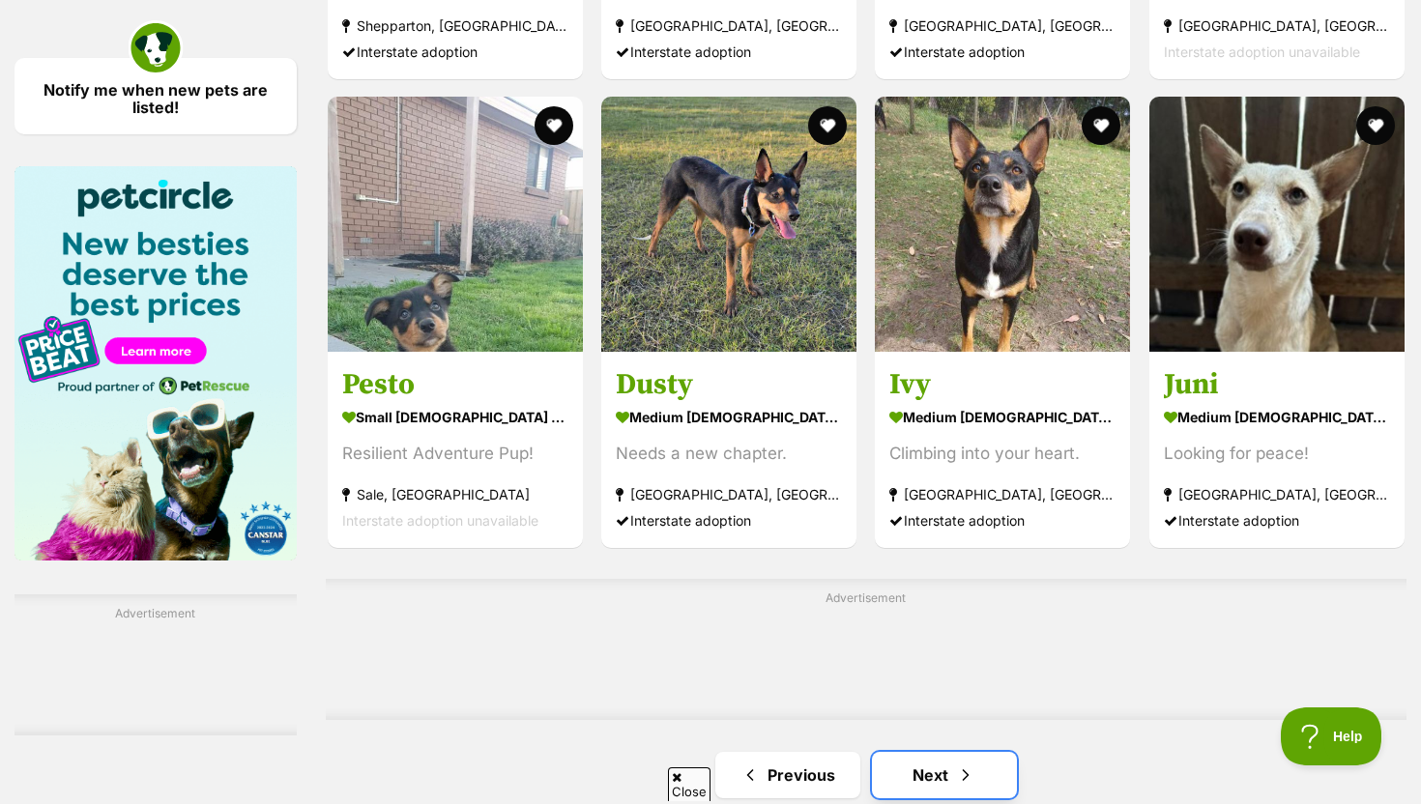
click at [906, 768] on link "Next" at bounding box center [944, 775] width 145 height 46
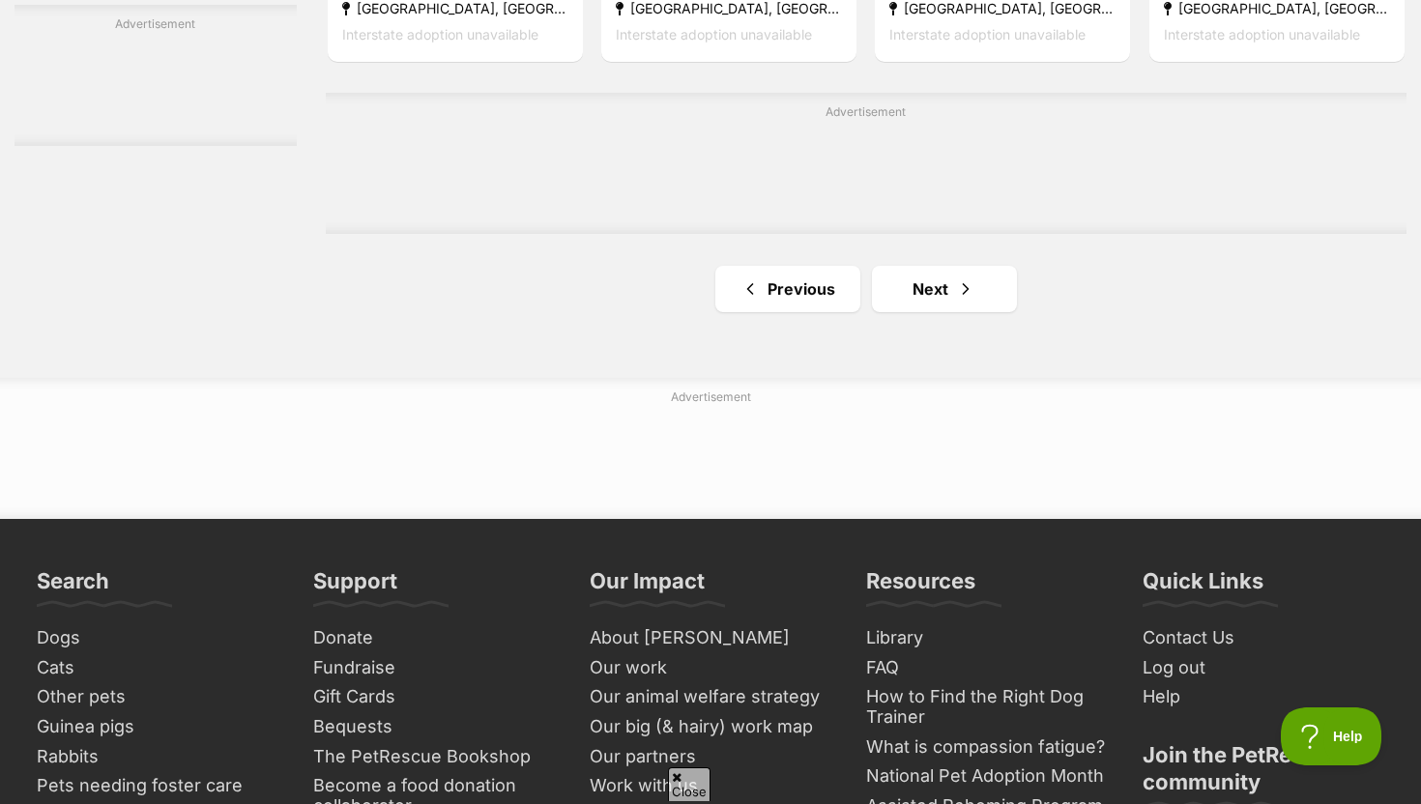
scroll to position [3386, 0]
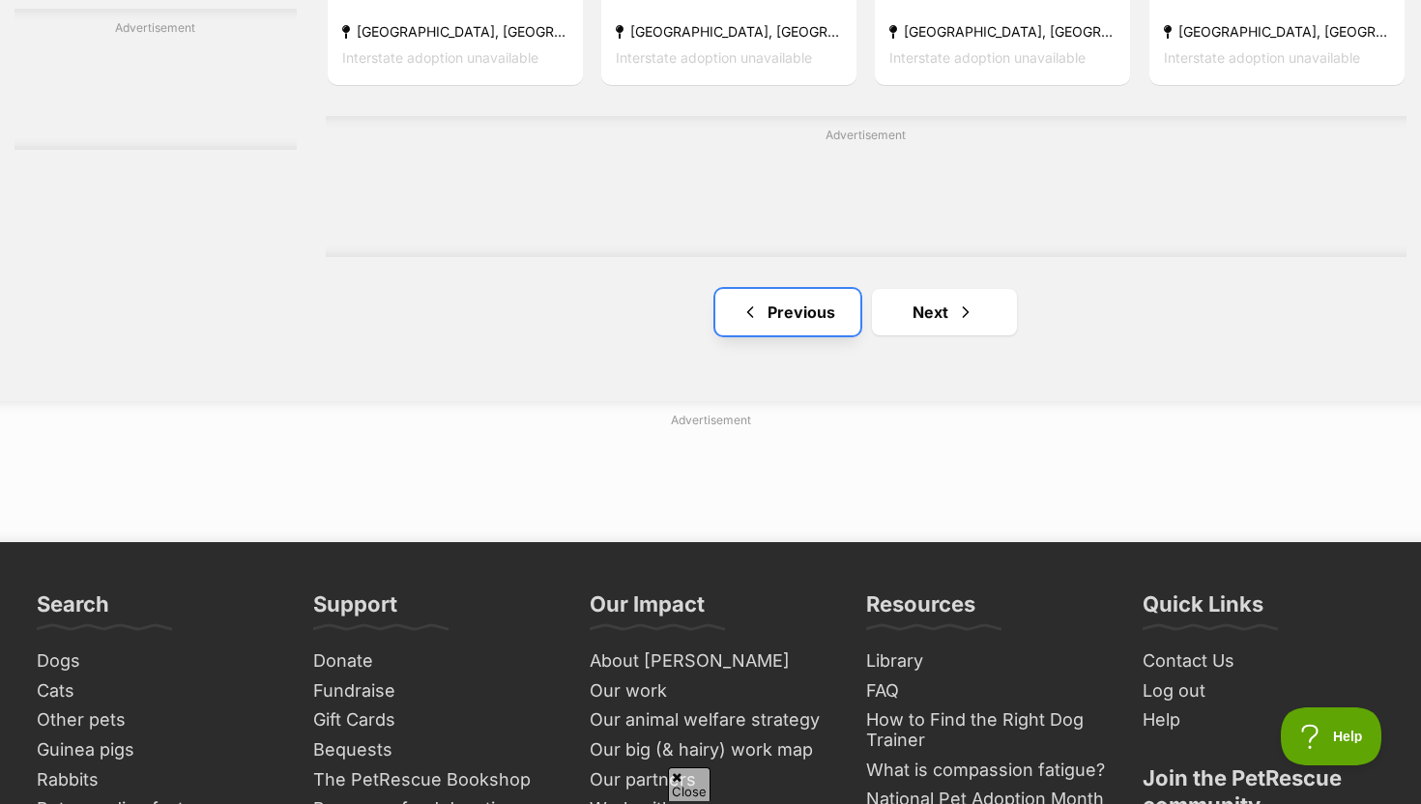
click at [751, 320] on span "Previous page" at bounding box center [749, 312] width 19 height 23
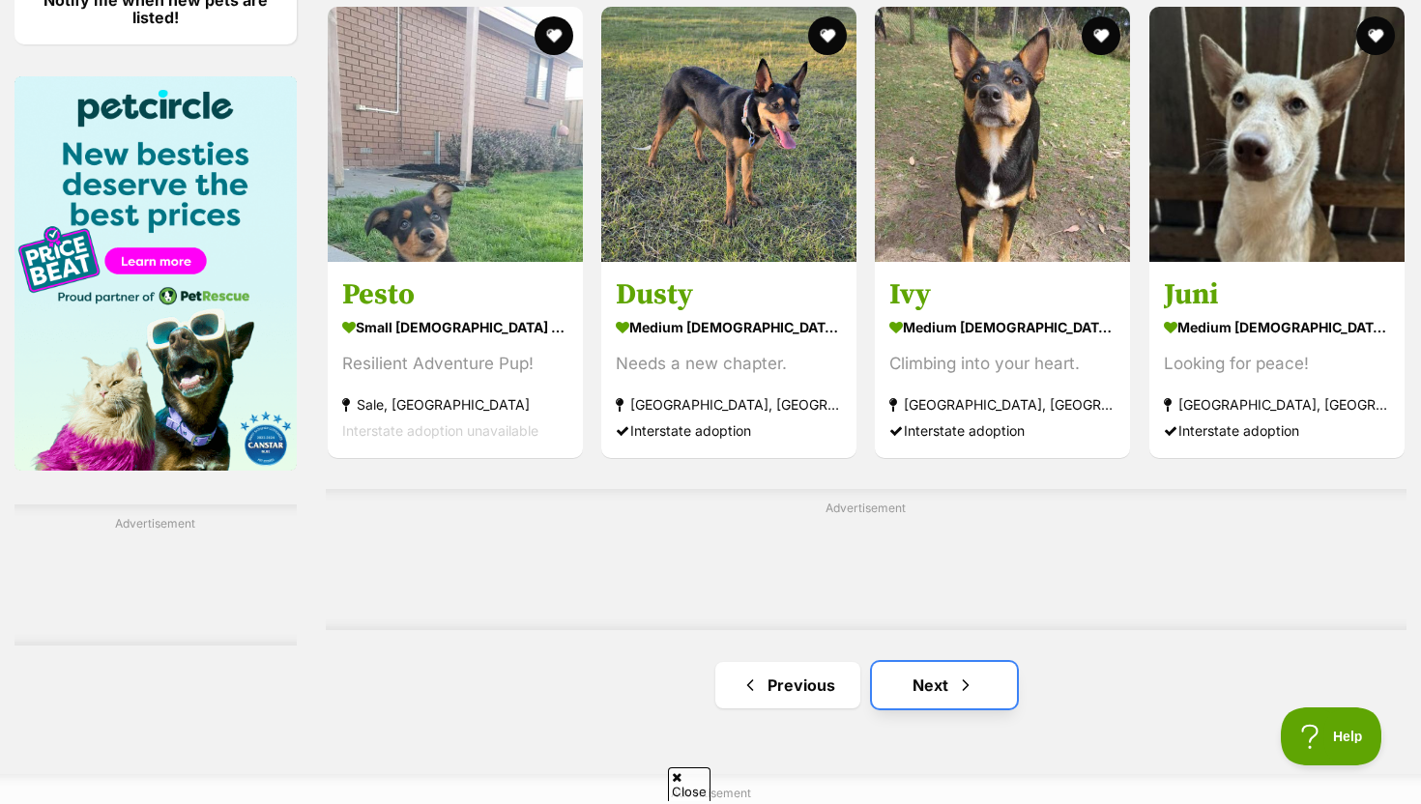
click at [905, 700] on link "Next" at bounding box center [944, 685] width 145 height 46
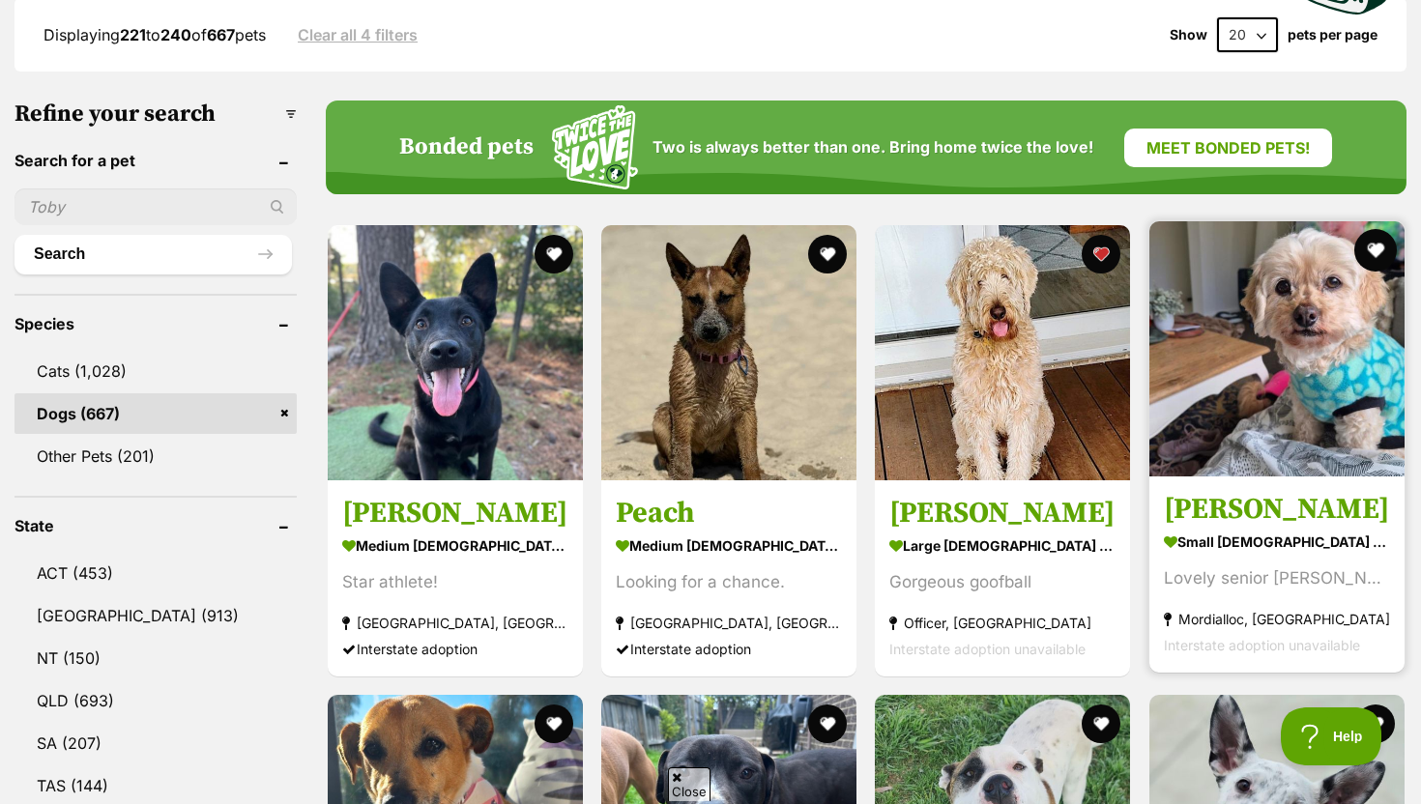
click at [1391, 255] on button "favourite" at bounding box center [1375, 250] width 43 height 43
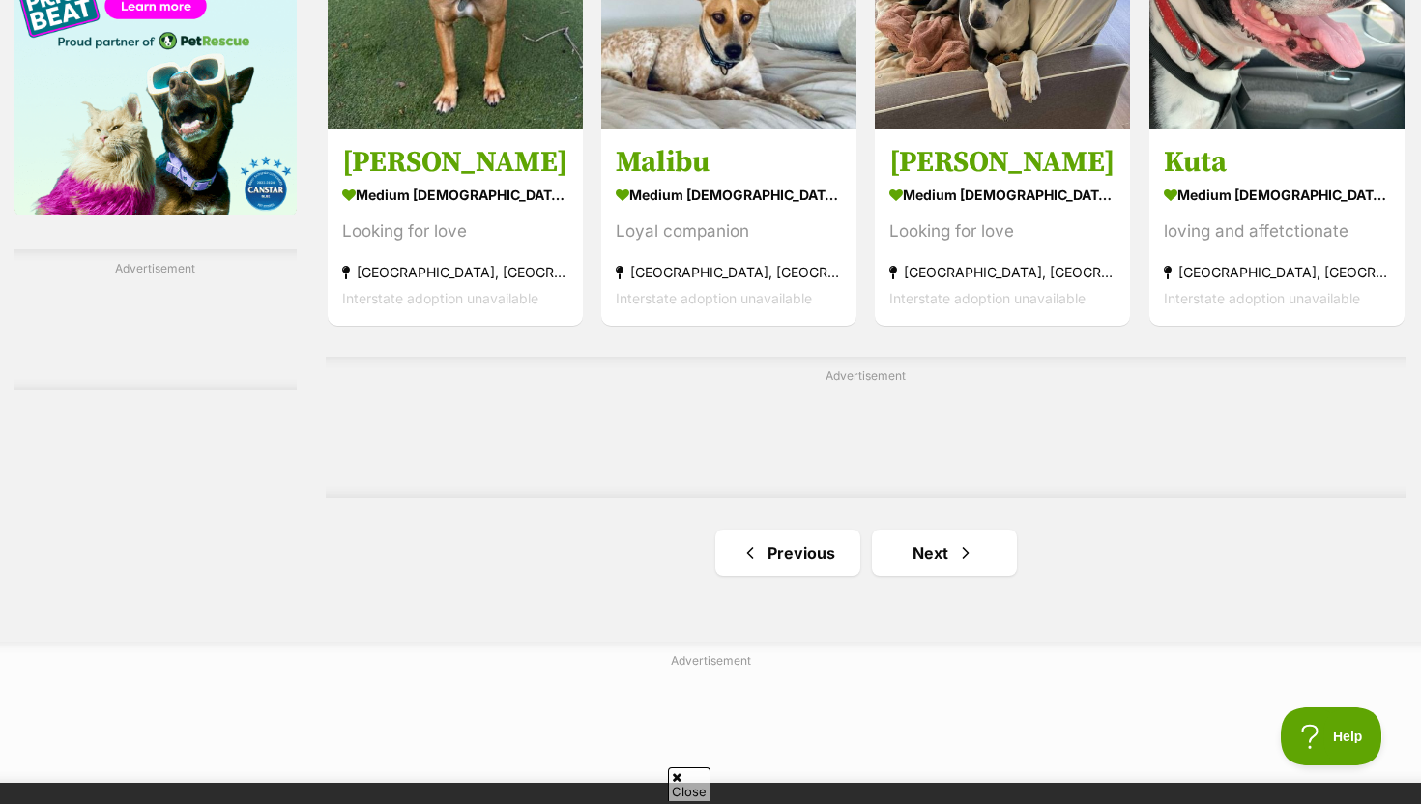
scroll to position [3354, 0]
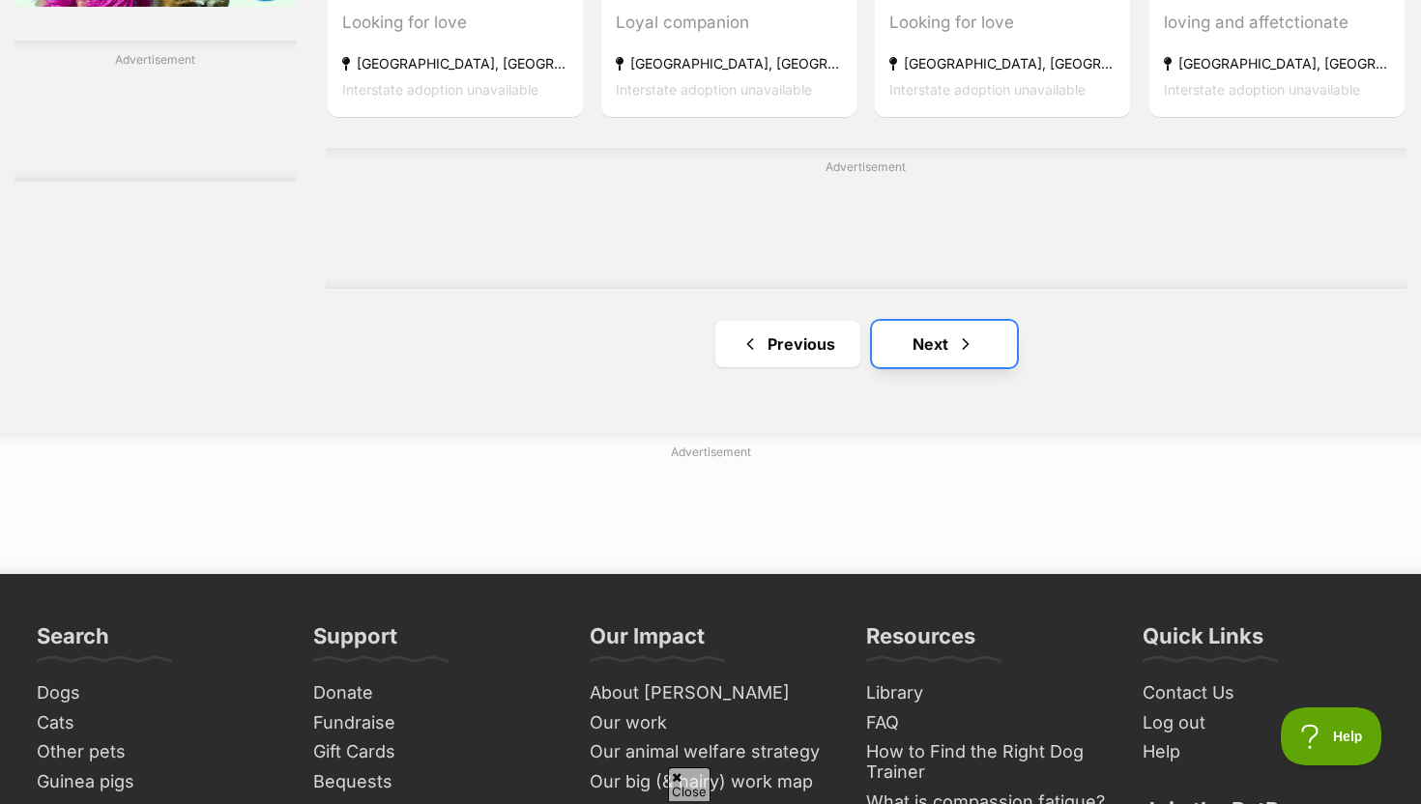
click at [901, 337] on link "Next" at bounding box center [944, 344] width 145 height 46
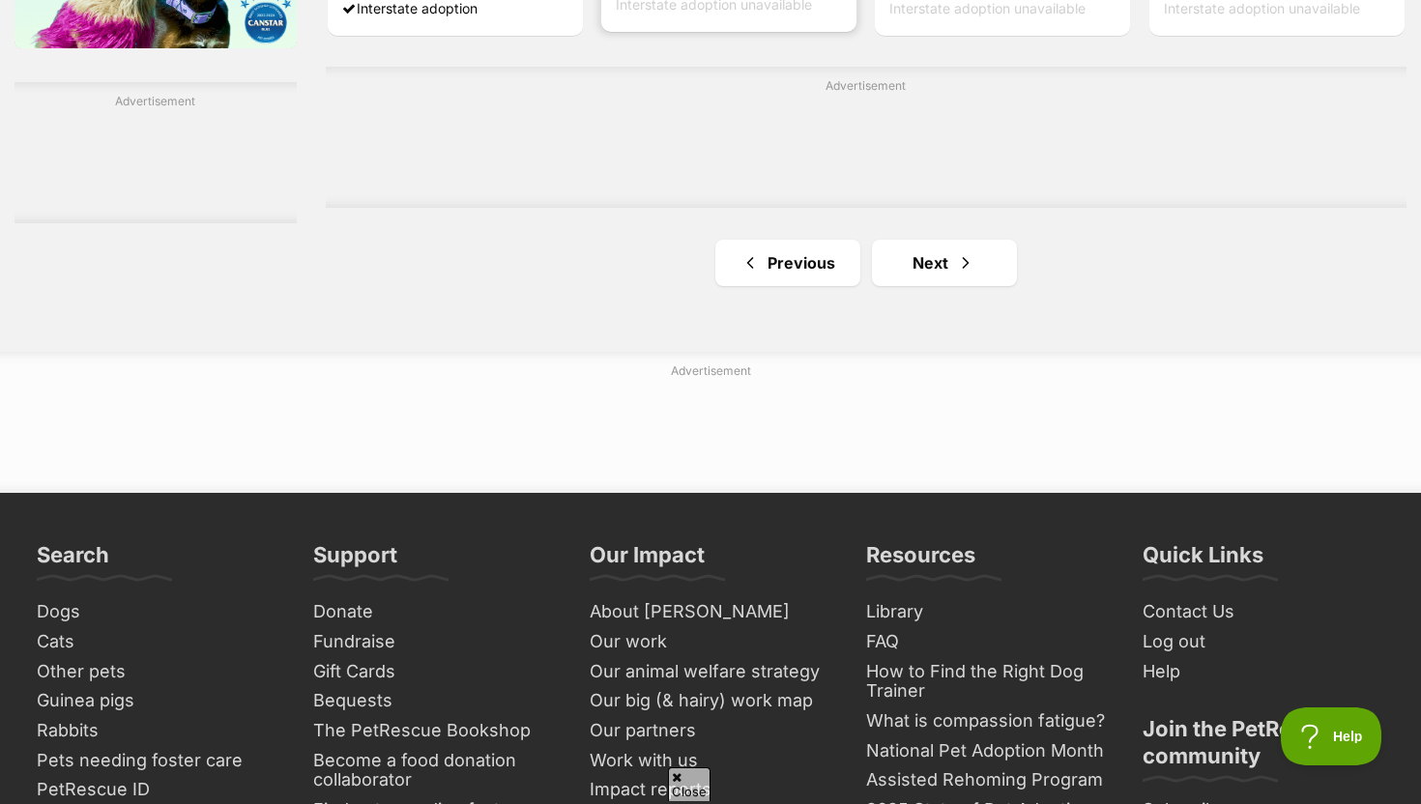
scroll to position [3310, 0]
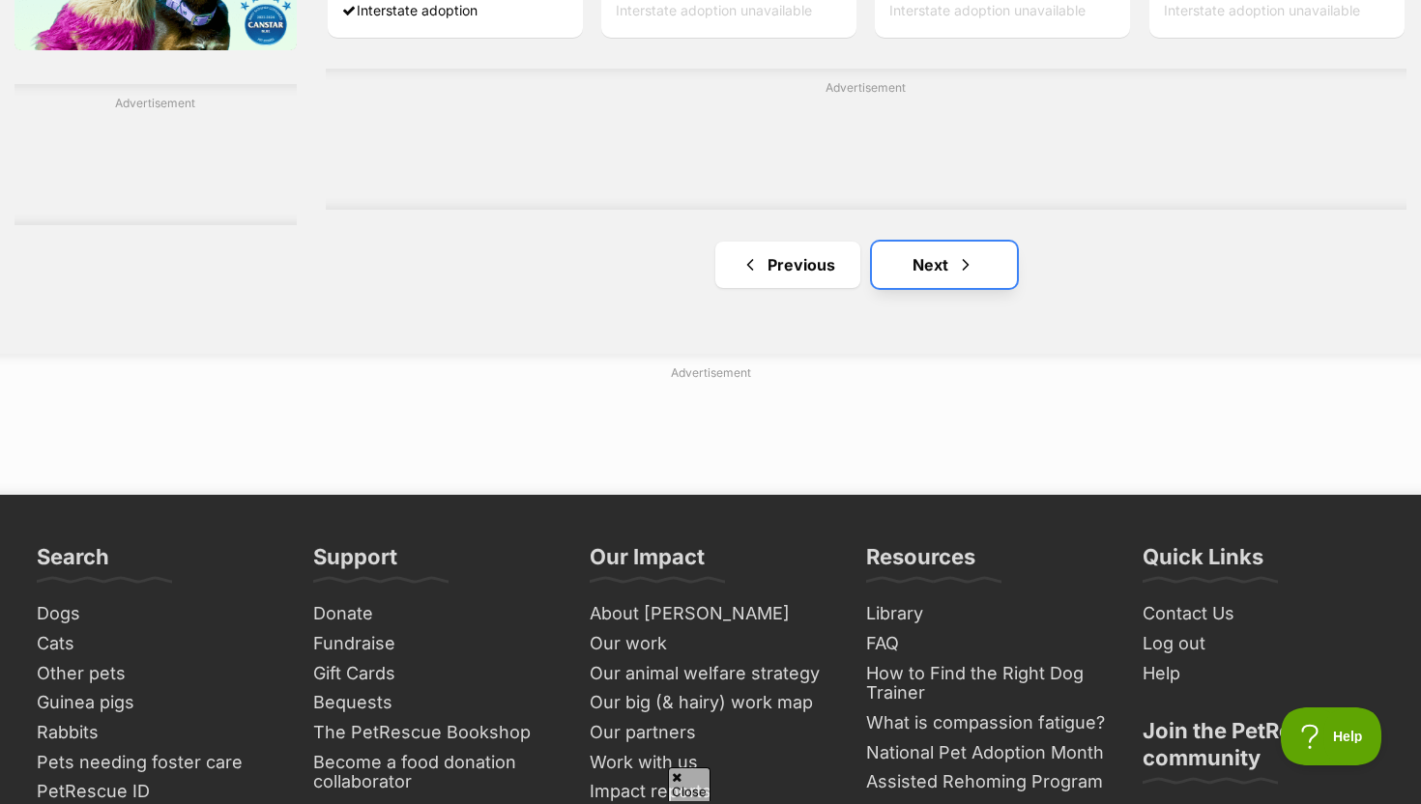
click at [946, 286] on link "Next" at bounding box center [944, 265] width 145 height 46
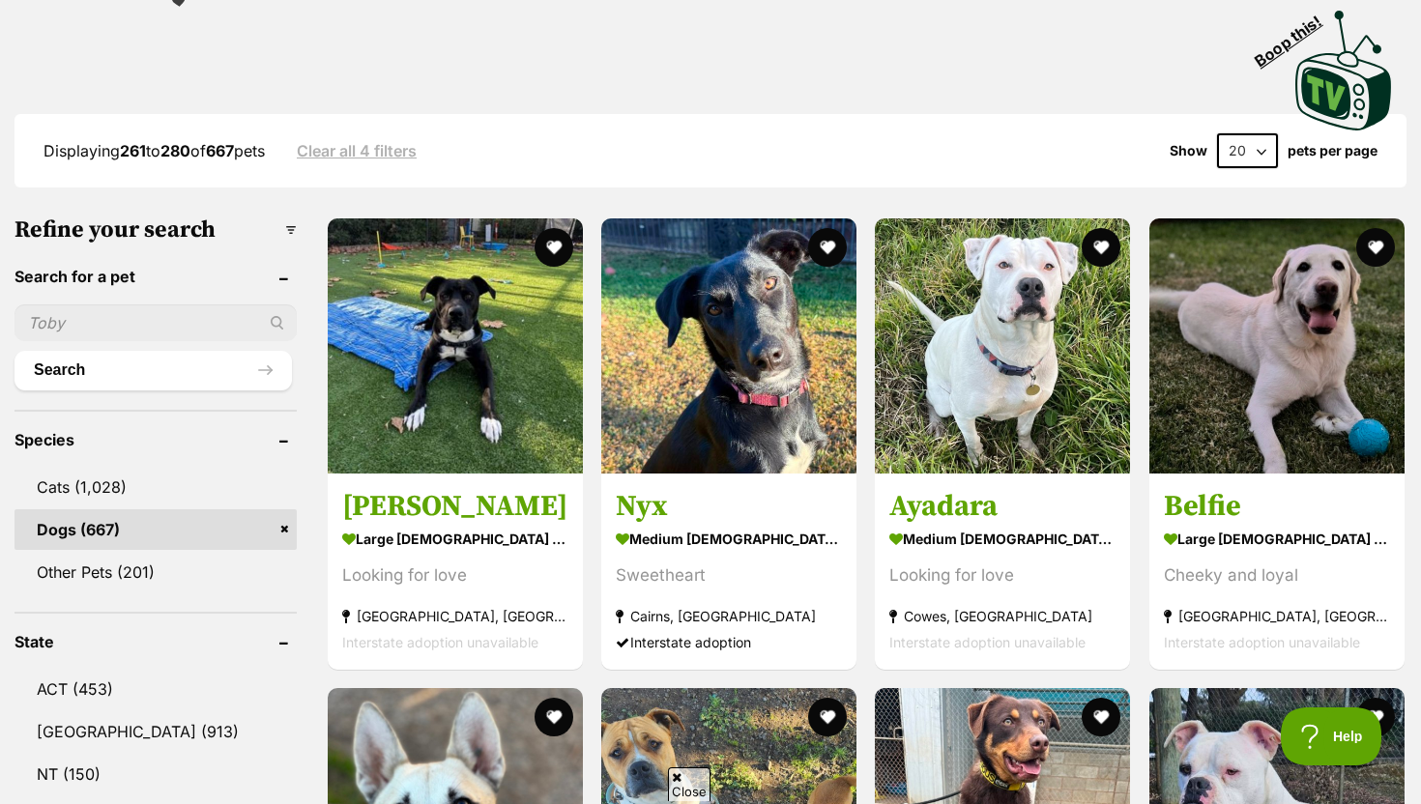
scroll to position [407, 0]
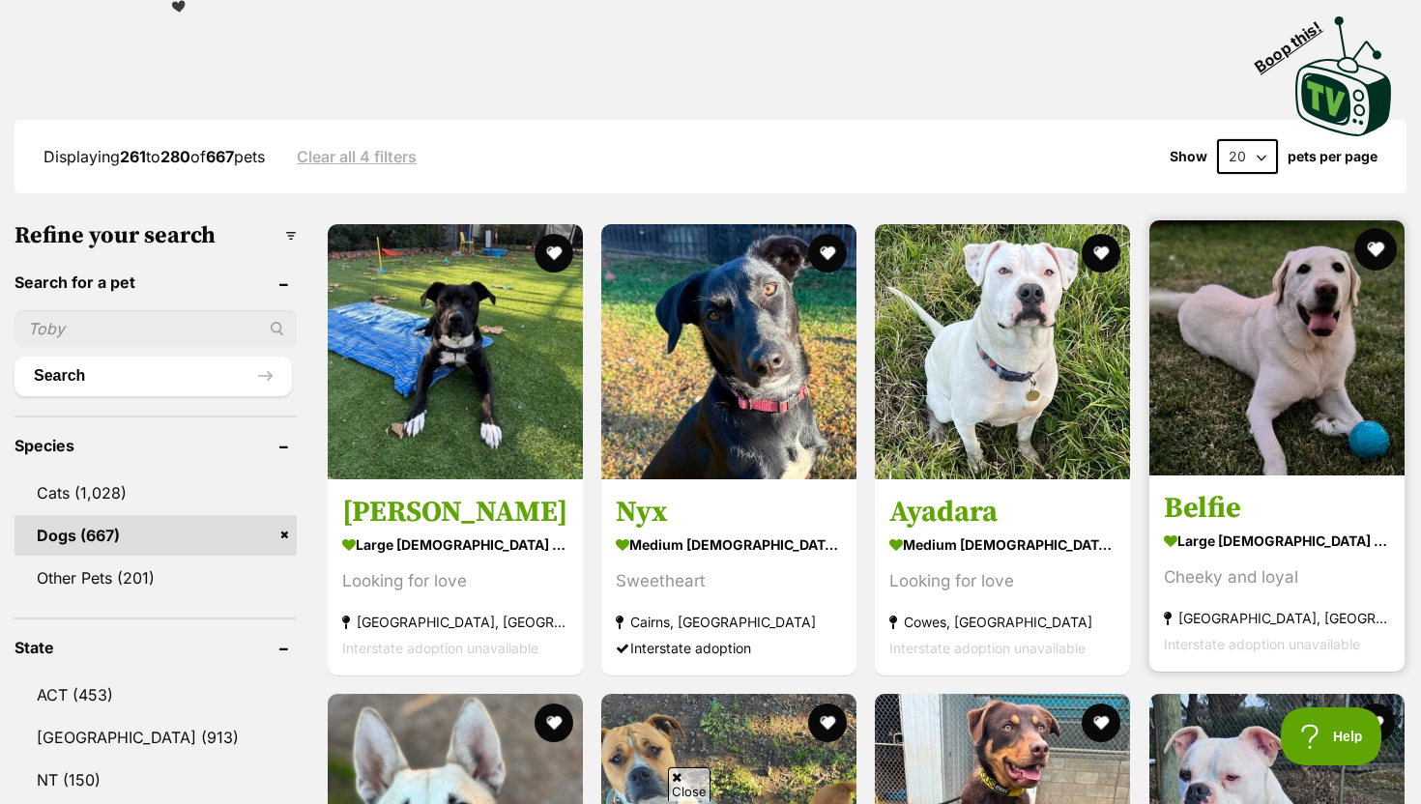
click at [1372, 244] on button "favourite" at bounding box center [1375, 249] width 43 height 43
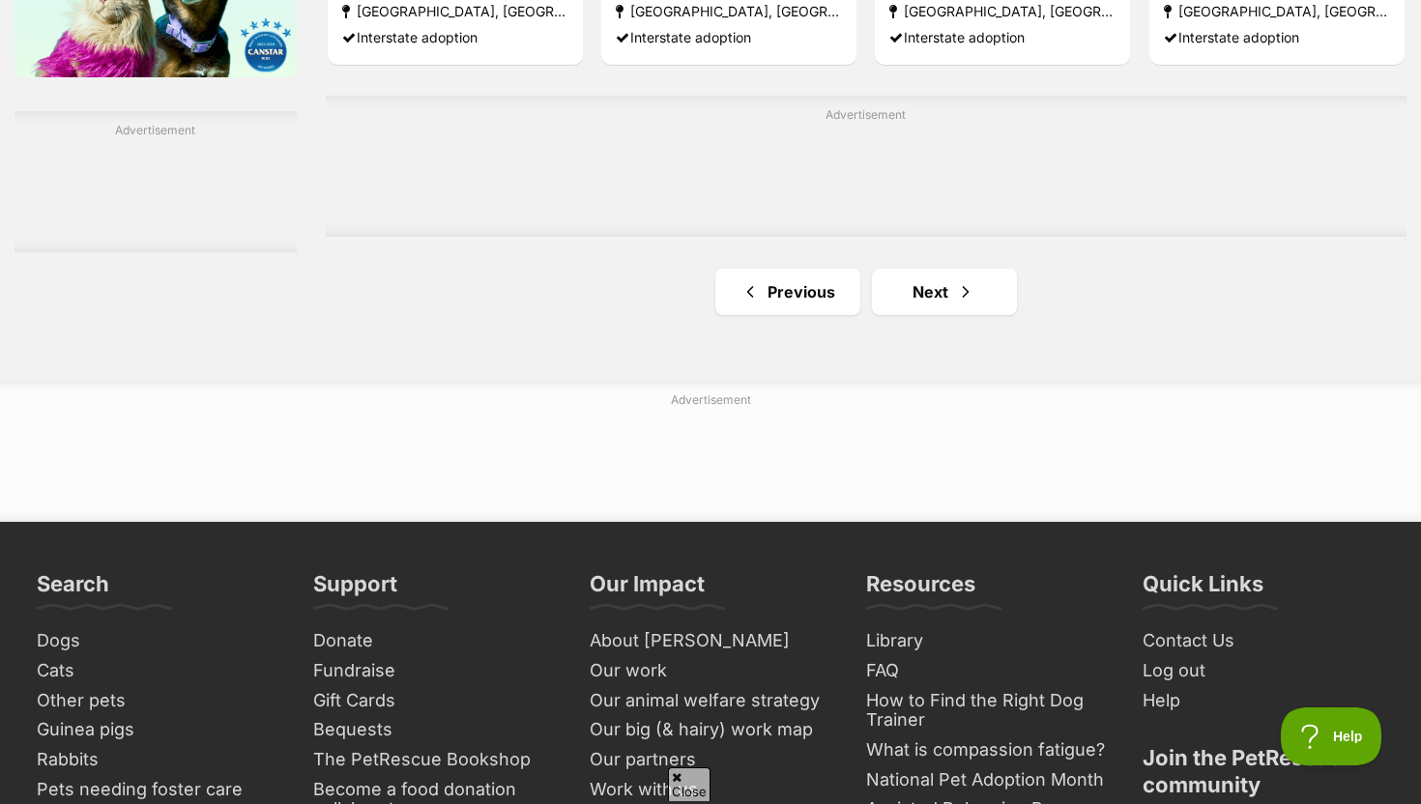
scroll to position [3282, 0]
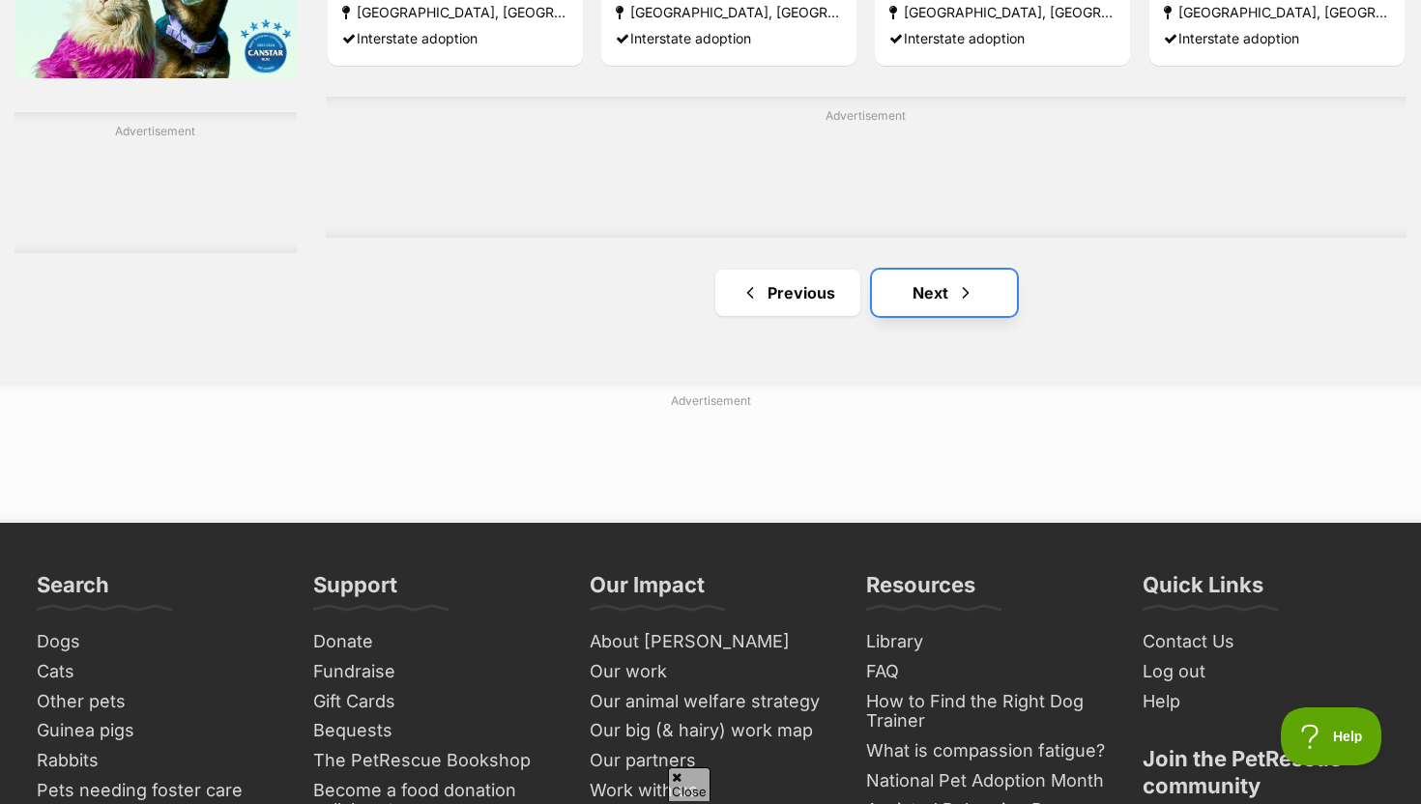
click at [976, 310] on link "Next" at bounding box center [944, 293] width 145 height 46
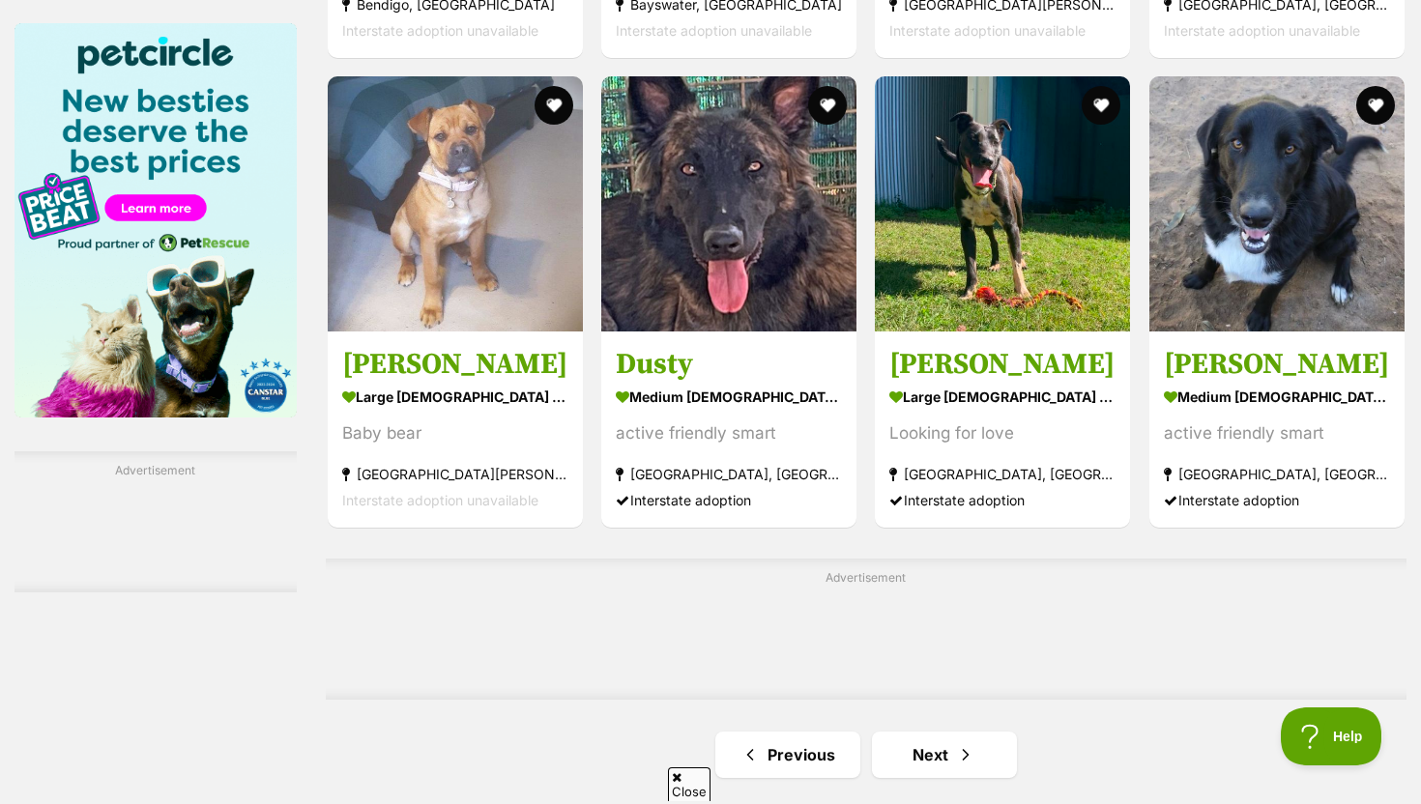
scroll to position [2946, 0]
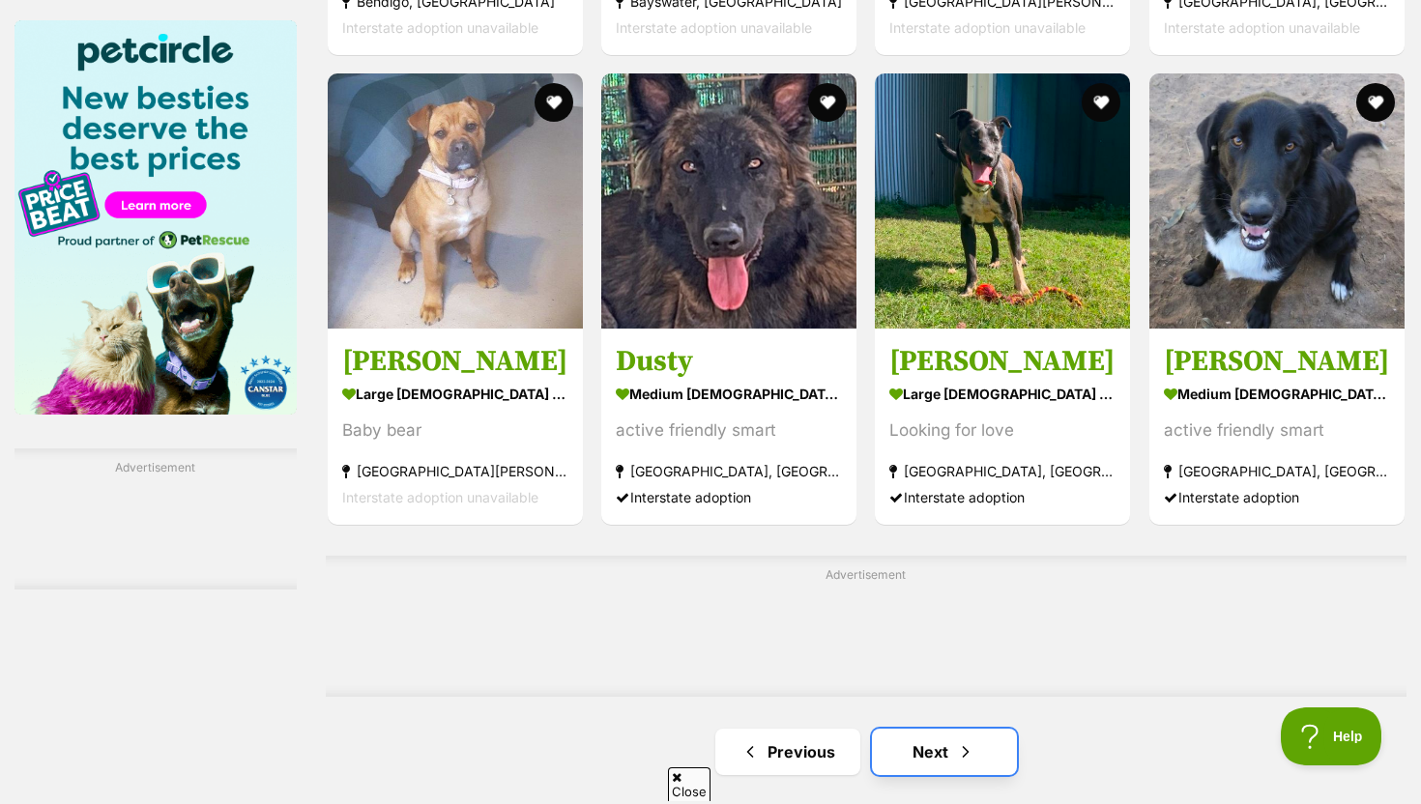
click at [925, 753] on link "Next" at bounding box center [944, 752] width 145 height 46
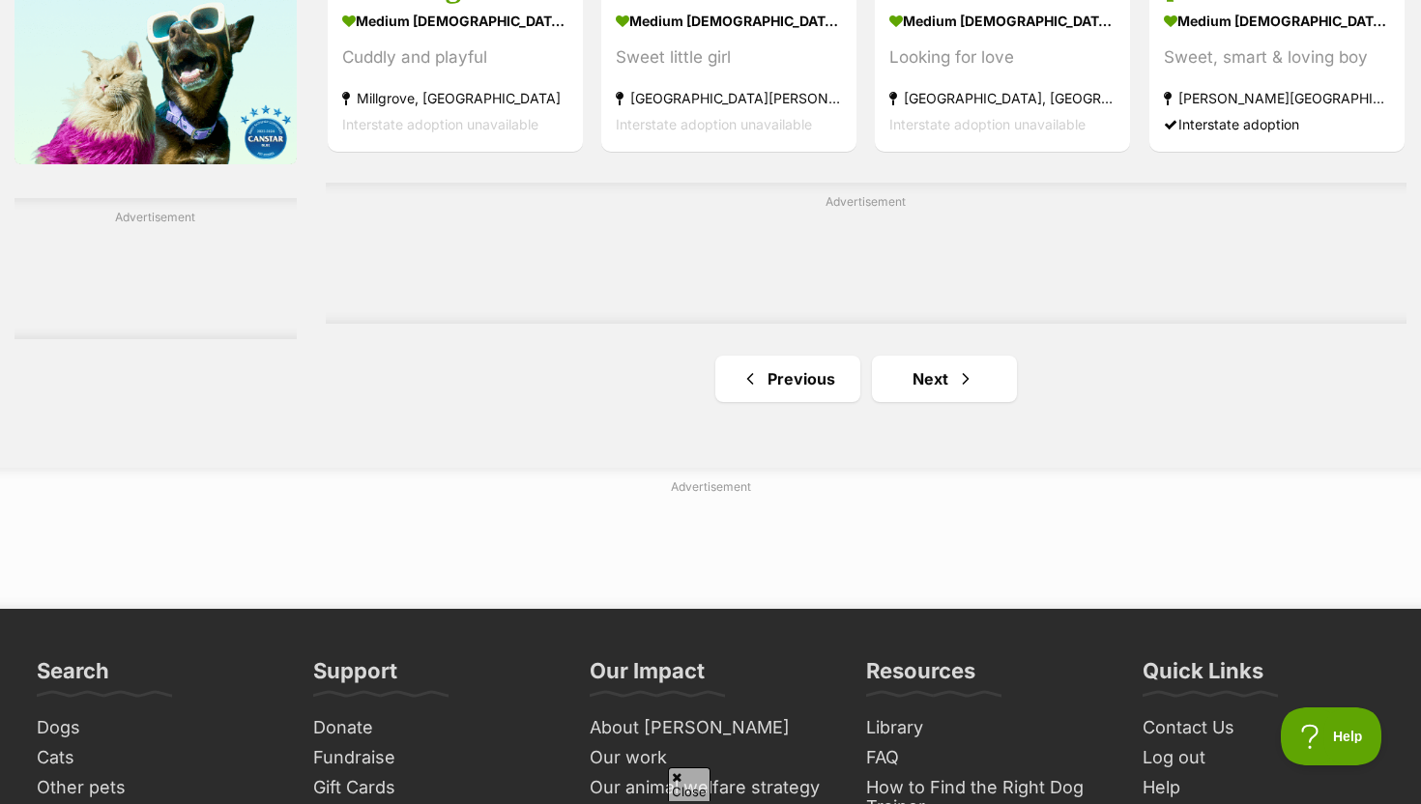
scroll to position [3195, 0]
click at [931, 397] on link "Next" at bounding box center [944, 380] width 145 height 46
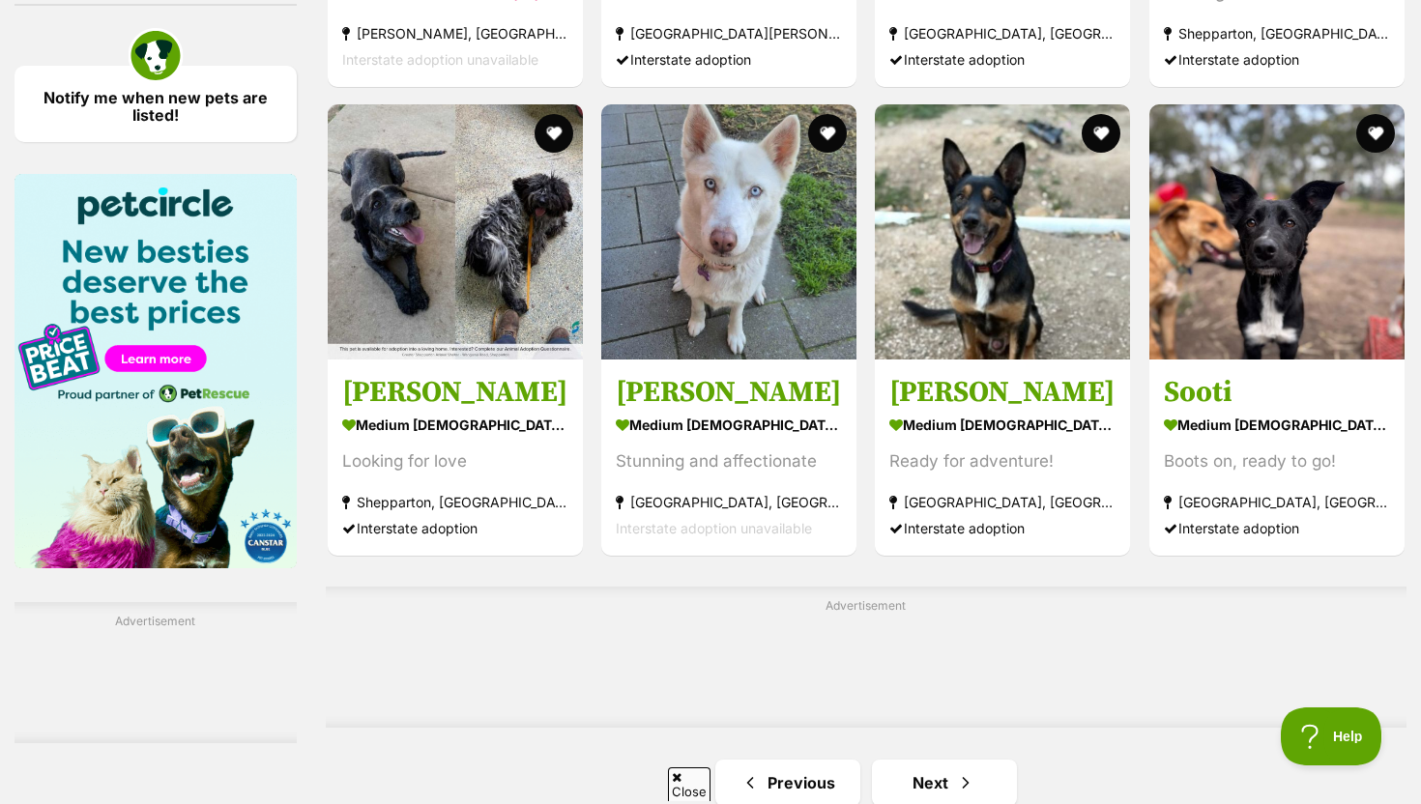
scroll to position [2794, 0]
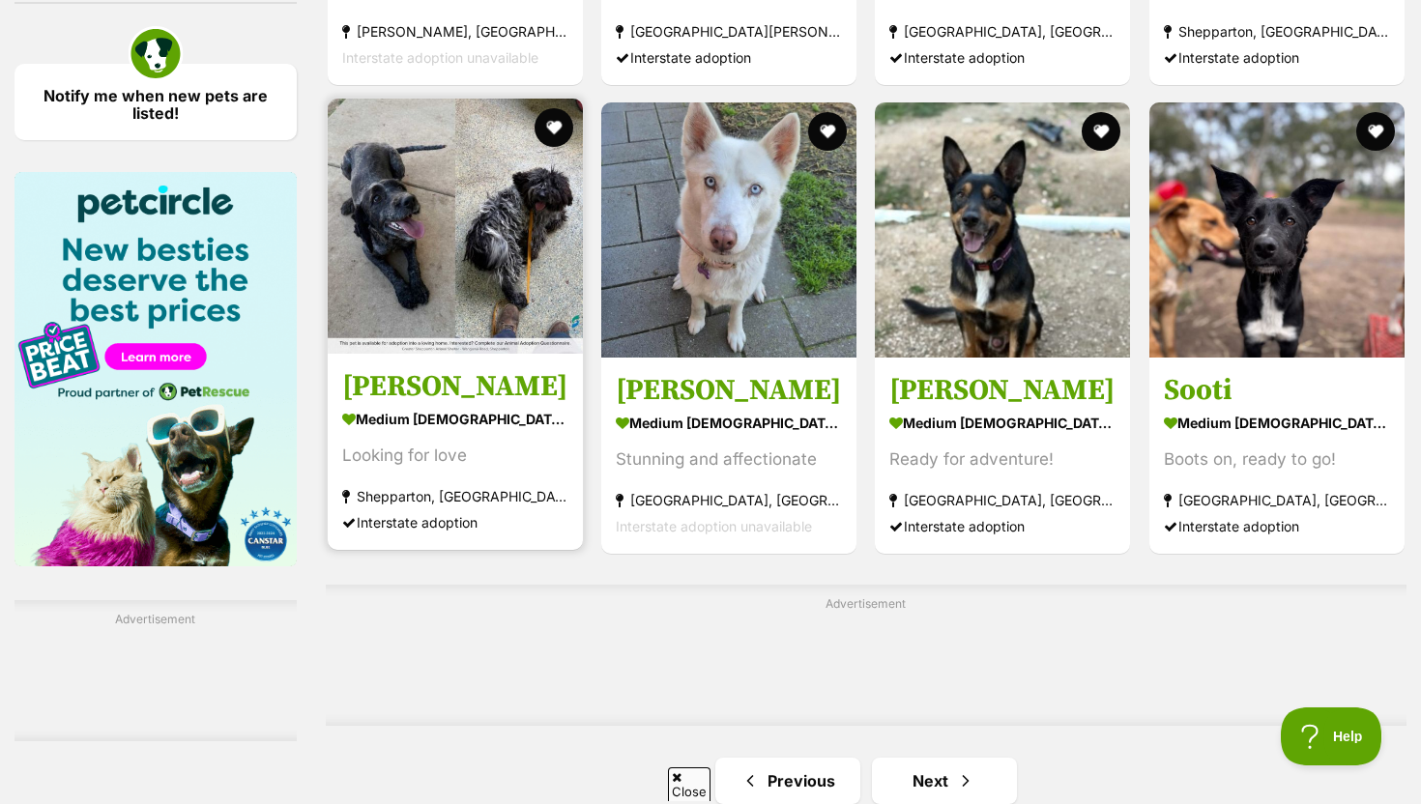
click at [470, 287] on img at bounding box center [455, 226] width 255 height 255
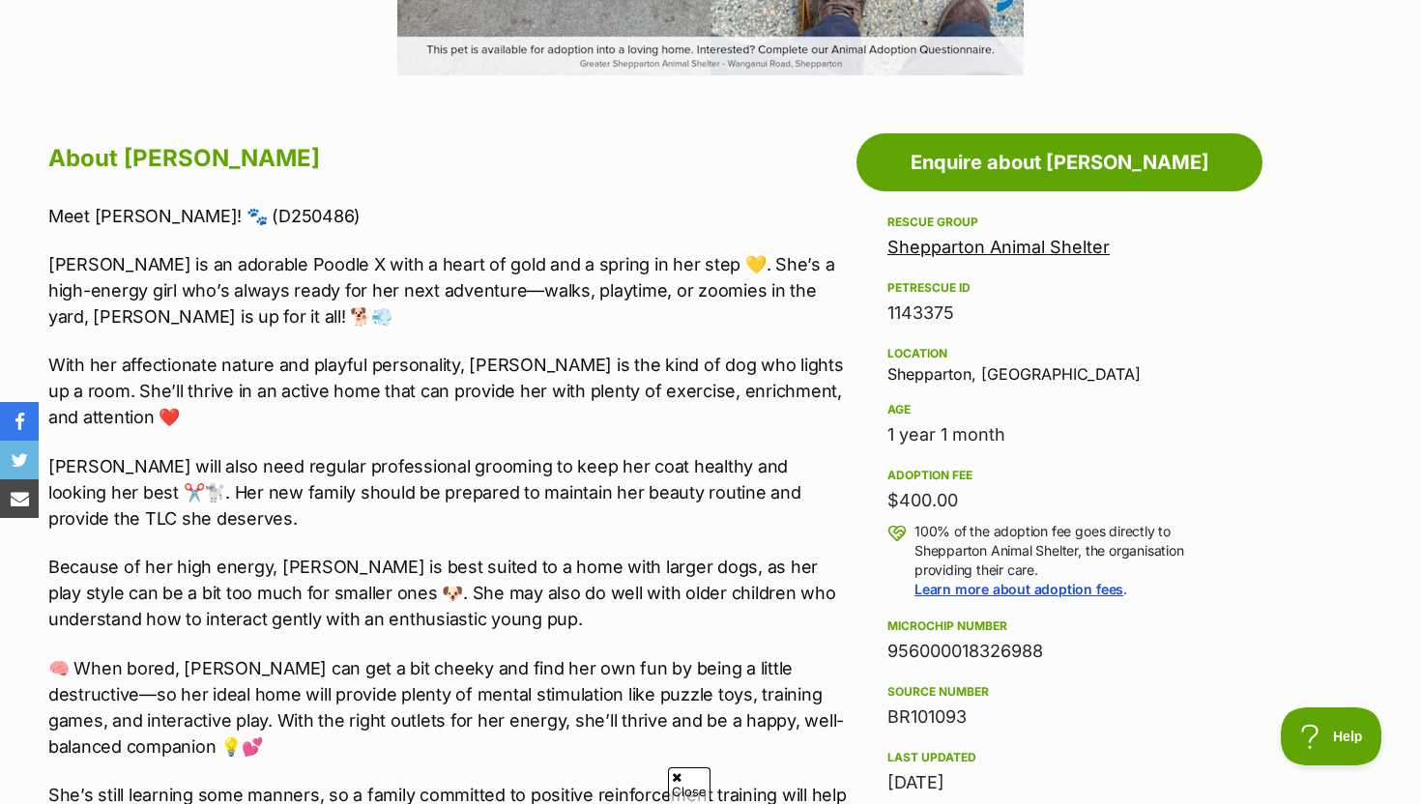
scroll to position [954, 0]
